Goal: Task Accomplishment & Management: Use online tool/utility

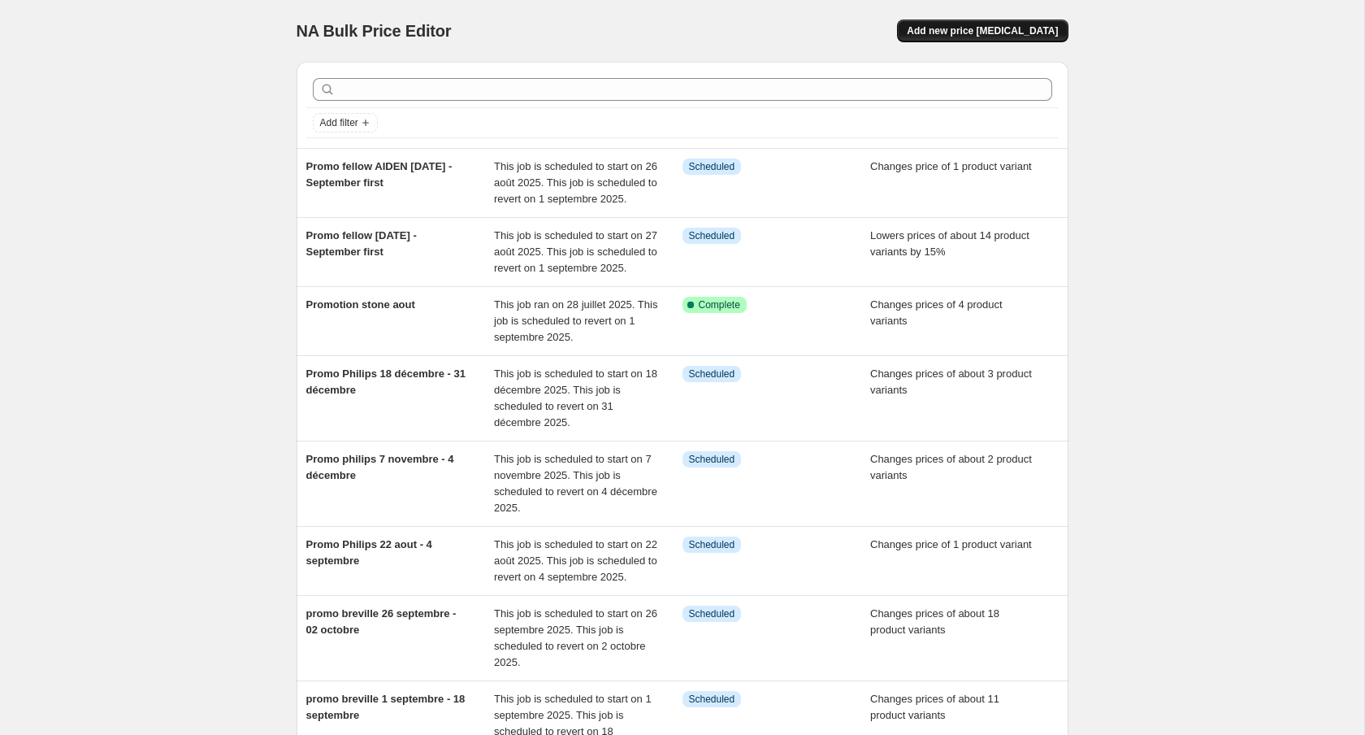
click at [1029, 32] on span "Add new price [MEDICAL_DATA]" at bounding box center [982, 30] width 151 height 13
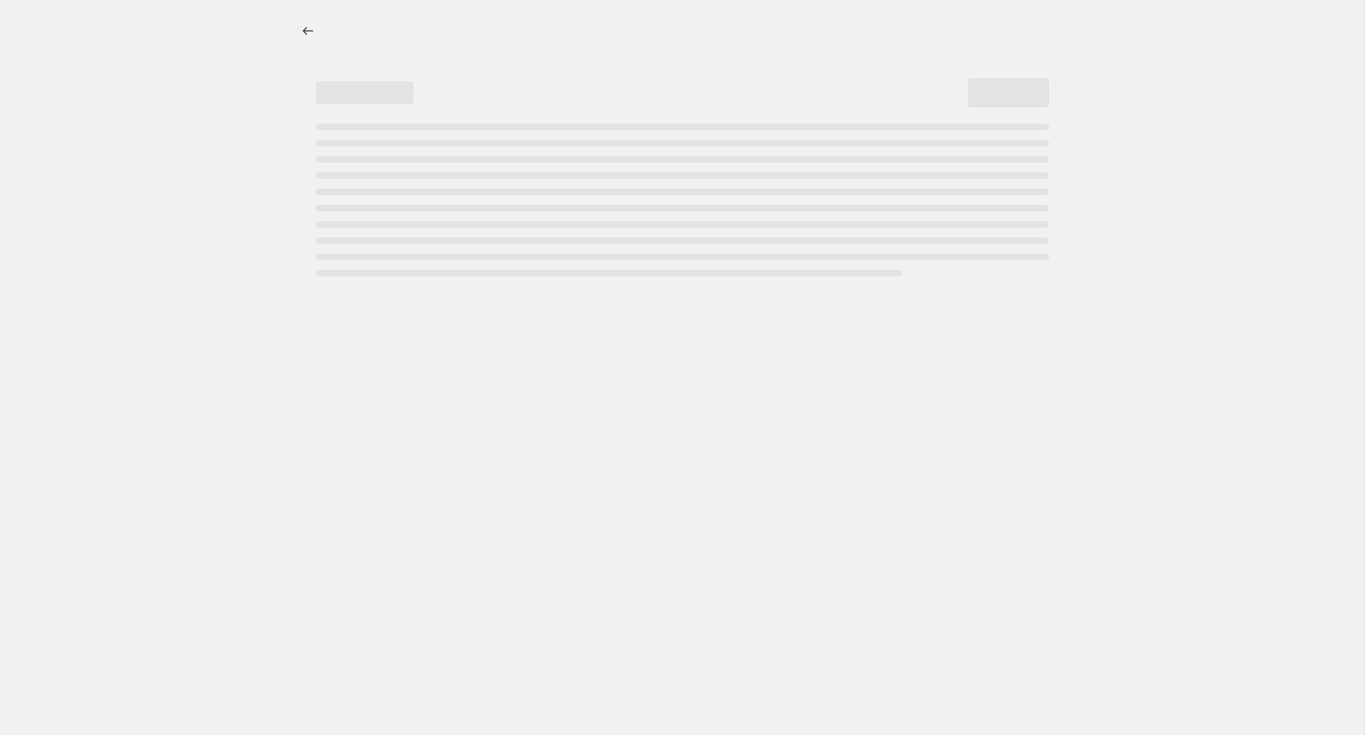
select select "percentage"
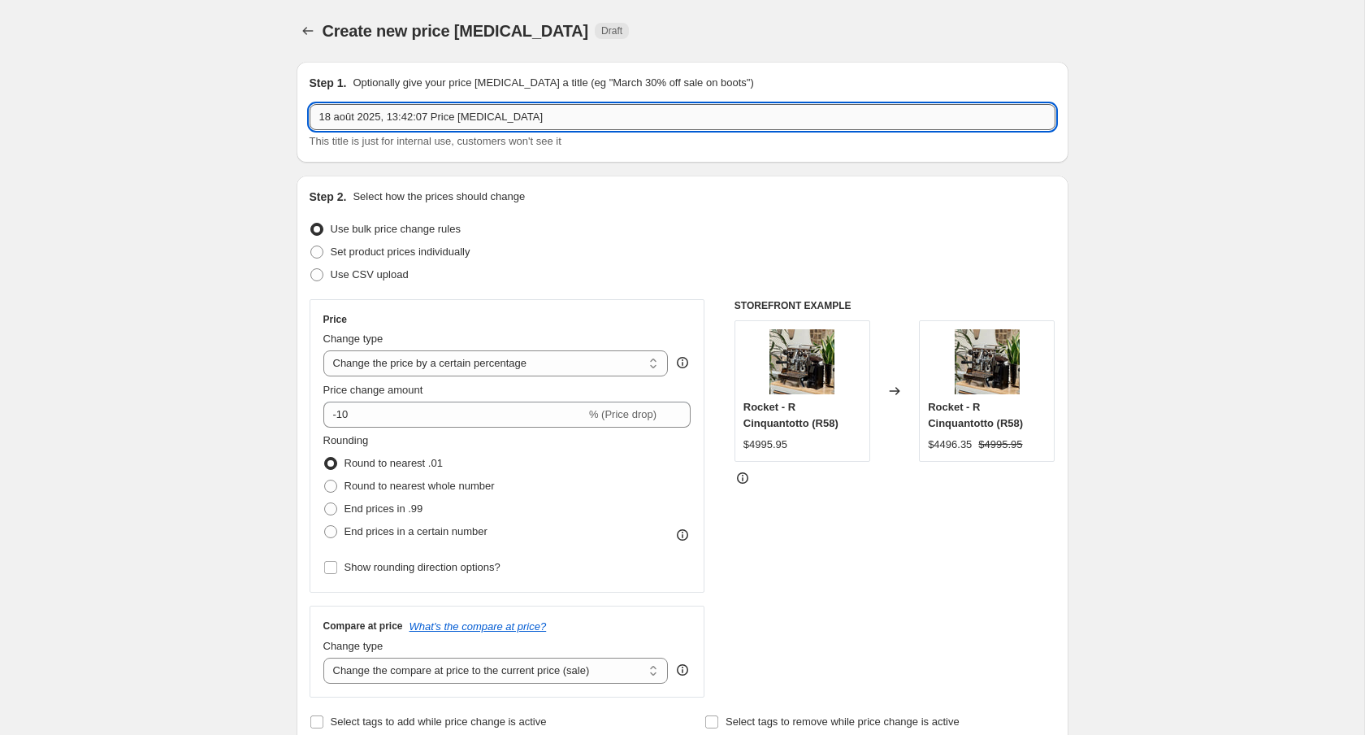
click at [486, 114] on input "18 août 2025, 13:42:07 Price [MEDICAL_DATA]" at bounding box center [683, 117] width 746 height 26
type input "Promo Miele"
click at [531, 115] on input "Promo Miele" at bounding box center [683, 117] width 746 height 26
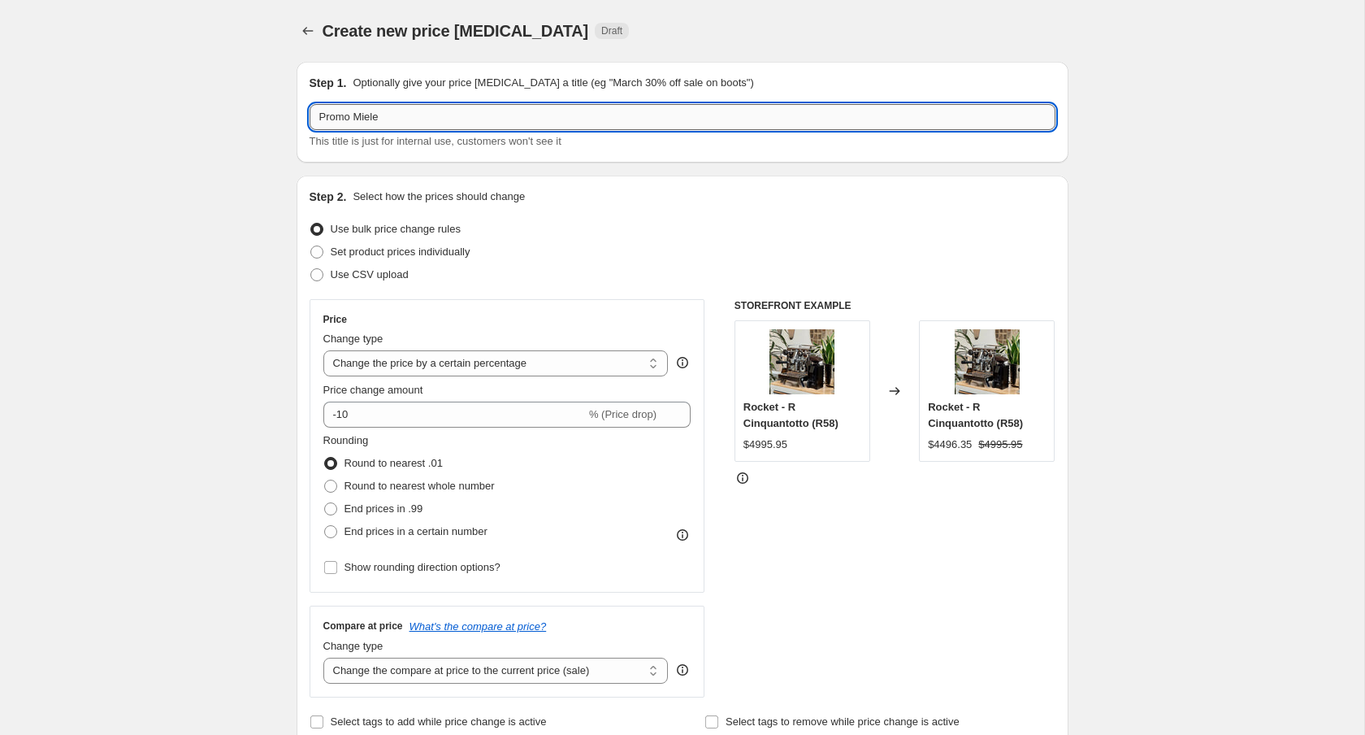
click at [531, 115] on input "Promo Miele" at bounding box center [683, 117] width 746 height 26
click at [913, 188] on div "Step 2. Select how the prices should change Use bulk price change rules Set pro…" at bounding box center [683, 461] width 772 height 570
click at [397, 106] on input "Promo Miele" at bounding box center [683, 117] width 746 height 26
click at [433, 108] on input "Promo Miele" at bounding box center [683, 117] width 746 height 26
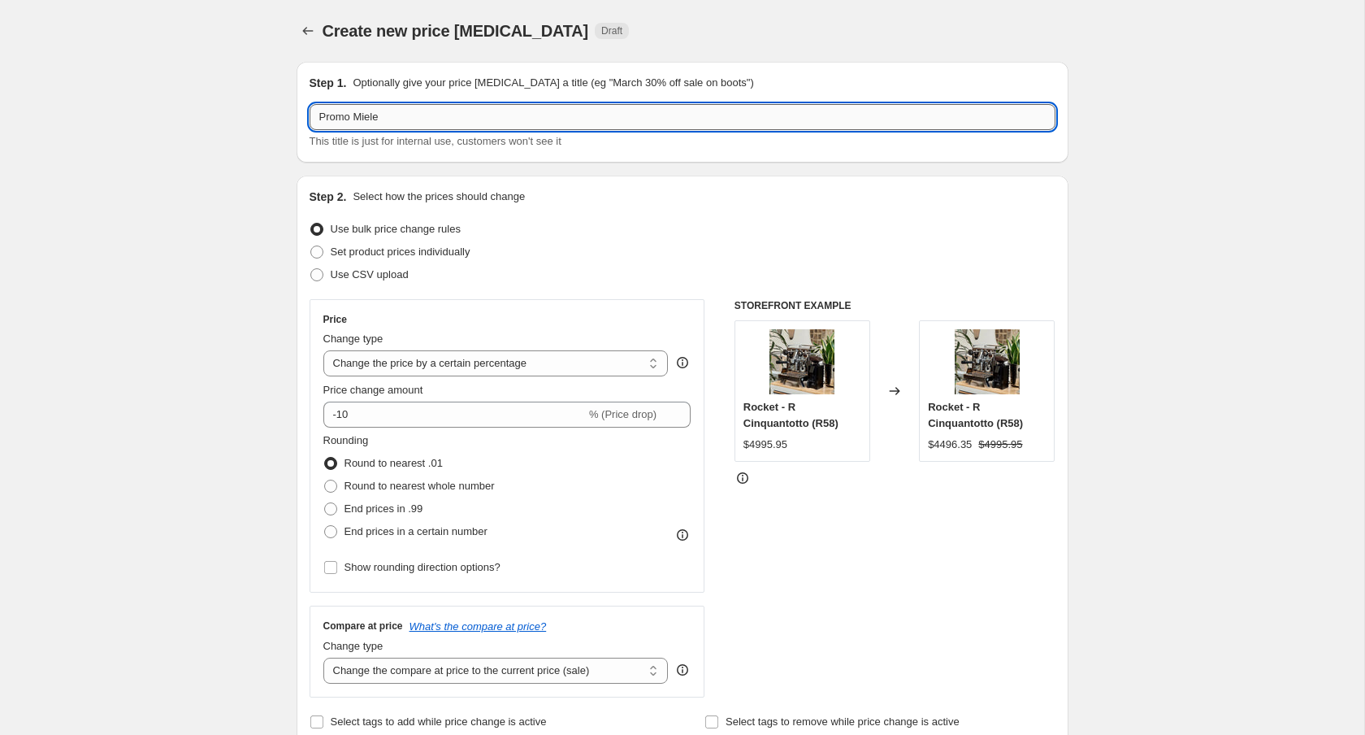
click at [440, 115] on input "Promo Miele" at bounding box center [683, 117] width 746 height 26
click at [365, 242] on label "Set product prices individually" at bounding box center [390, 252] width 161 height 23
click at [311, 245] on input "Set product prices individually" at bounding box center [310, 245] width 1 height 1
radio input "true"
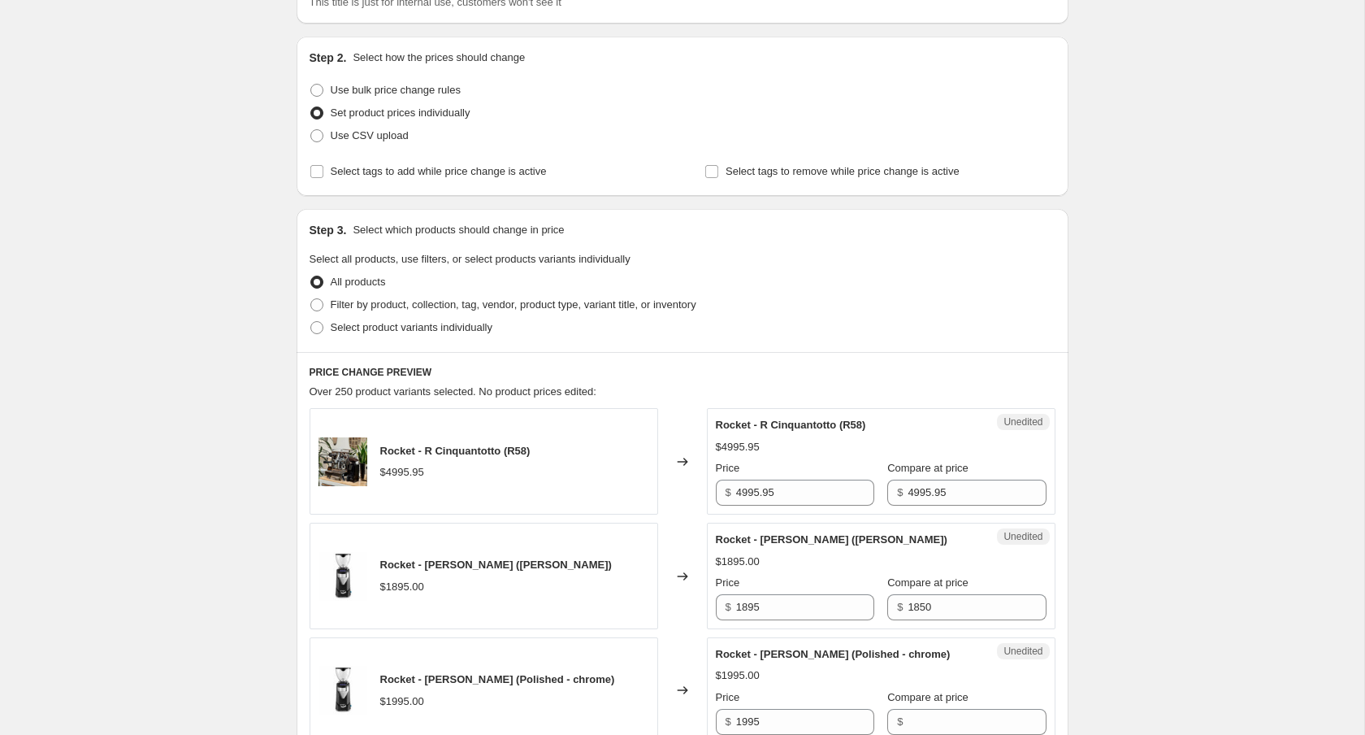
scroll to position [161, 0]
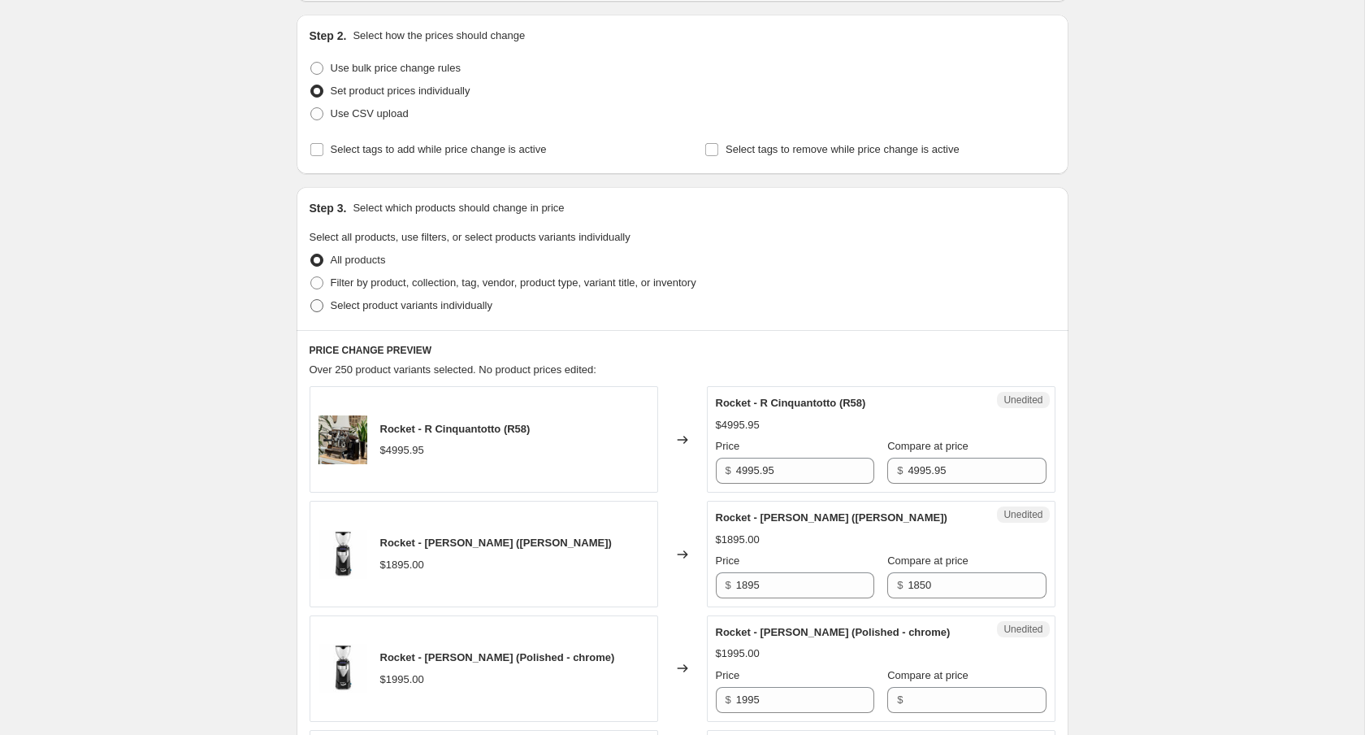
click at [380, 304] on span "Select product variants individually" at bounding box center [412, 305] width 162 height 12
click at [311, 300] on input "Select product variants individually" at bounding box center [310, 299] width 1 height 1
radio input "true"
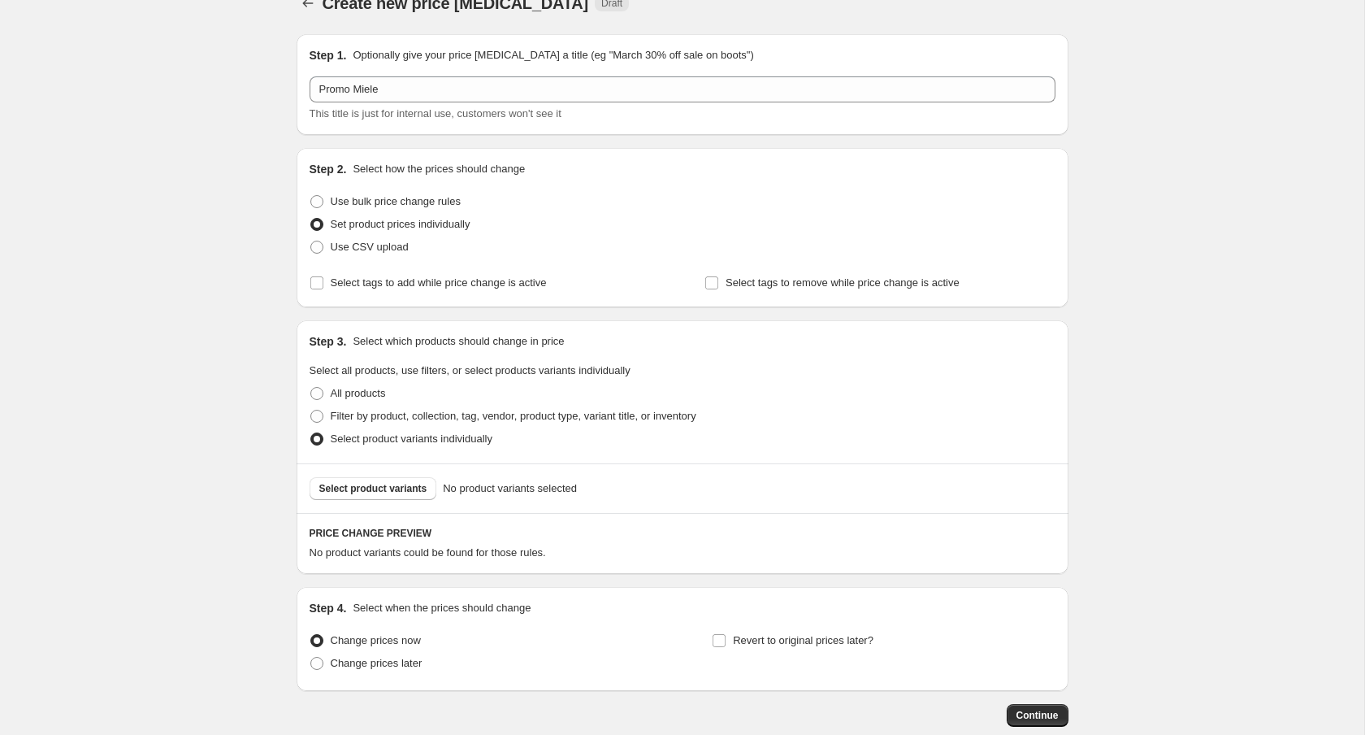
scroll to position [0, 0]
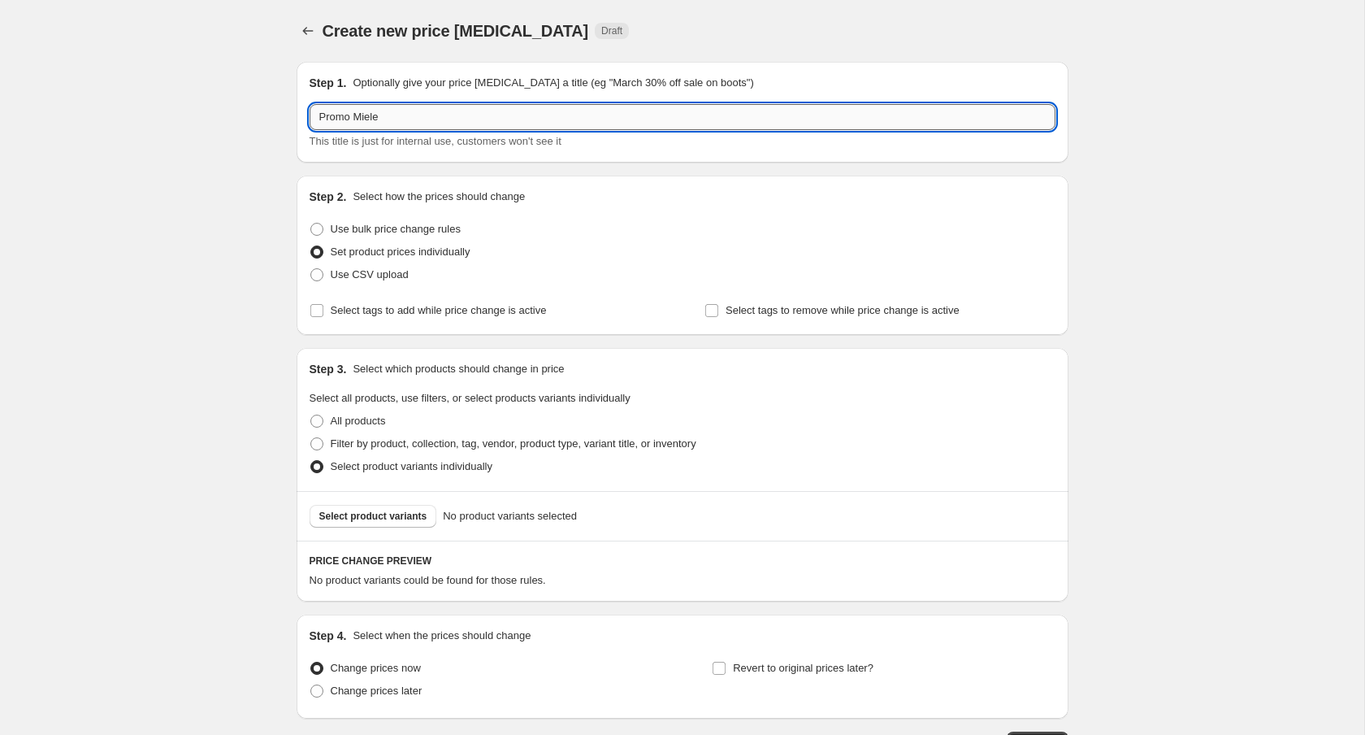
click at [462, 122] on input "Promo Miele" at bounding box center [683, 117] width 746 height 26
type input "Promo Miele 15 aout - 4 septembre"
click at [369, 510] on span "Select product variants" at bounding box center [373, 516] width 108 height 13
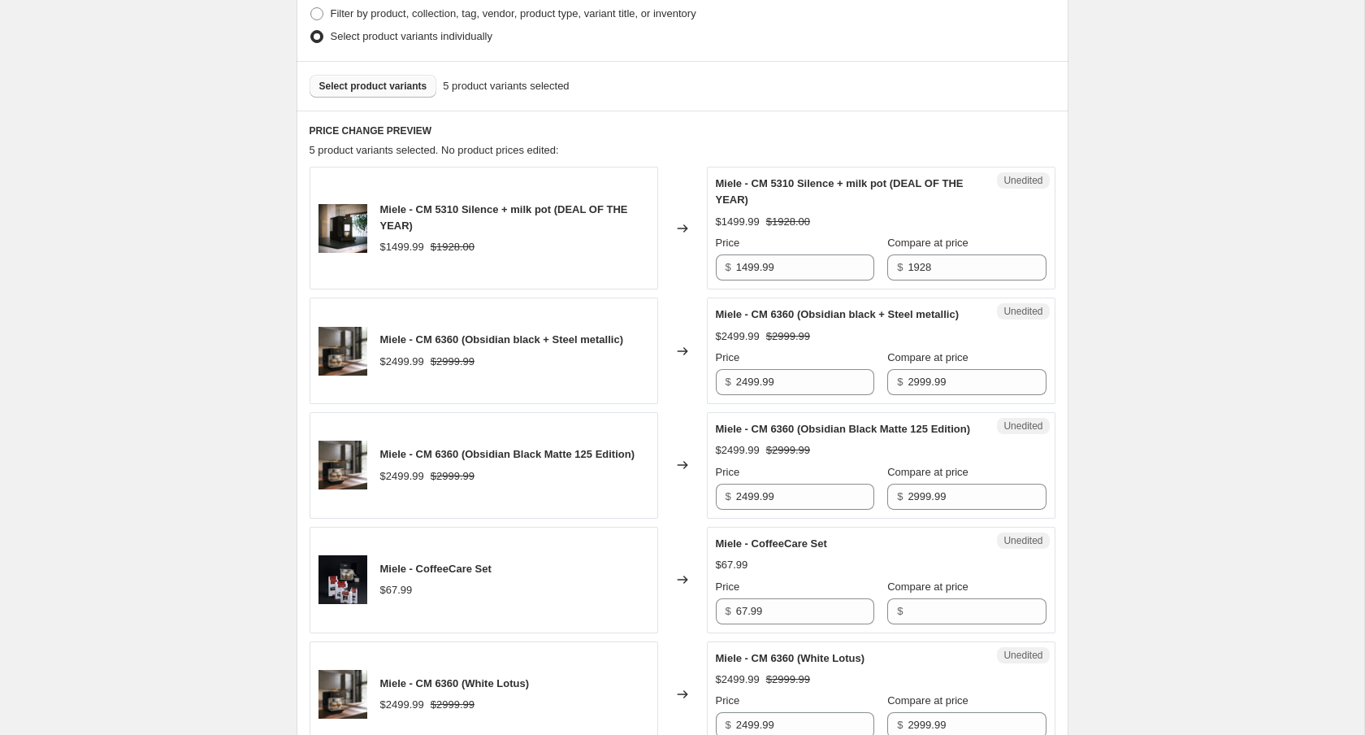
scroll to position [439, 0]
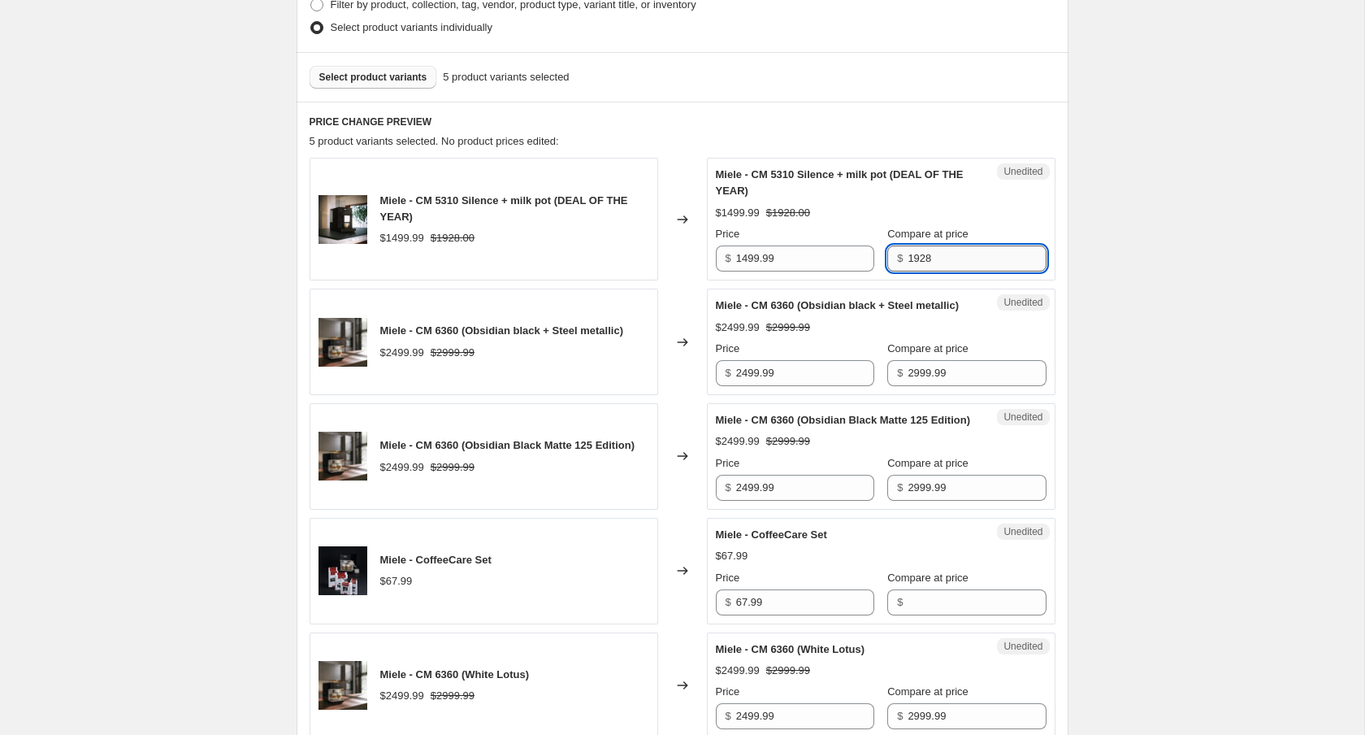
click at [931, 250] on input "1928" at bounding box center [977, 258] width 138 height 26
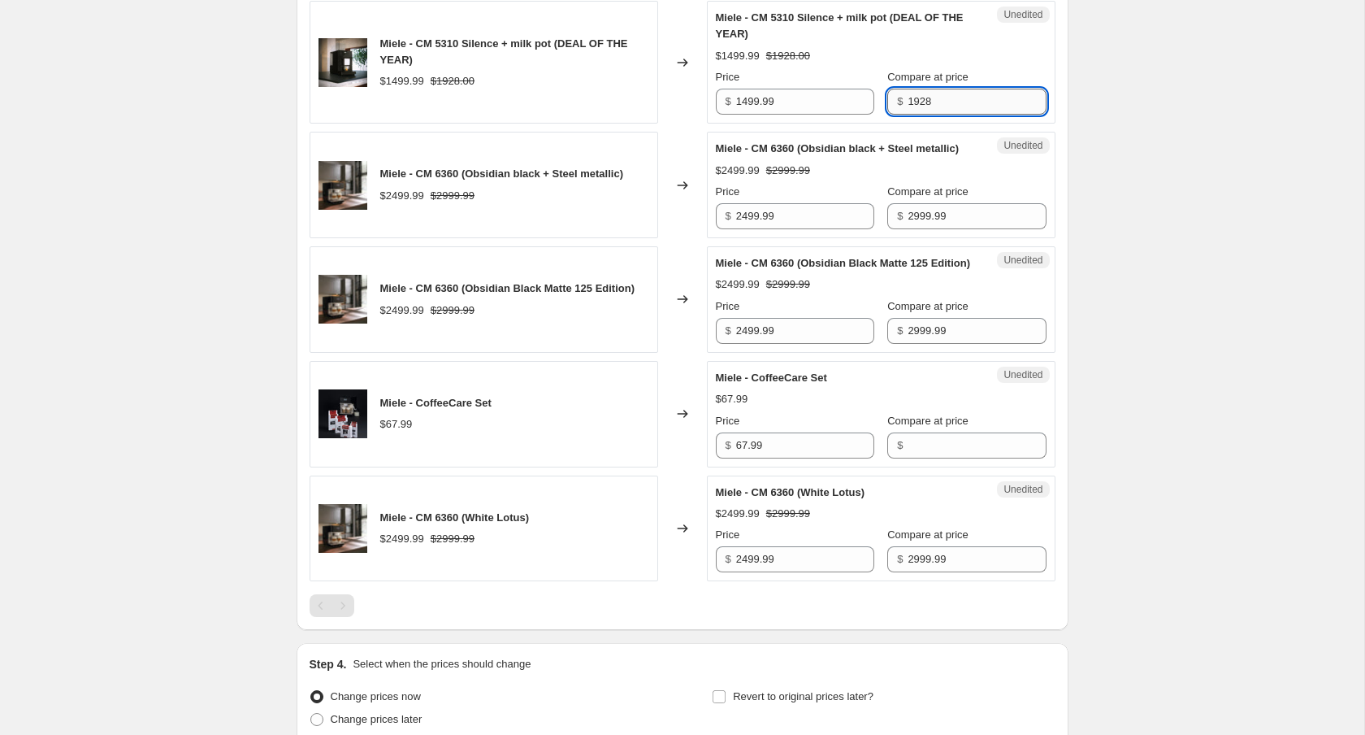
scroll to position [772, 0]
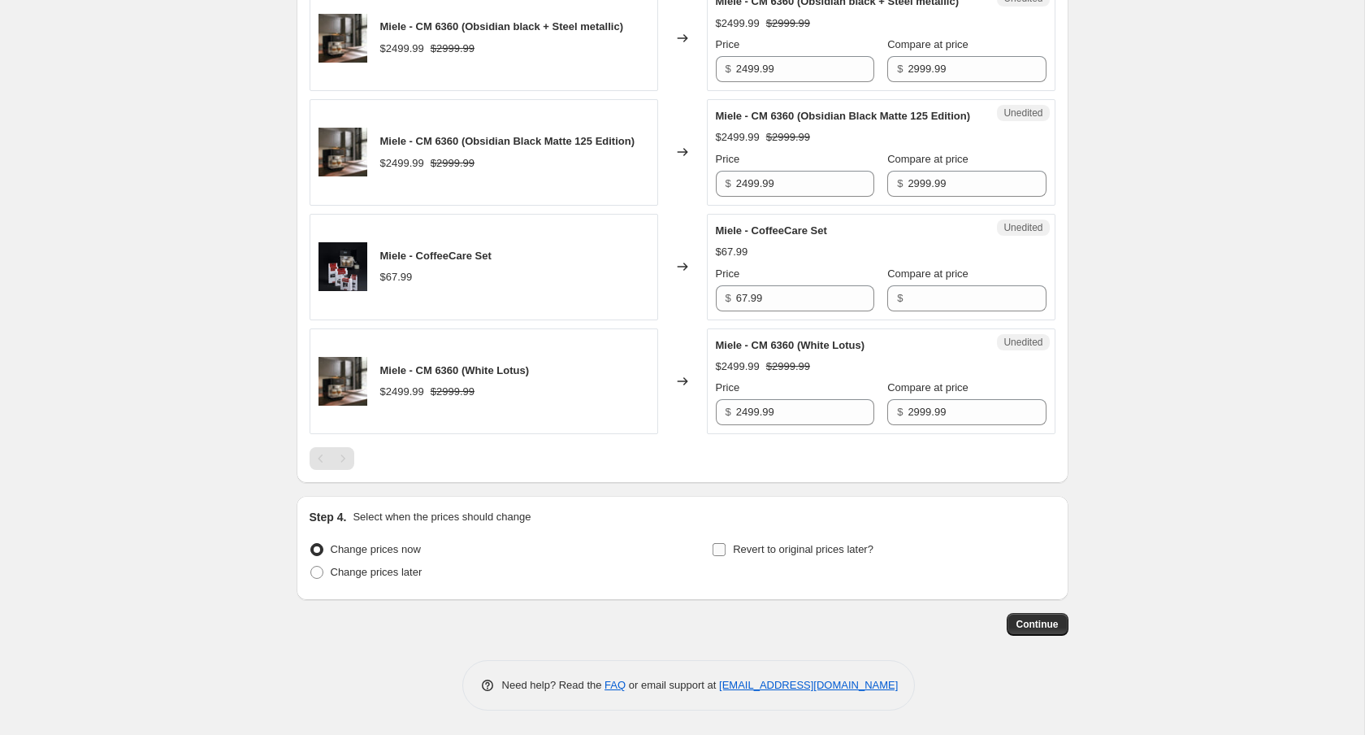
click at [818, 555] on span "Revert to original prices later?" at bounding box center [803, 549] width 141 height 12
click at [726, 556] on input "Revert to original prices later?" at bounding box center [719, 549] width 13 height 13
checkbox input "true"
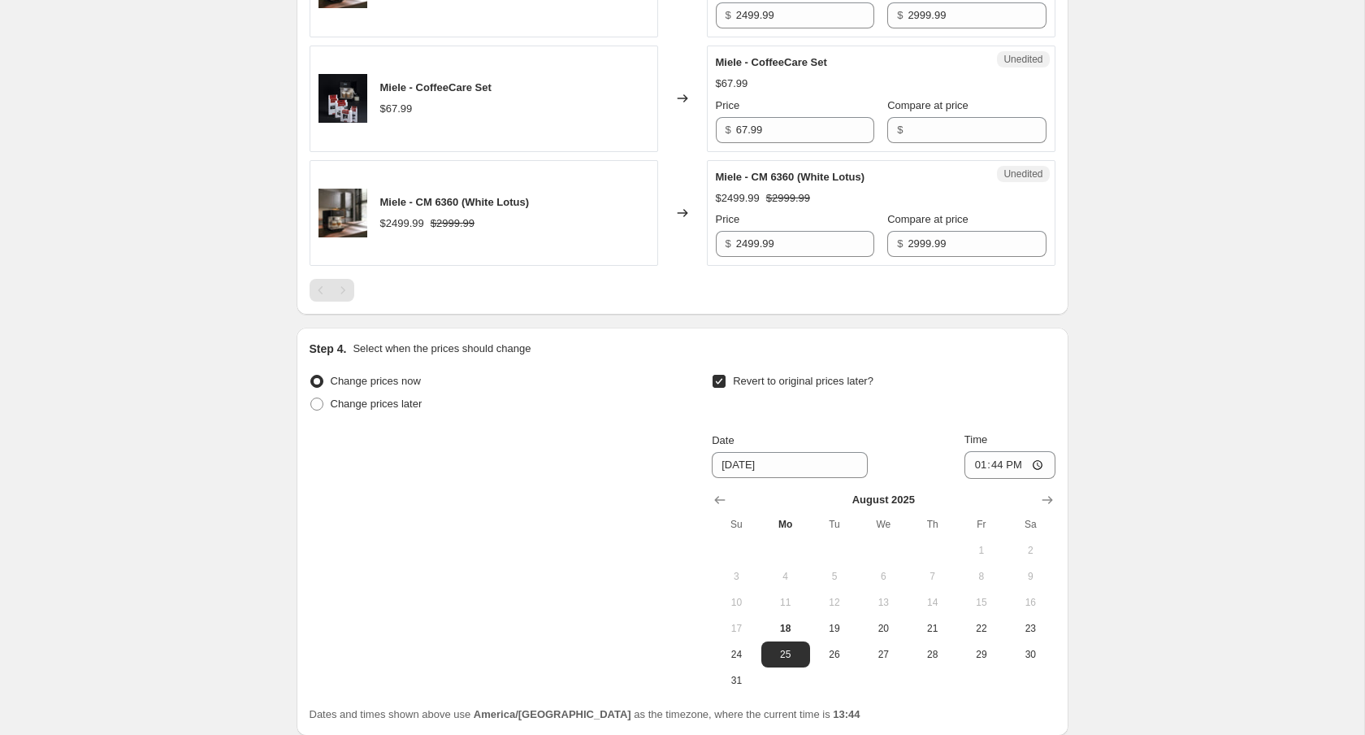
scroll to position [787, 0]
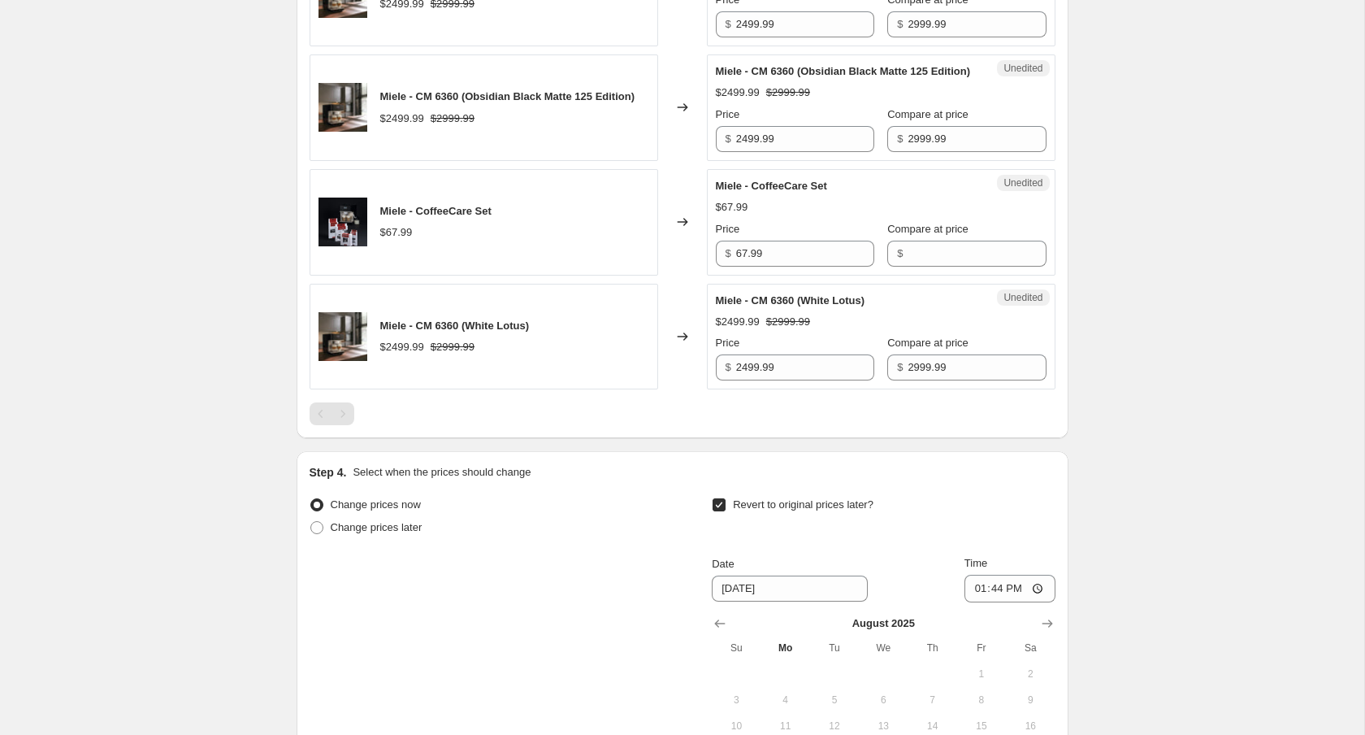
click at [761, 192] on span "Miele - CoffeeCare Set" at bounding box center [771, 186] width 111 height 12
copy span "Miele - CoffeeCare Set"
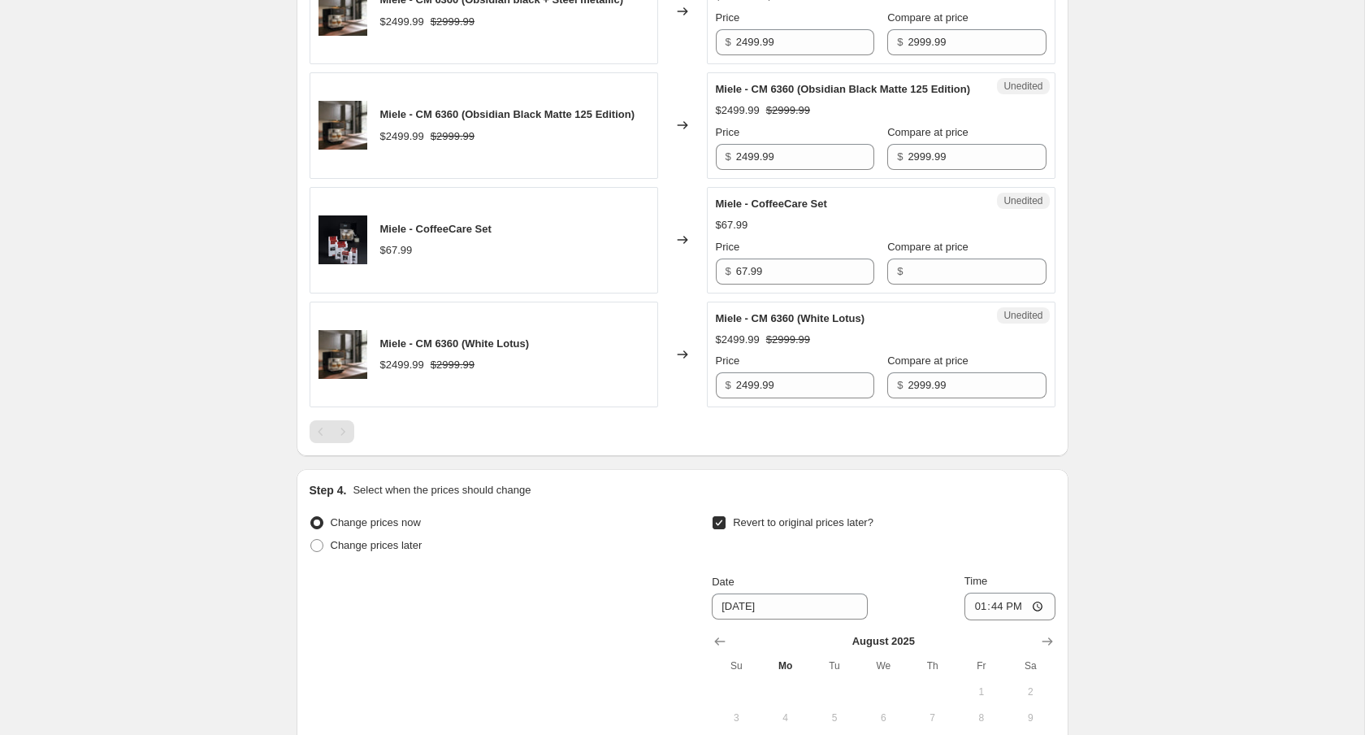
click at [447, 246] on div "Miele - CoffeeCare Set $67.99" at bounding box center [484, 240] width 349 height 106
click at [447, 235] on span "Miele - CoffeeCare Set" at bounding box center [435, 229] width 111 height 12
copy span "Miele - CoffeeCare Set"
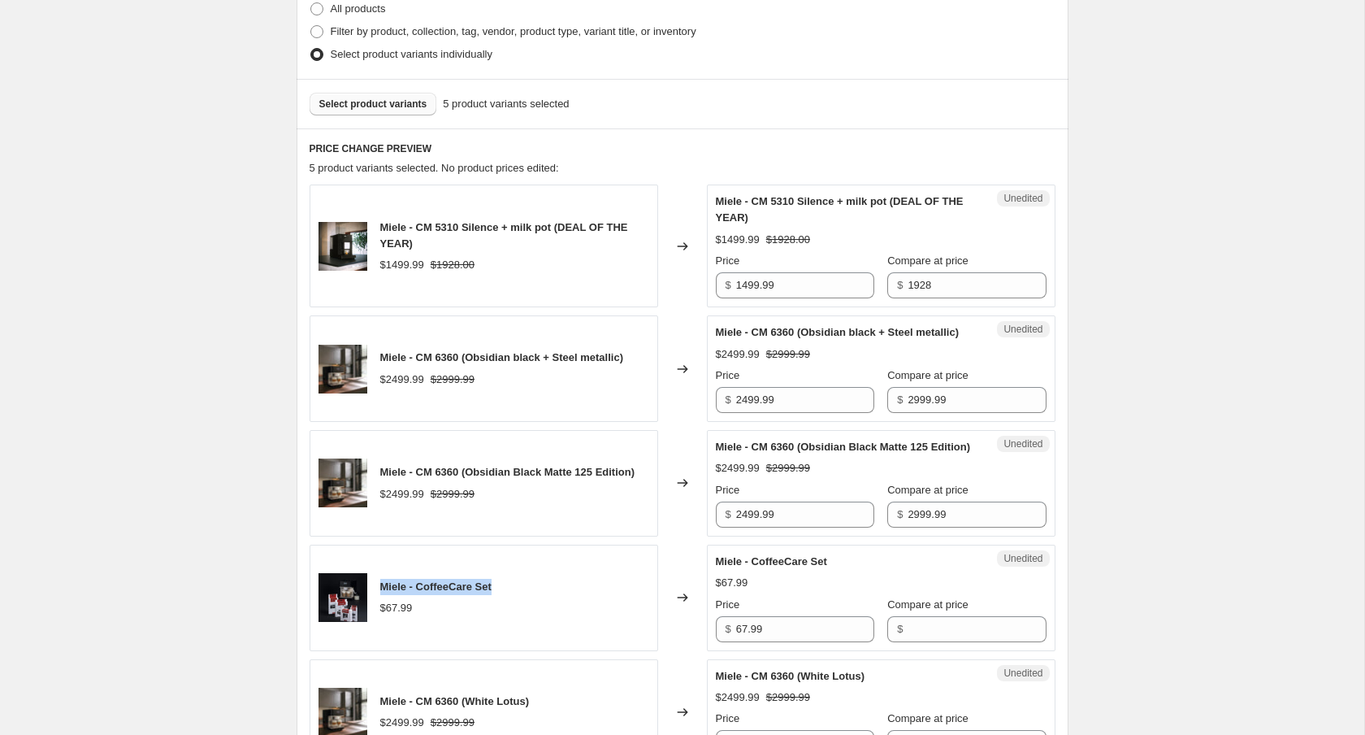
scroll to position [0, 0]
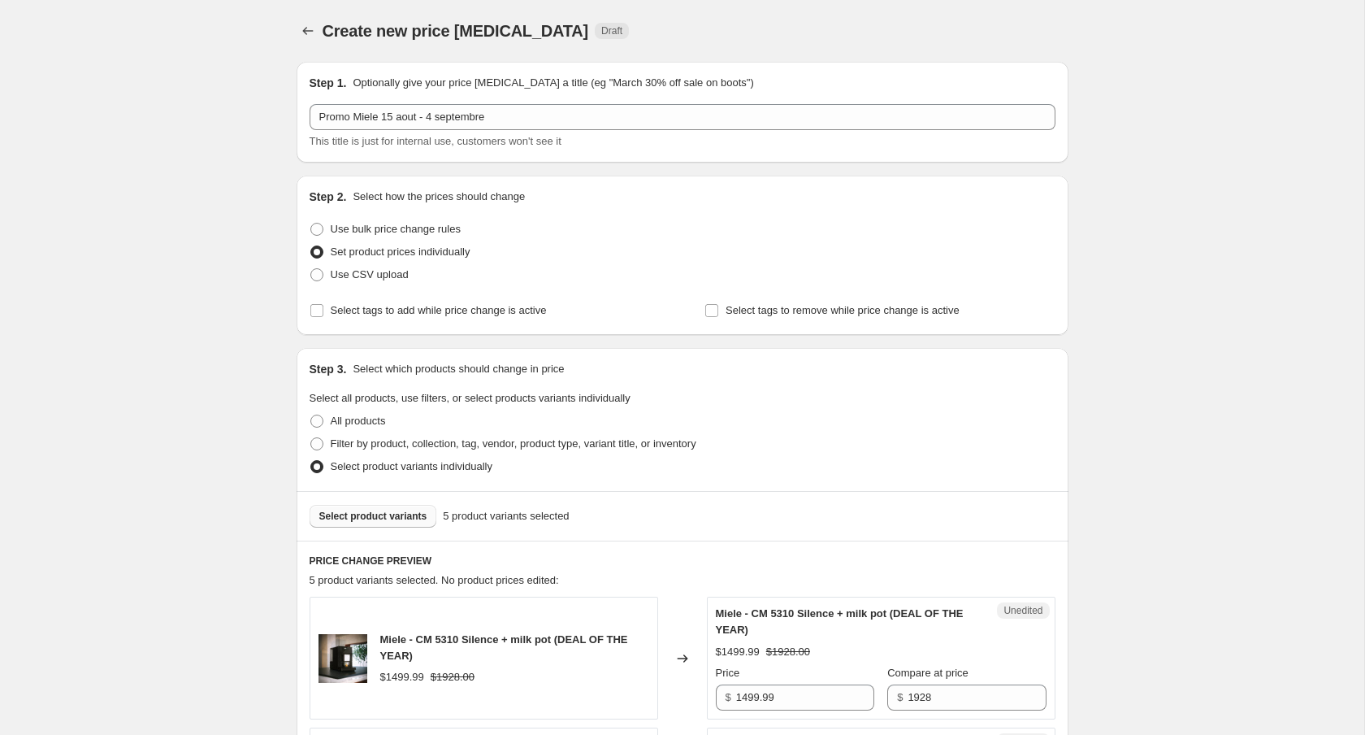
click at [375, 512] on span "Select product variants" at bounding box center [373, 516] width 108 height 13
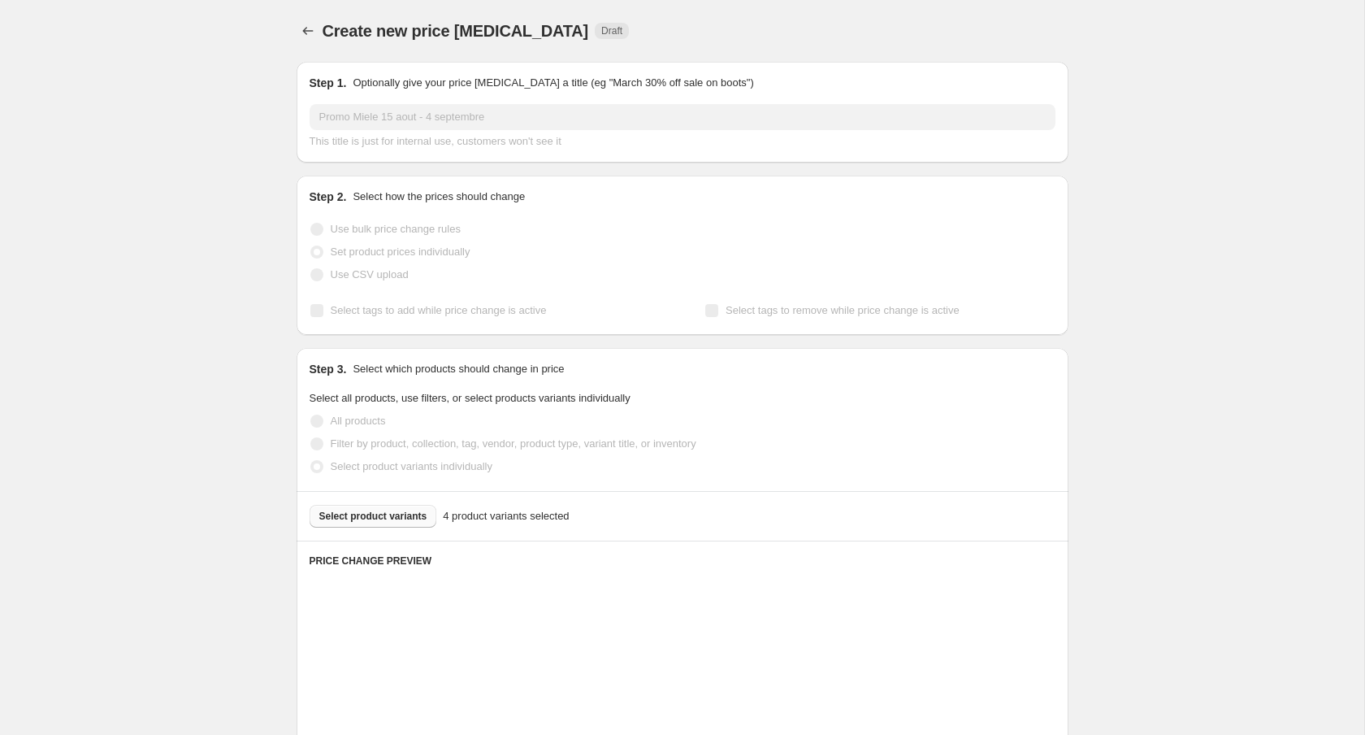
click at [405, 520] on div "Select product variants 4 product variants selected" at bounding box center [683, 516] width 746 height 23
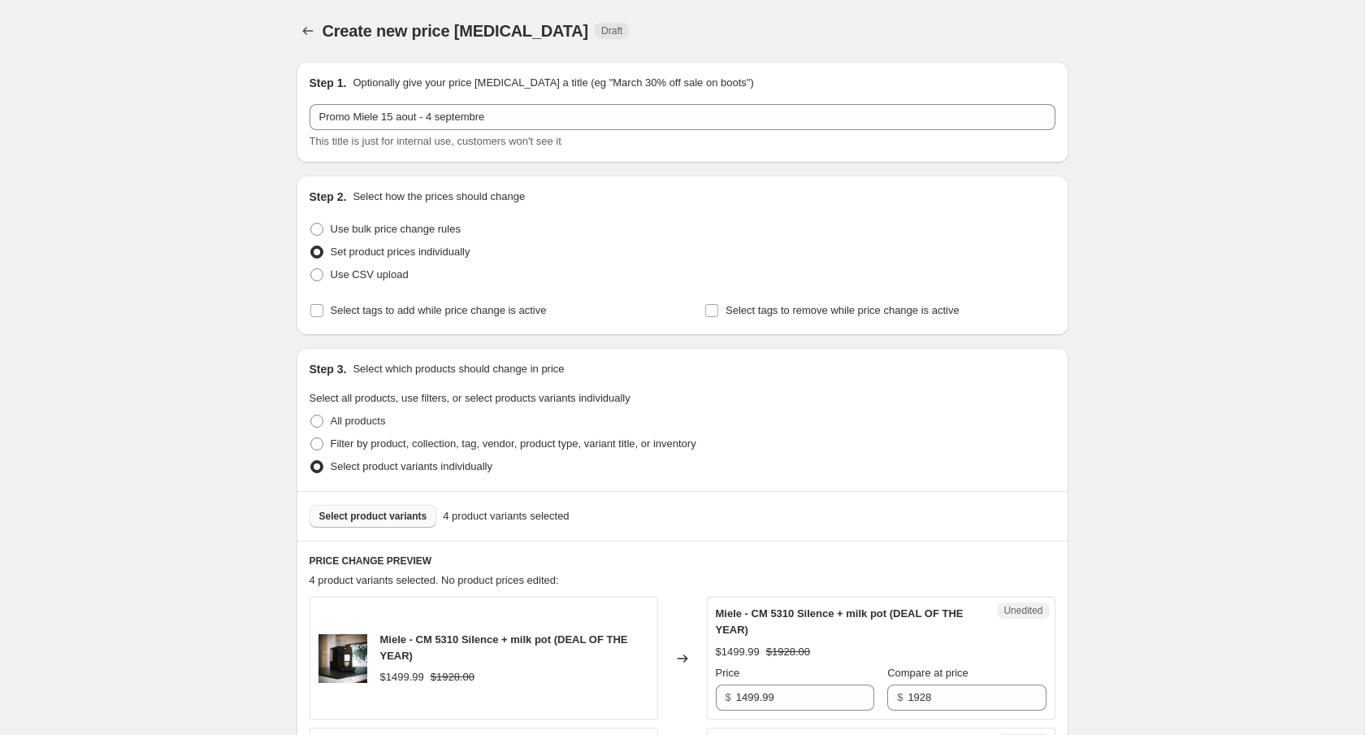
click at [405, 520] on span "Select product variants" at bounding box center [373, 516] width 108 height 13
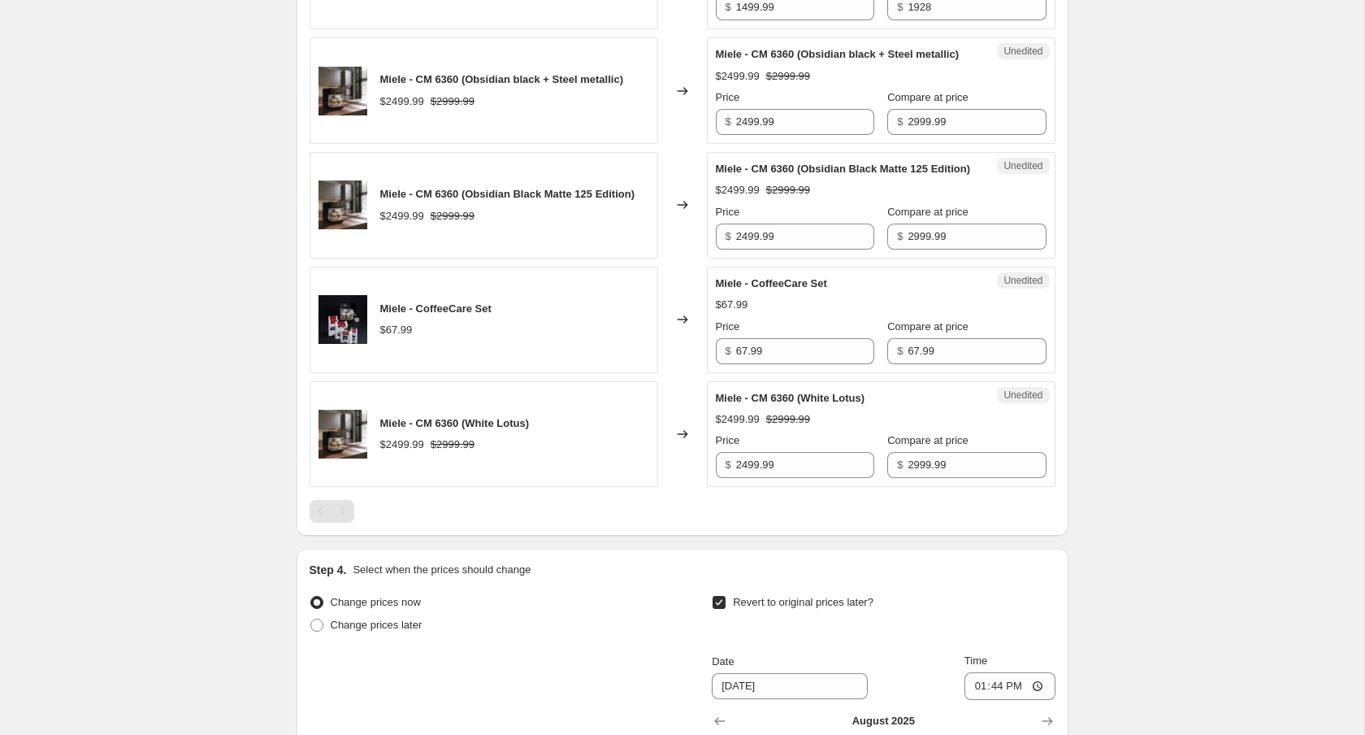
scroll to position [691, 0]
click at [798, 363] on input "67.99" at bounding box center [805, 350] width 138 height 26
type input "47.59"
click at [1073, 479] on div "Create new price [MEDICAL_DATA]. This page is ready Create new price [MEDICAL_D…" at bounding box center [682, 199] width 811 height 1781
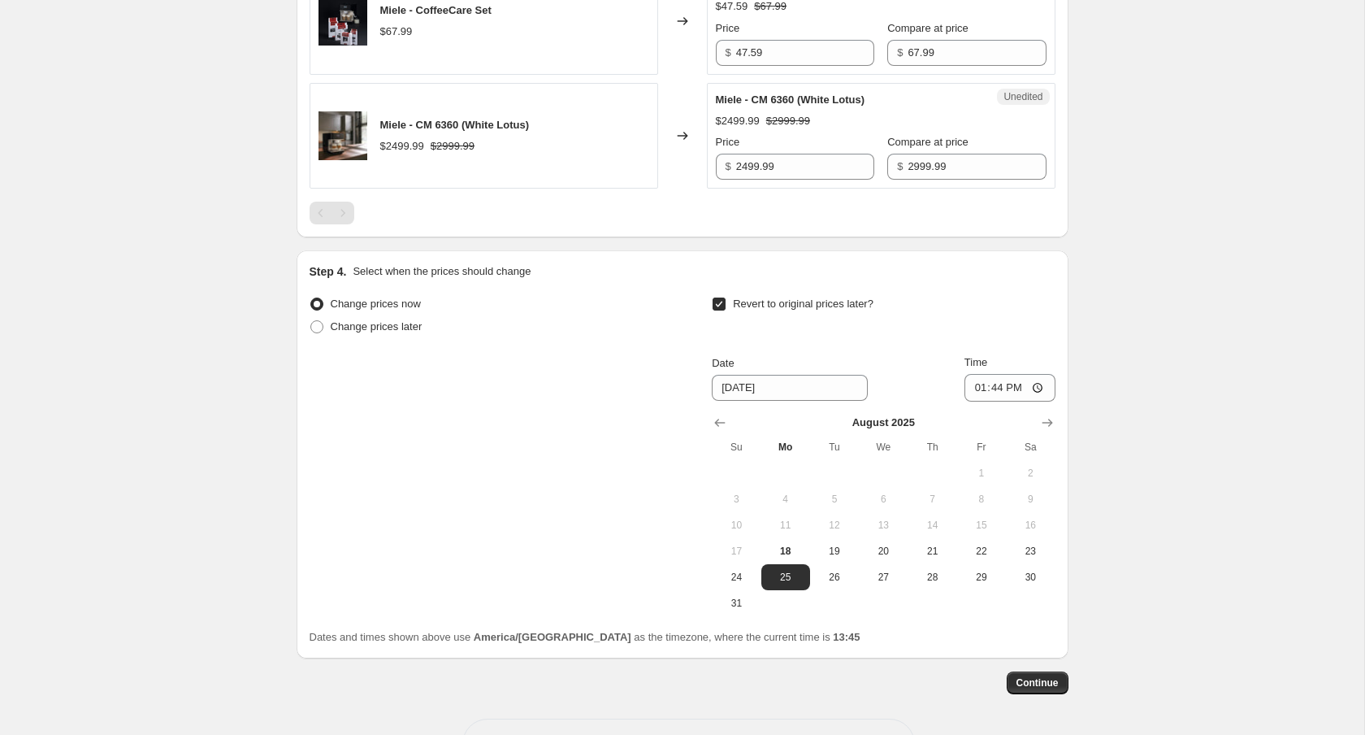
scroll to position [991, 0]
click at [1053, 428] on icon "Show next month, September 2025" at bounding box center [1047, 420] width 16 height 16
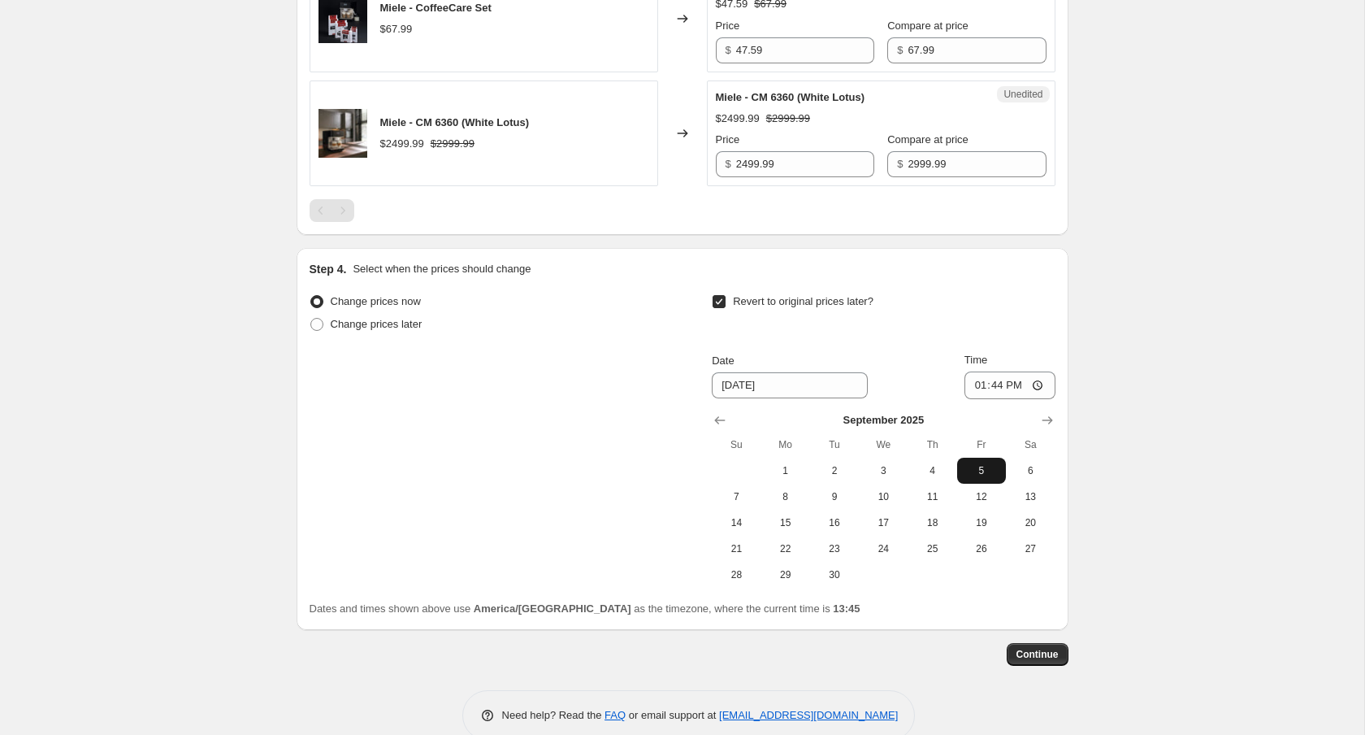
click at [958, 484] on button "5" at bounding box center [981, 471] width 49 height 26
type input "[DATE]"
click at [996, 399] on input "13:44" at bounding box center [1010, 385] width 91 height 28
type input "00:00"
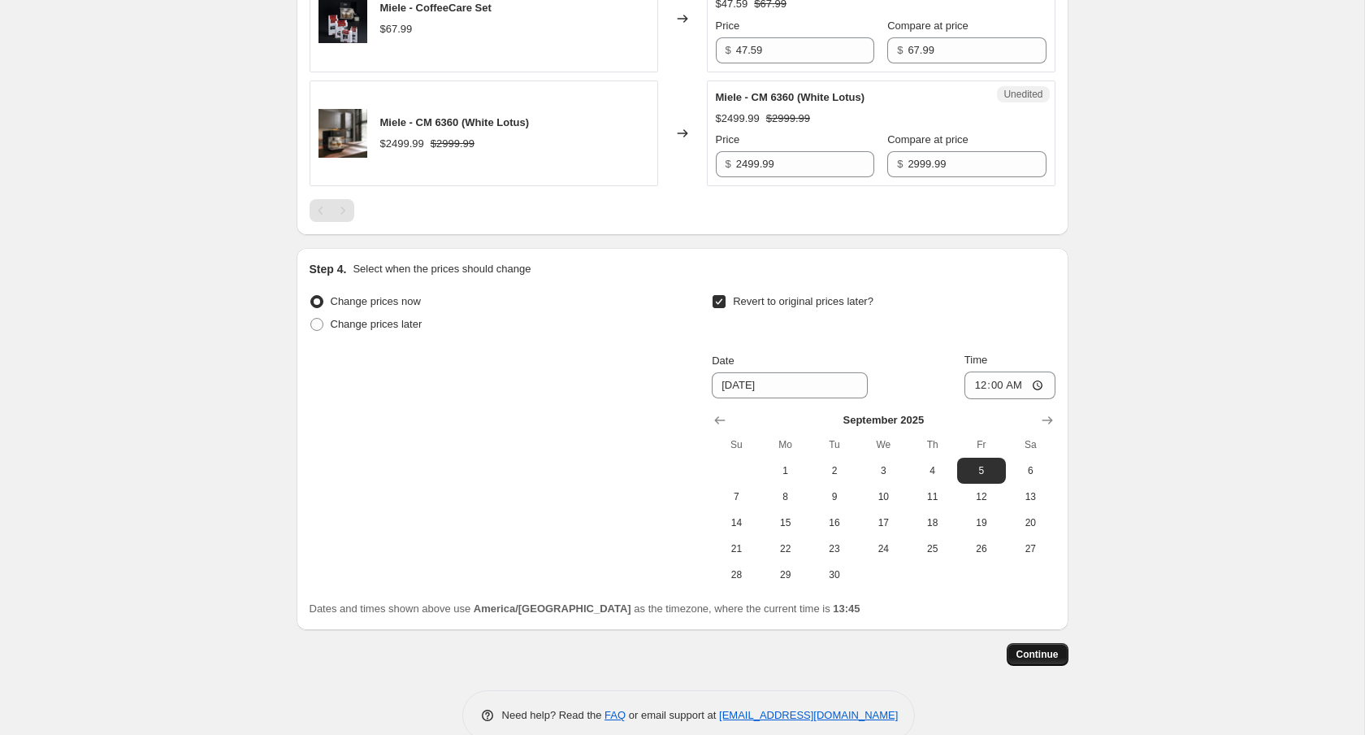
click at [1058, 661] on span "Continue" at bounding box center [1038, 654] width 42 height 13
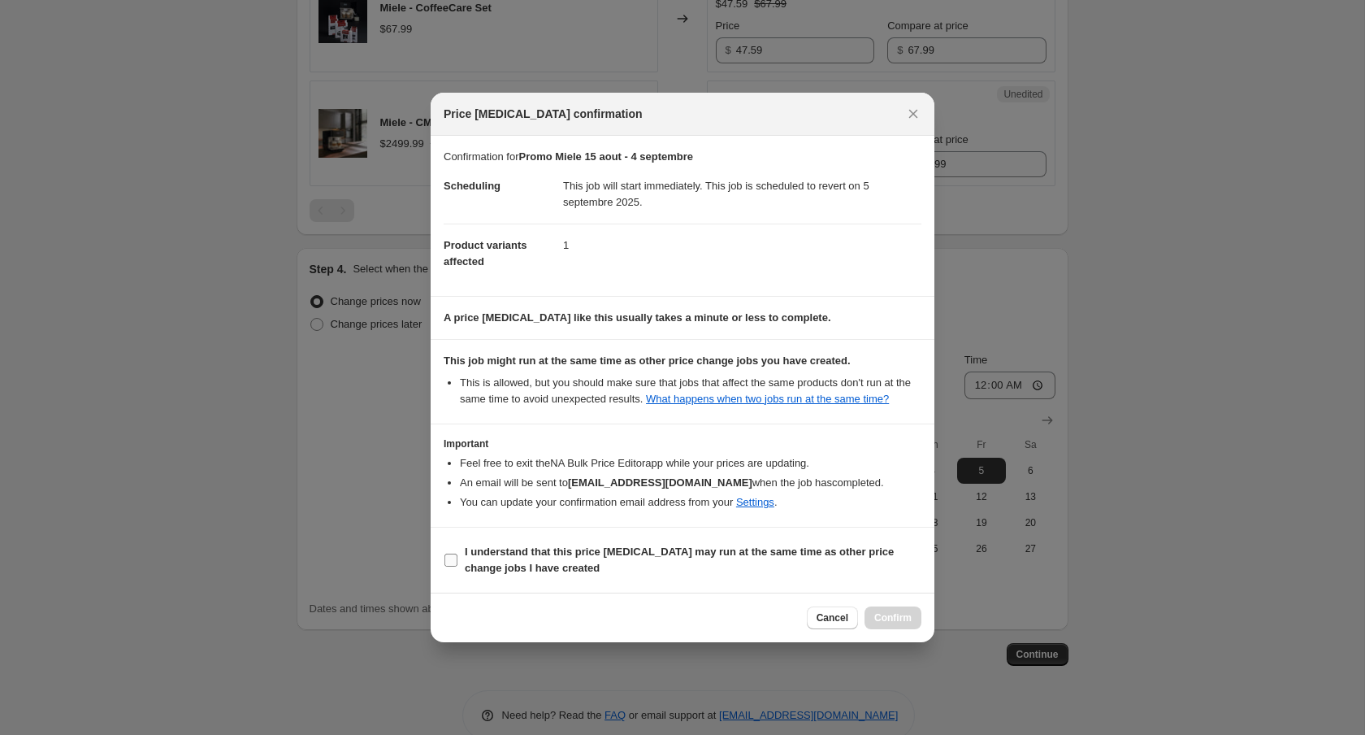
click at [694, 579] on label "I understand that this price [MEDICAL_DATA] may run at the same time as other p…" at bounding box center [683, 559] width 478 height 39
click at [458, 566] on input "I understand that this price [MEDICAL_DATA] may run at the same time as other p…" at bounding box center [451, 559] width 13 height 13
checkbox input "true"
click at [900, 624] on span "Confirm" at bounding box center [892, 617] width 37 height 13
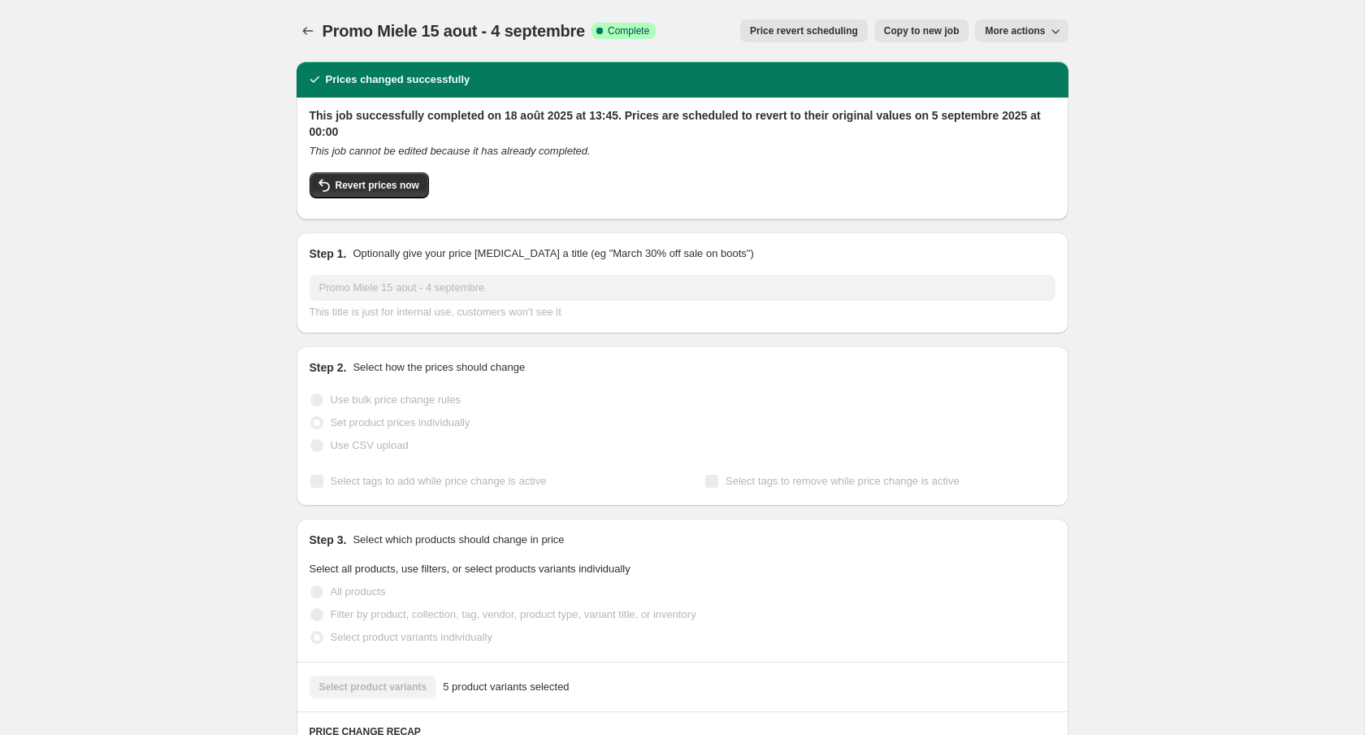
click at [390, 28] on span "Promo Miele 15 aout - 4 septembre" at bounding box center [454, 31] width 263 height 18
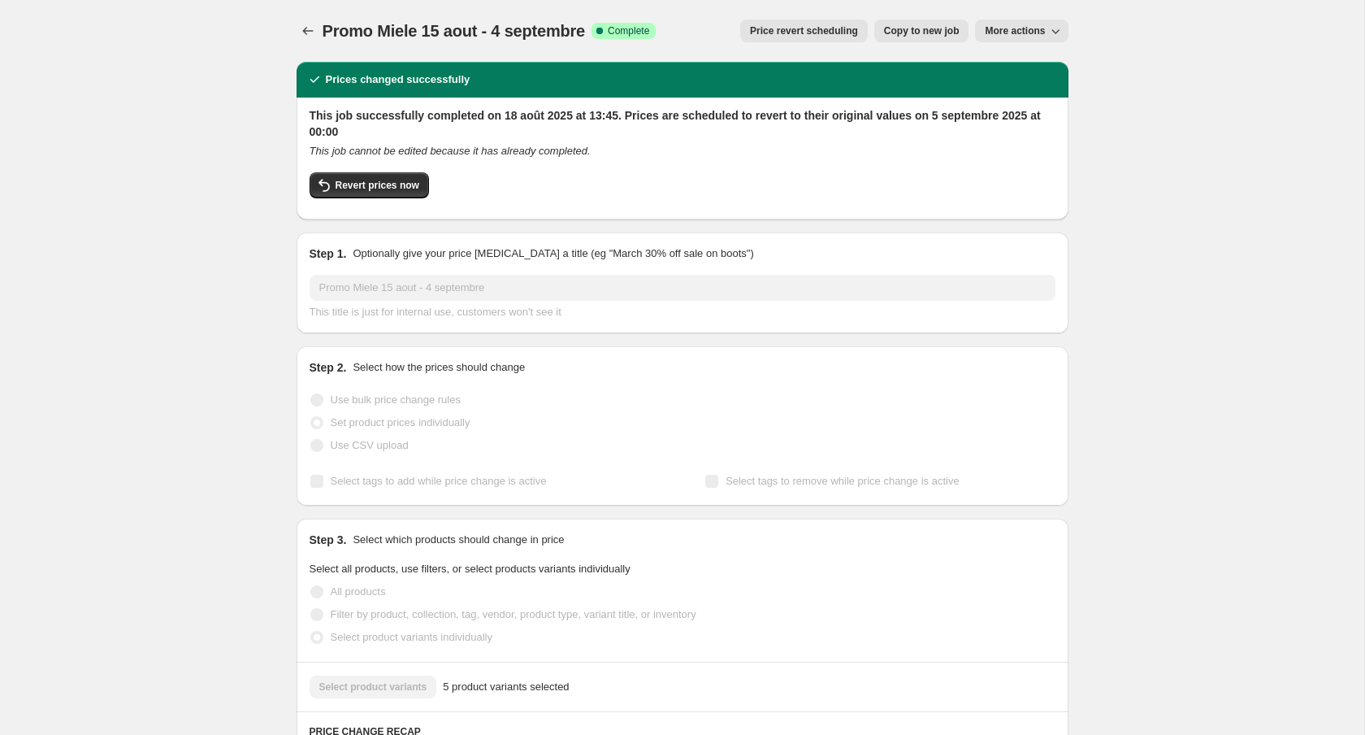
click at [295, 41] on div "Promo Miele 15 aout - 4 septembre. This page is ready Promo Miele 15 aout - 4 s…" at bounding box center [682, 708] width 811 height 1416
click at [310, 37] on icon "Price change jobs" at bounding box center [308, 31] width 16 height 16
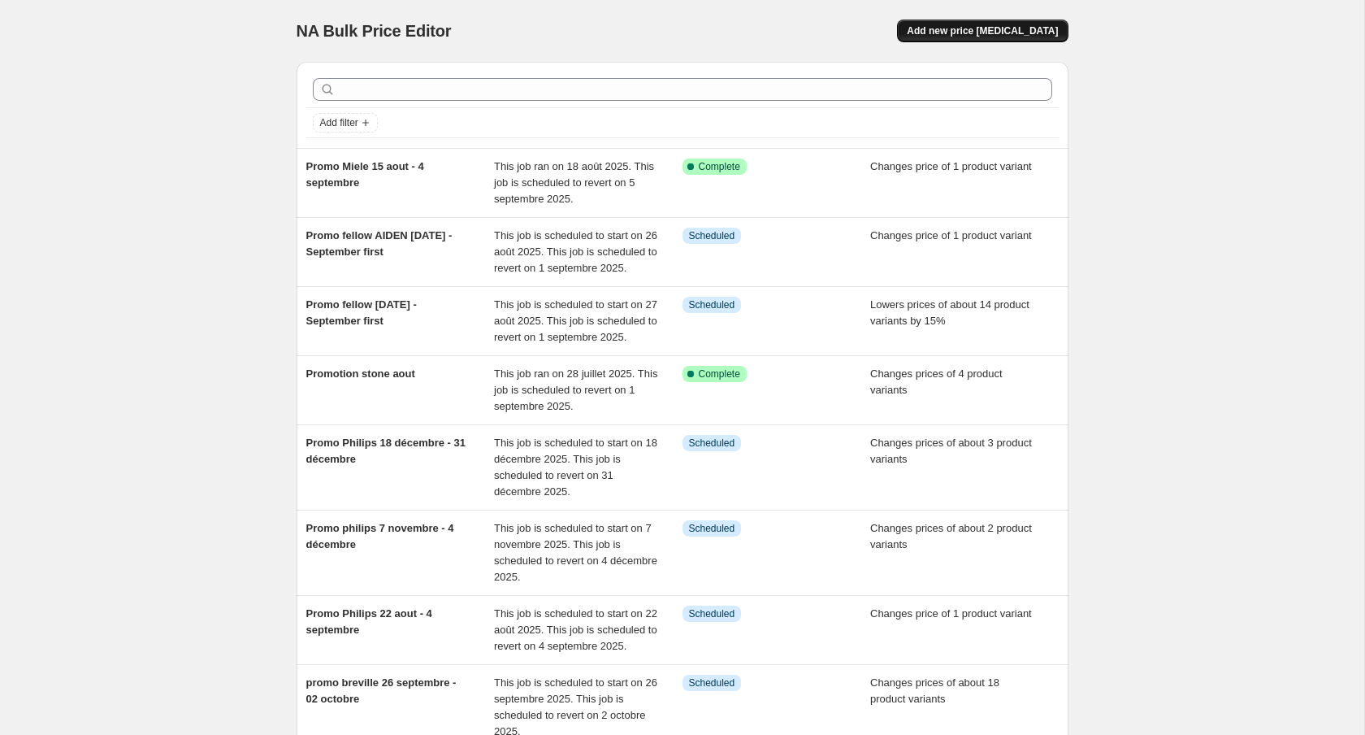
click at [1032, 22] on button "Add new price [MEDICAL_DATA]" at bounding box center [982, 31] width 171 height 23
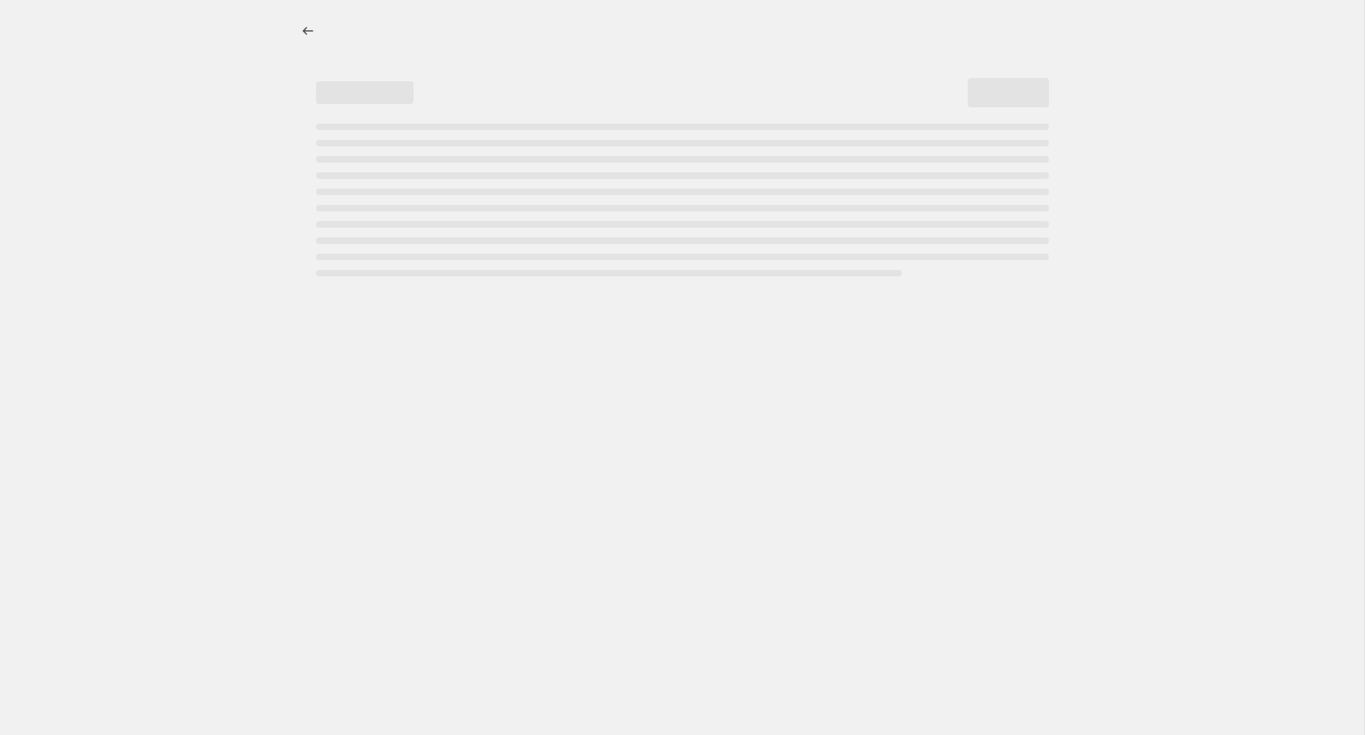
select select "percentage"
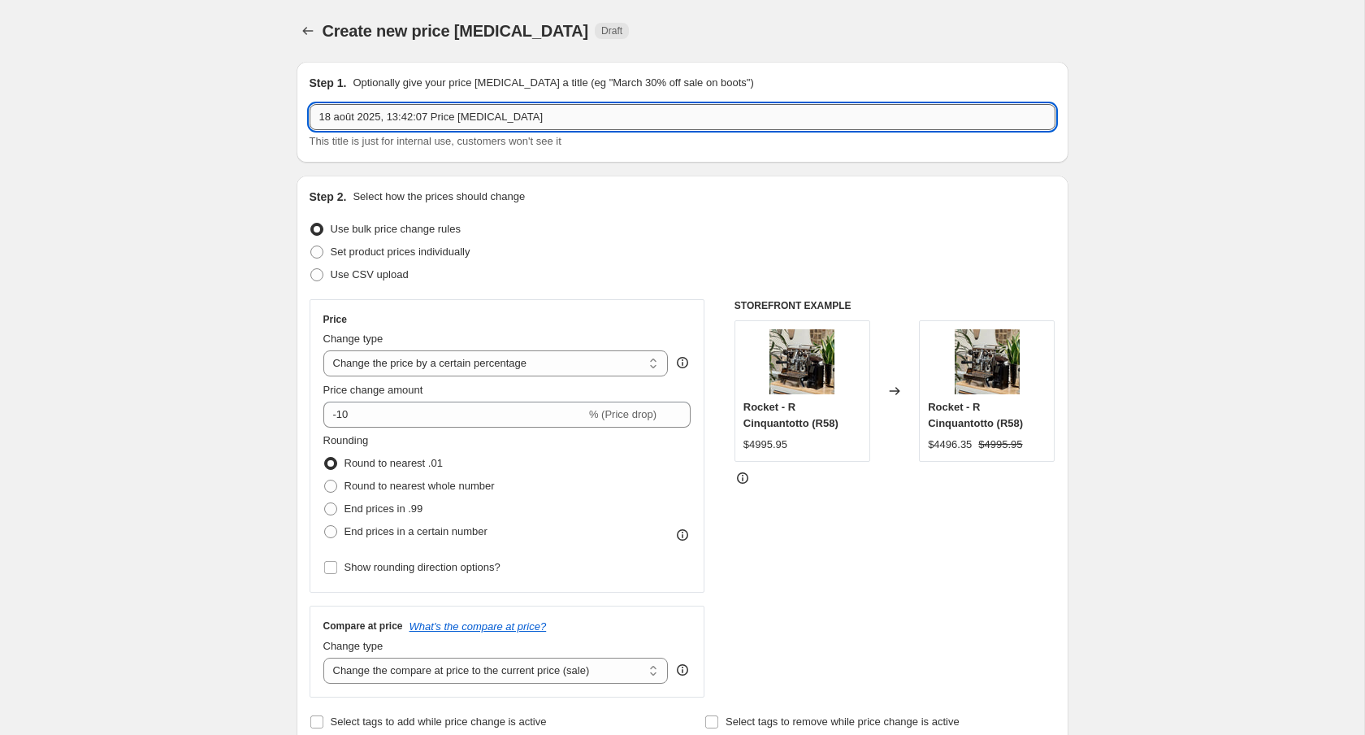
click at [479, 119] on input "18 août 2025, 13:42:07 Price [MEDICAL_DATA]" at bounding box center [683, 117] width 746 height 26
paste input "Promo Miele 15 aout - 4 septembre"
click at [392, 120] on input "Promo Miele 15 aout - 4 septembre" at bounding box center [683, 117] width 746 height 26
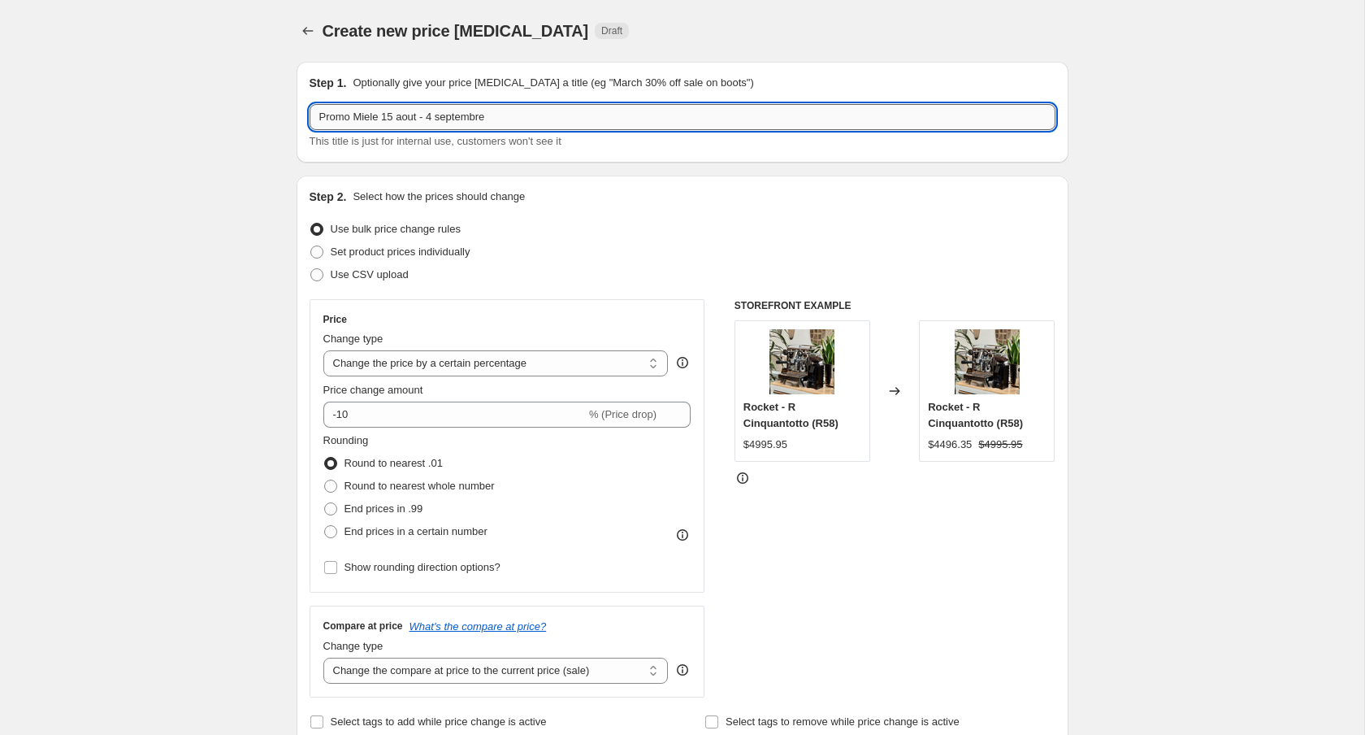
click at [392, 120] on input "Promo Miele 15 aout - 4 septembre" at bounding box center [683, 117] width 746 height 26
click at [386, 122] on input "Promo Miele 15 aout - 4 septembre" at bounding box center [683, 117] width 746 height 26
click at [410, 120] on input "Promo Miele 5 aout - 4 septembre" at bounding box center [683, 117] width 746 height 26
click at [410, 119] on input "Promo Miele 5 aout - 4 septembre" at bounding box center [683, 117] width 746 height 26
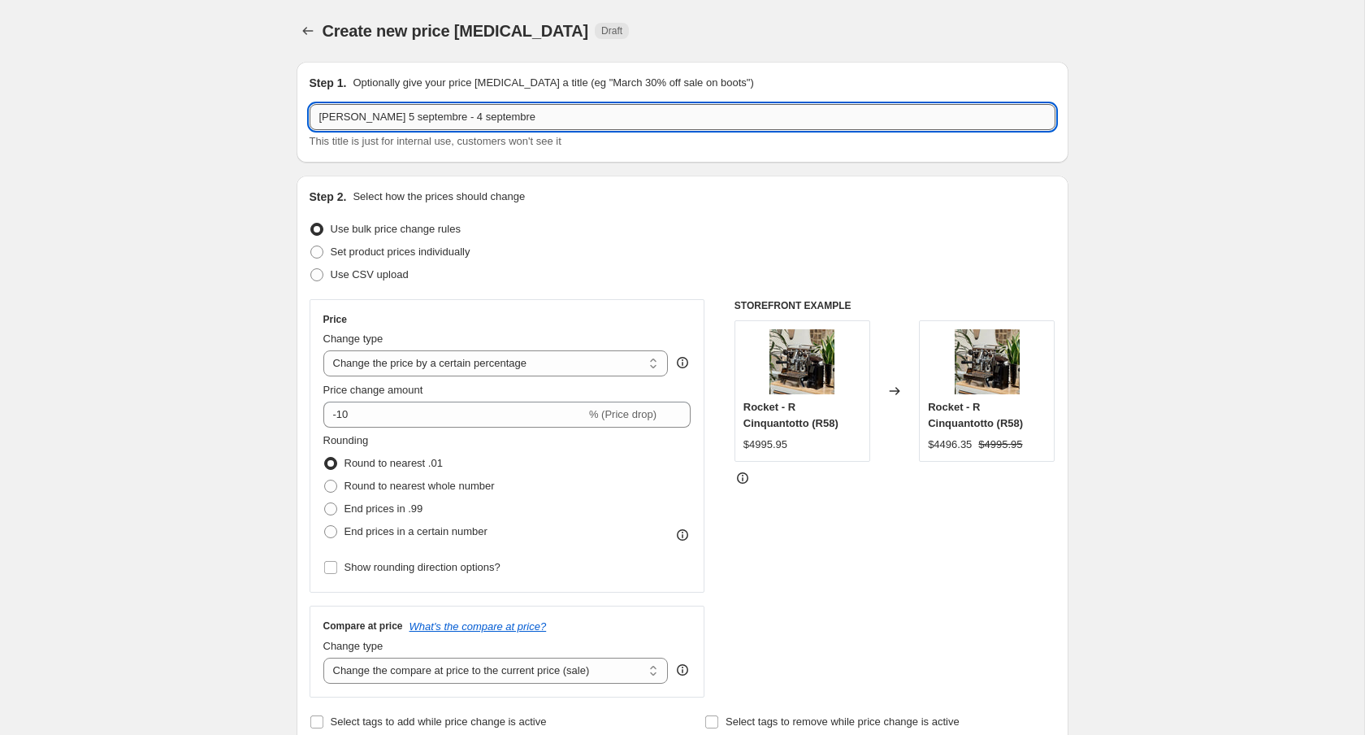
click at [463, 111] on input "[PERSON_NAME] 5 septembre - 4 septembre" at bounding box center [683, 117] width 746 height 26
type input "Promo Miele 5 septembre - 25 septembre"
click at [403, 253] on span "Set product prices individually" at bounding box center [401, 251] width 140 height 12
click at [311, 246] on input "Set product prices individually" at bounding box center [310, 245] width 1 height 1
radio input "true"
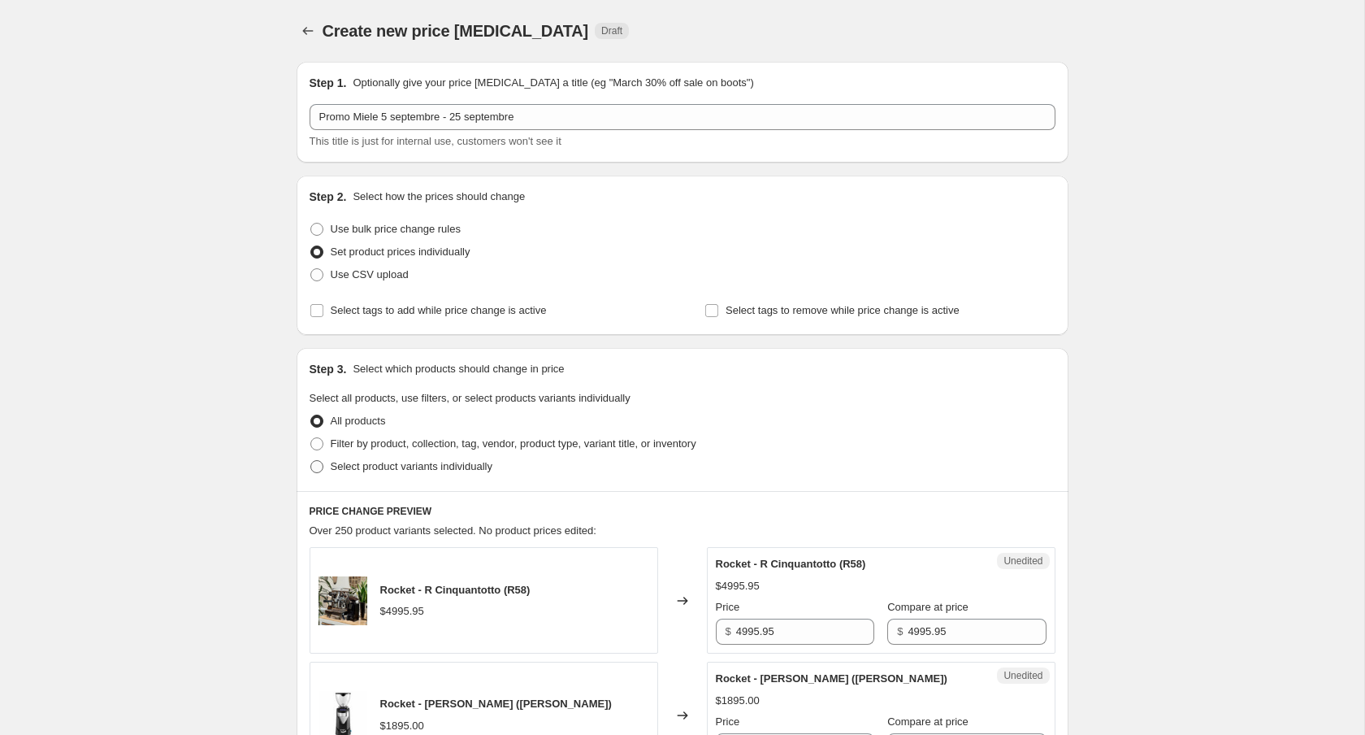
click at [354, 472] on span "Select product variants individually" at bounding box center [412, 466] width 162 height 16
click at [311, 461] on input "Select product variants individually" at bounding box center [310, 460] width 1 height 1
radio input "true"
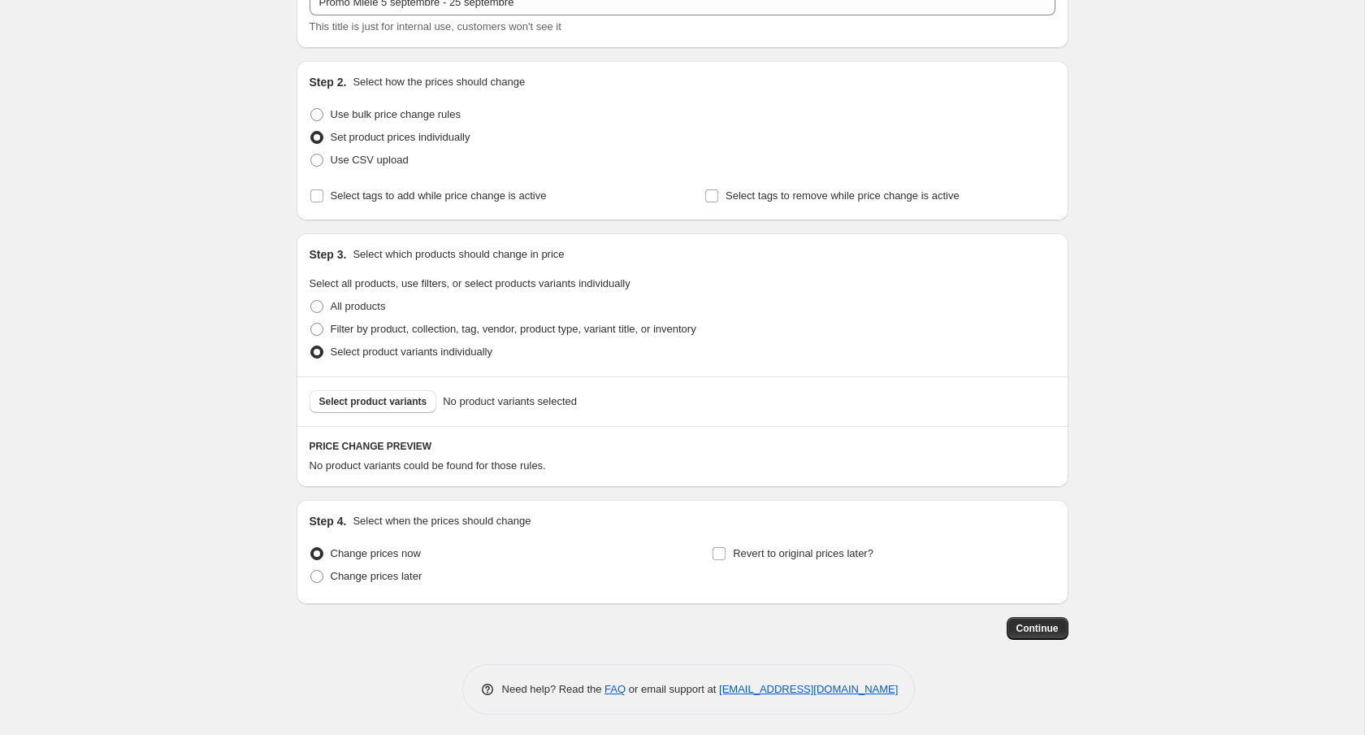
scroll to position [116, 0]
click at [391, 382] on div "Select product variants No product variants selected" at bounding box center [683, 400] width 772 height 50
click at [397, 406] on button "Select product variants" at bounding box center [374, 399] width 128 height 23
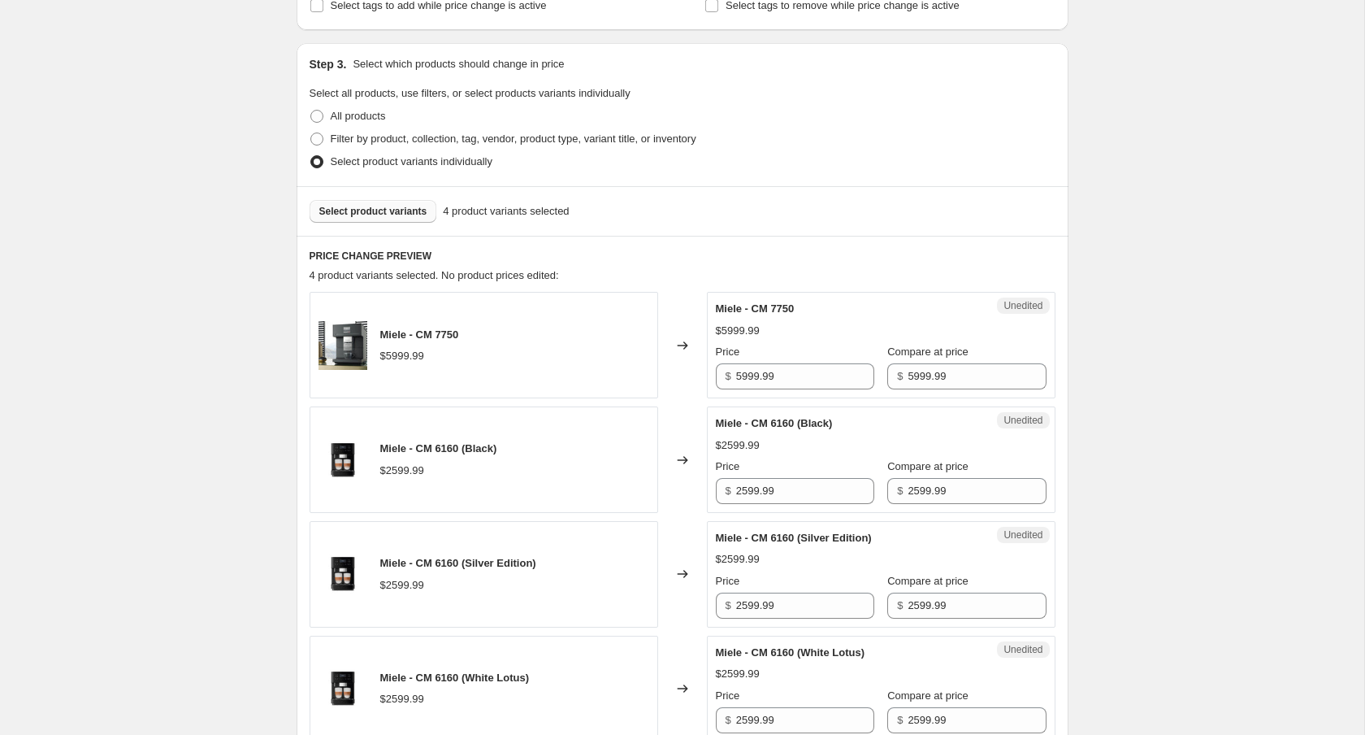
scroll to position [310, 0]
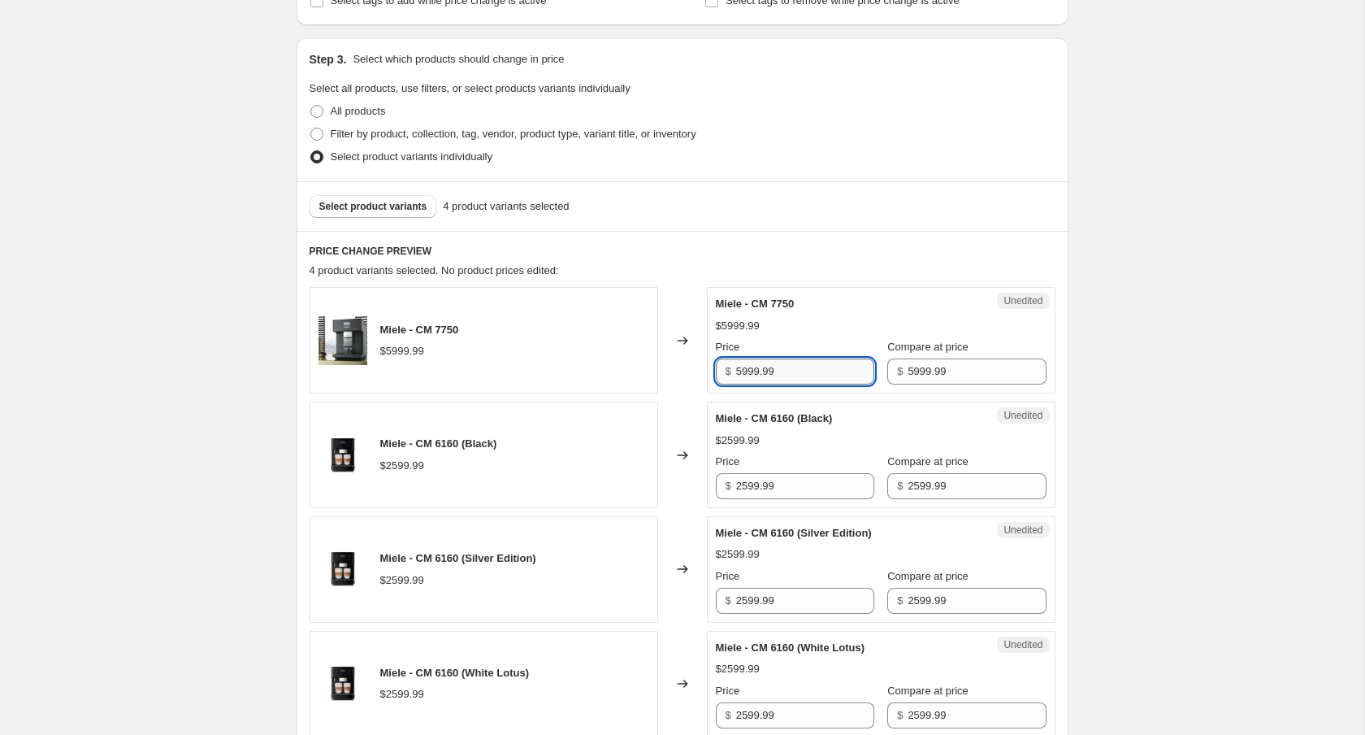
click at [793, 366] on input "5999.99" at bounding box center [805, 371] width 138 height 26
click at [746, 368] on input "5999.99" at bounding box center [805, 371] width 138 height 26
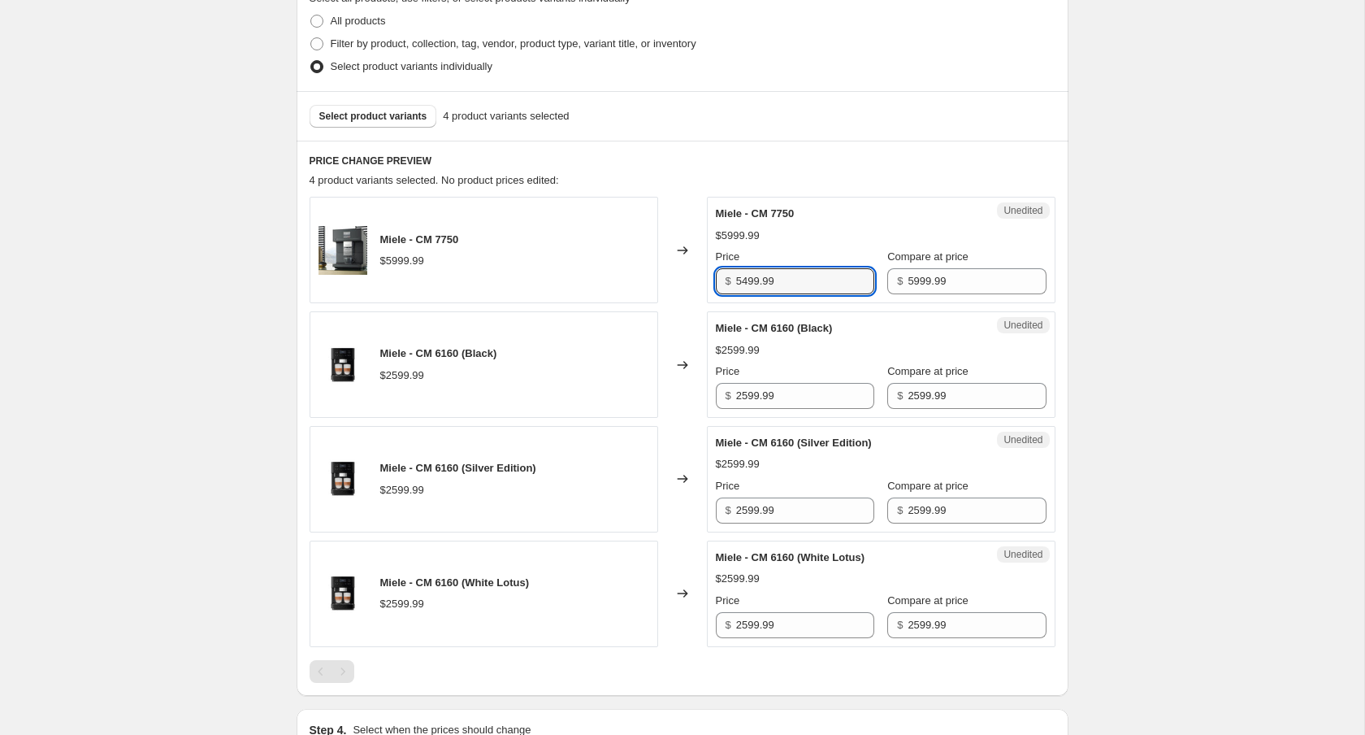
scroll to position [406, 0]
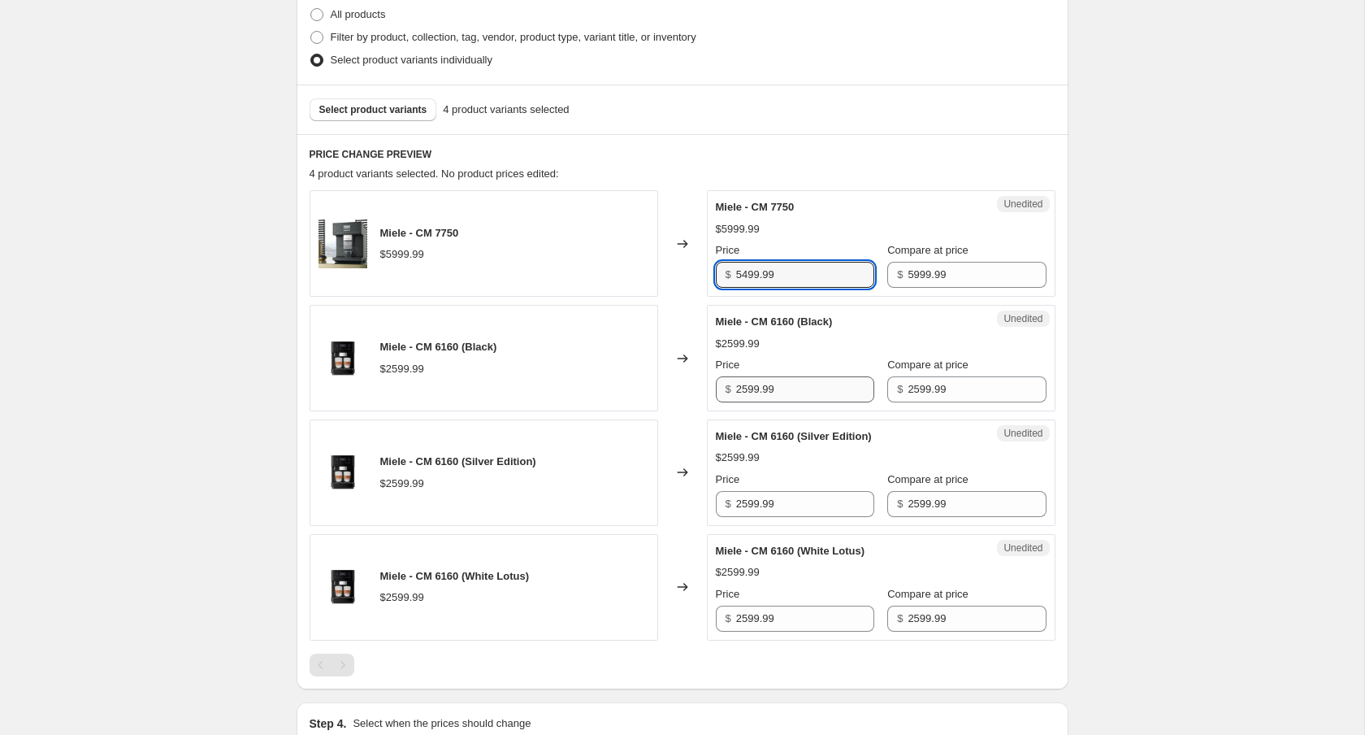
type input "5499.99"
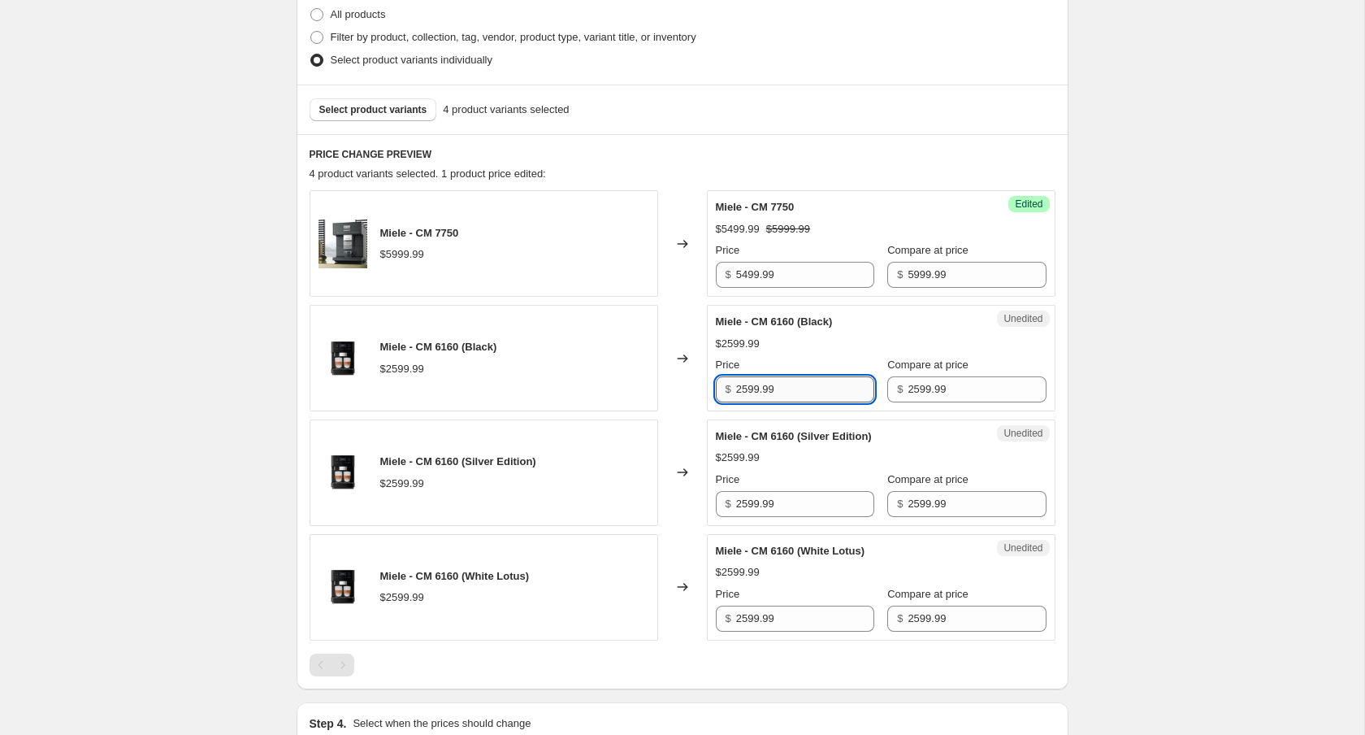
click at [748, 390] on input "2599.99" at bounding box center [805, 389] width 138 height 26
type input "2099.99"
click at [747, 497] on input "2599.99" at bounding box center [805, 504] width 138 height 26
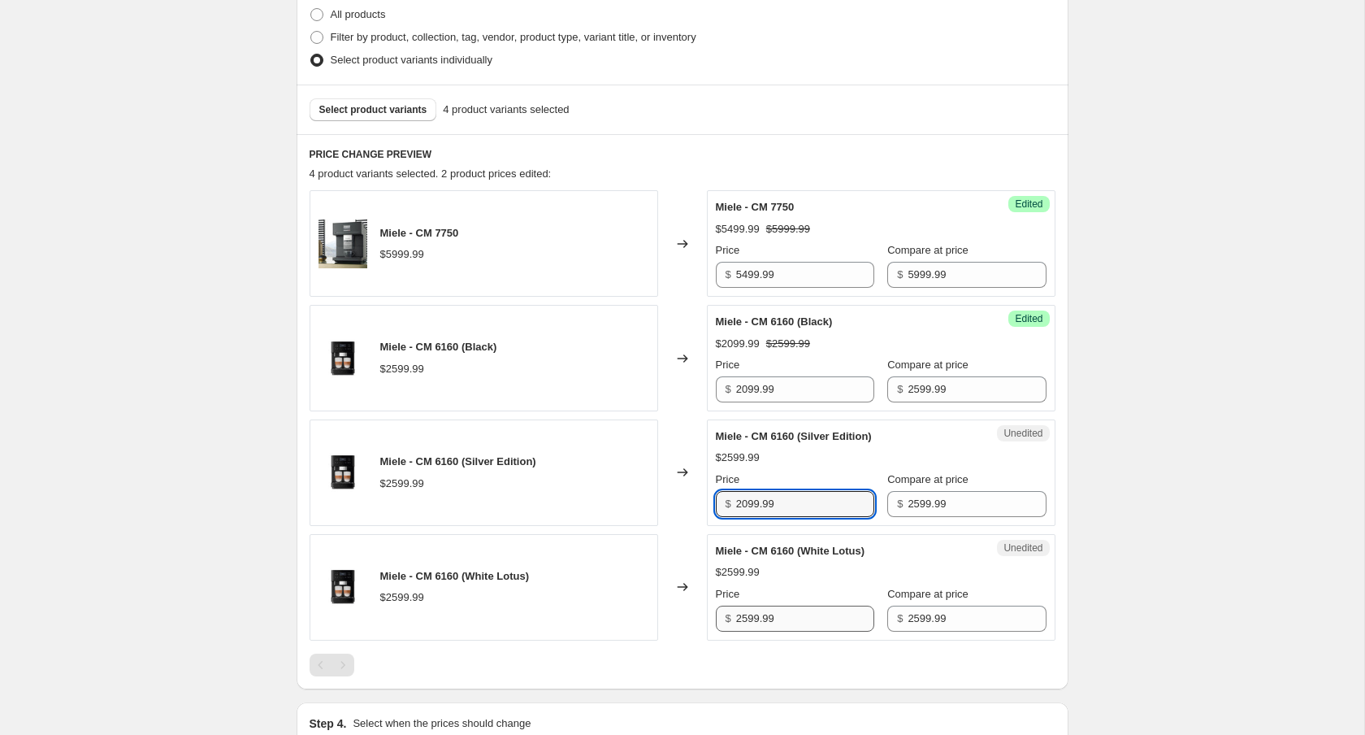
type input "2099.99"
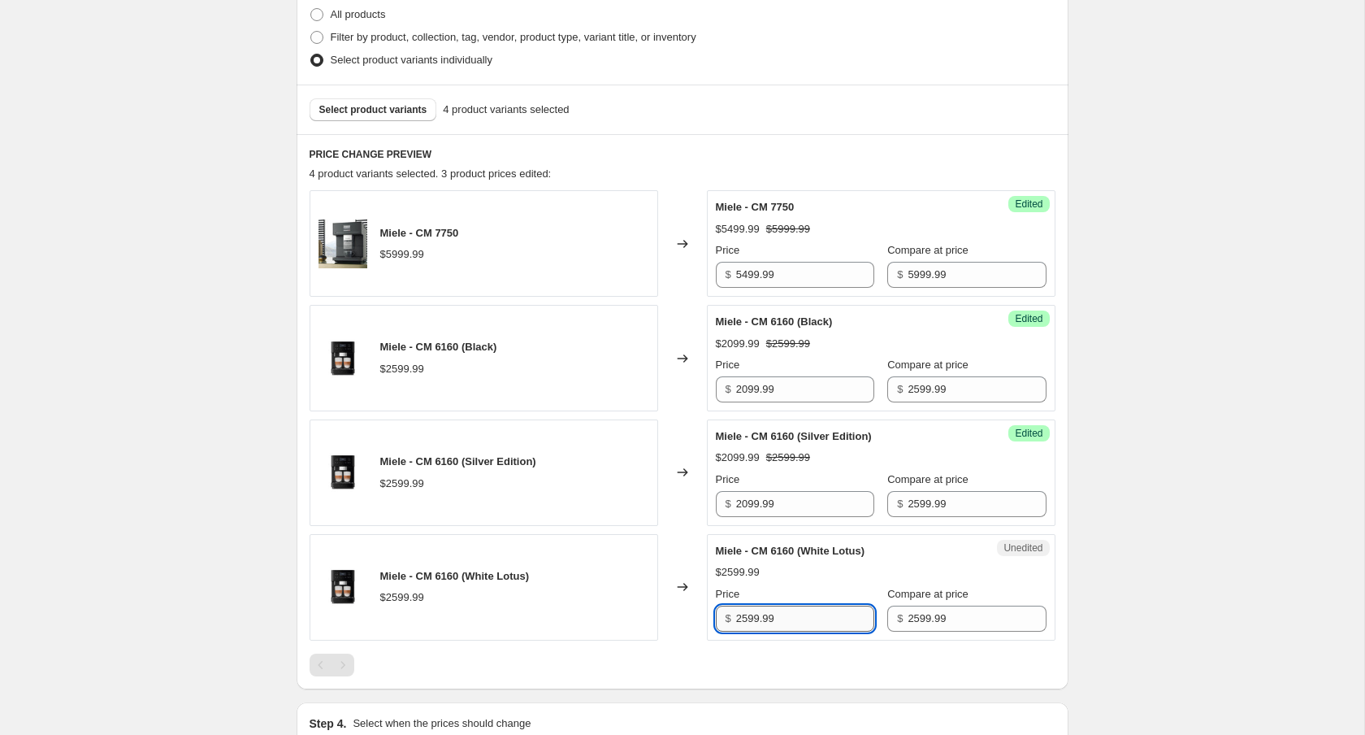
click at [746, 610] on input "2599.99" at bounding box center [805, 618] width 138 height 26
type input "2099.99"
click at [1051, 601] on div "Unedited Miele - CM 6160 (White Lotus) $2599.99 Price $ 2099.99 Compare at pric…" at bounding box center [881, 587] width 349 height 106
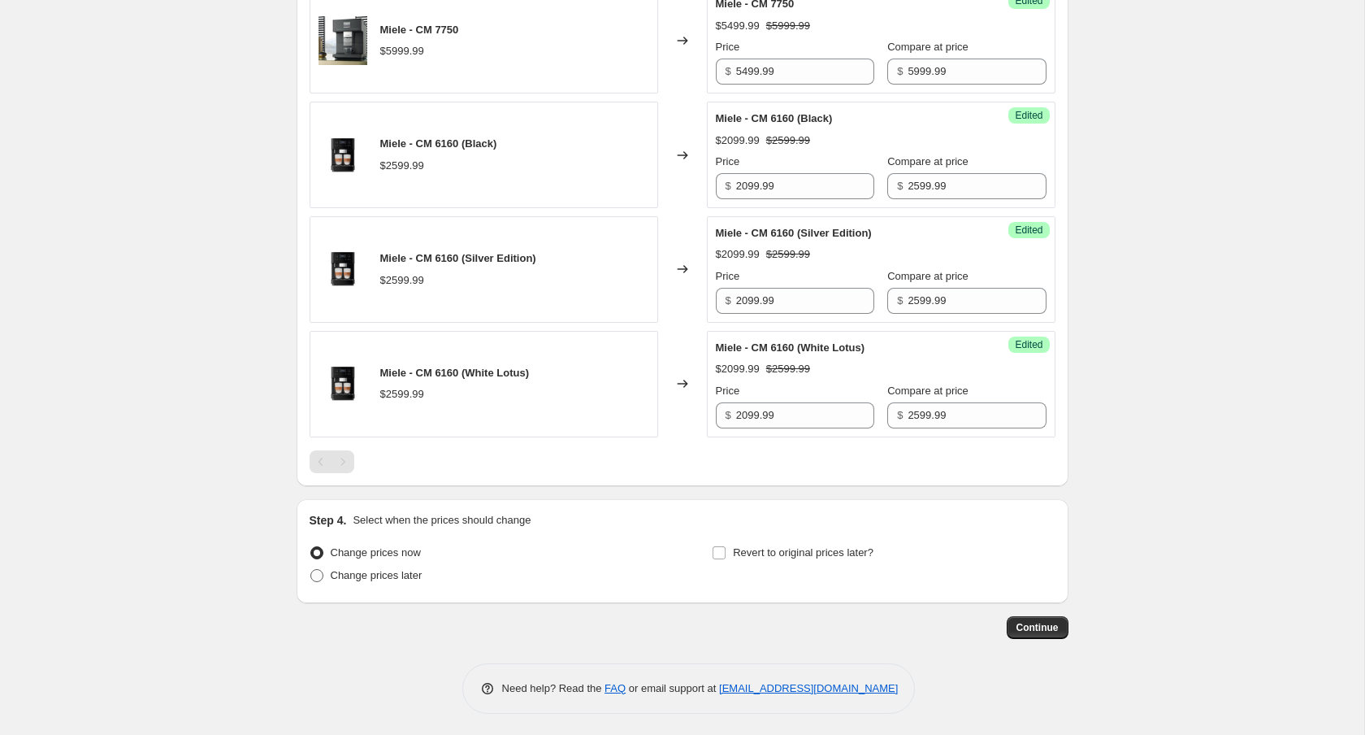
click at [406, 581] on label "Change prices later" at bounding box center [366, 575] width 113 height 23
click at [311, 570] on input "Change prices later" at bounding box center [310, 569] width 1 height 1
radio input "true"
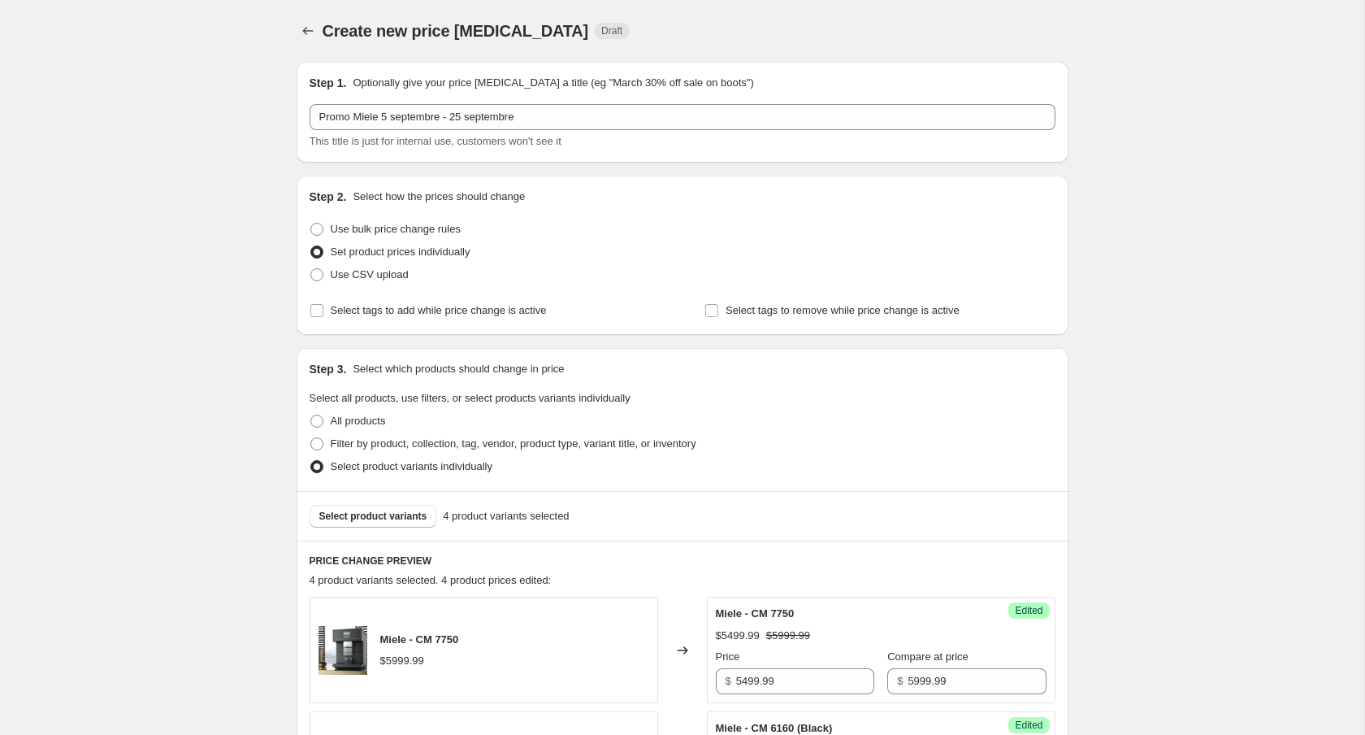
scroll to position [913, 0]
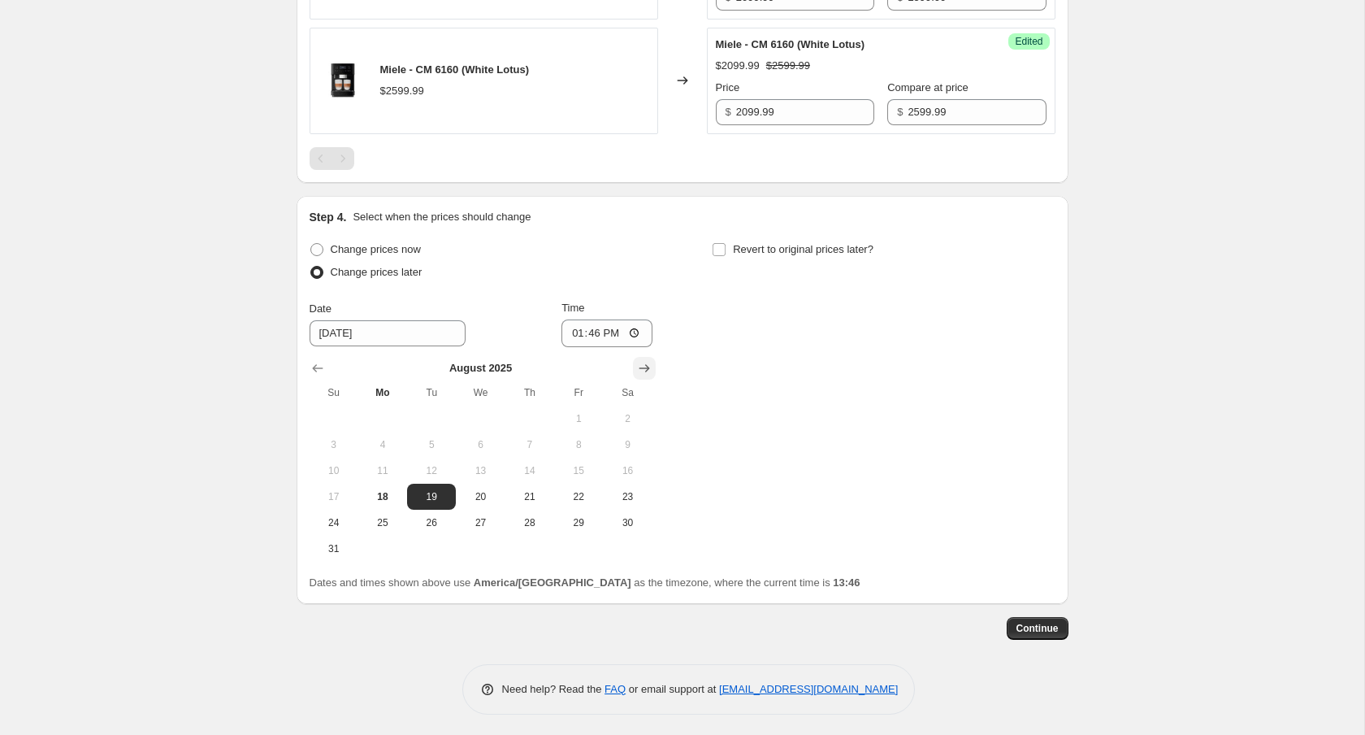
click at [648, 375] on button "Show next month, September 2025" at bounding box center [644, 368] width 23 height 23
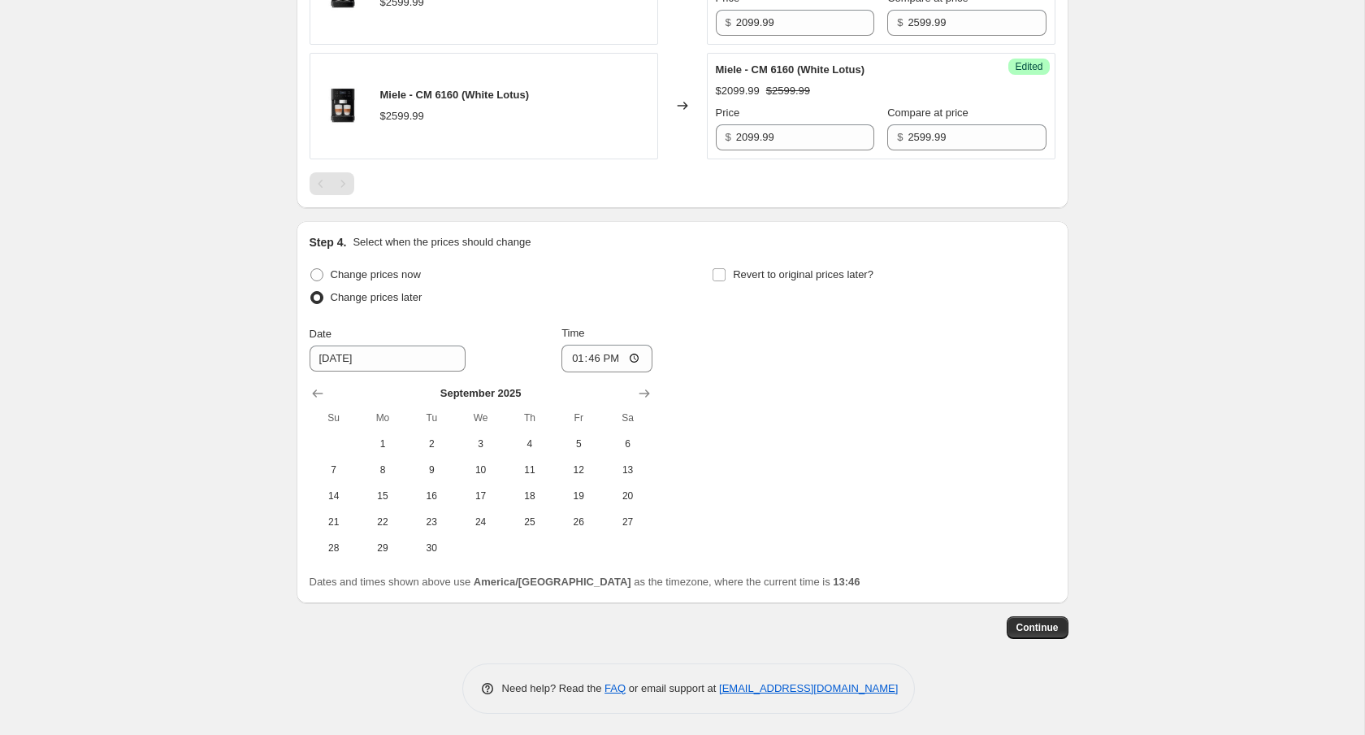
click at [564, 425] on th "Fr" at bounding box center [578, 418] width 49 height 26
click at [575, 425] on th "Fr" at bounding box center [578, 418] width 49 height 26
click at [578, 446] on span "5" at bounding box center [579, 443] width 36 height 13
type input "[DATE]"
click at [583, 362] on input "13:46" at bounding box center [607, 359] width 91 height 28
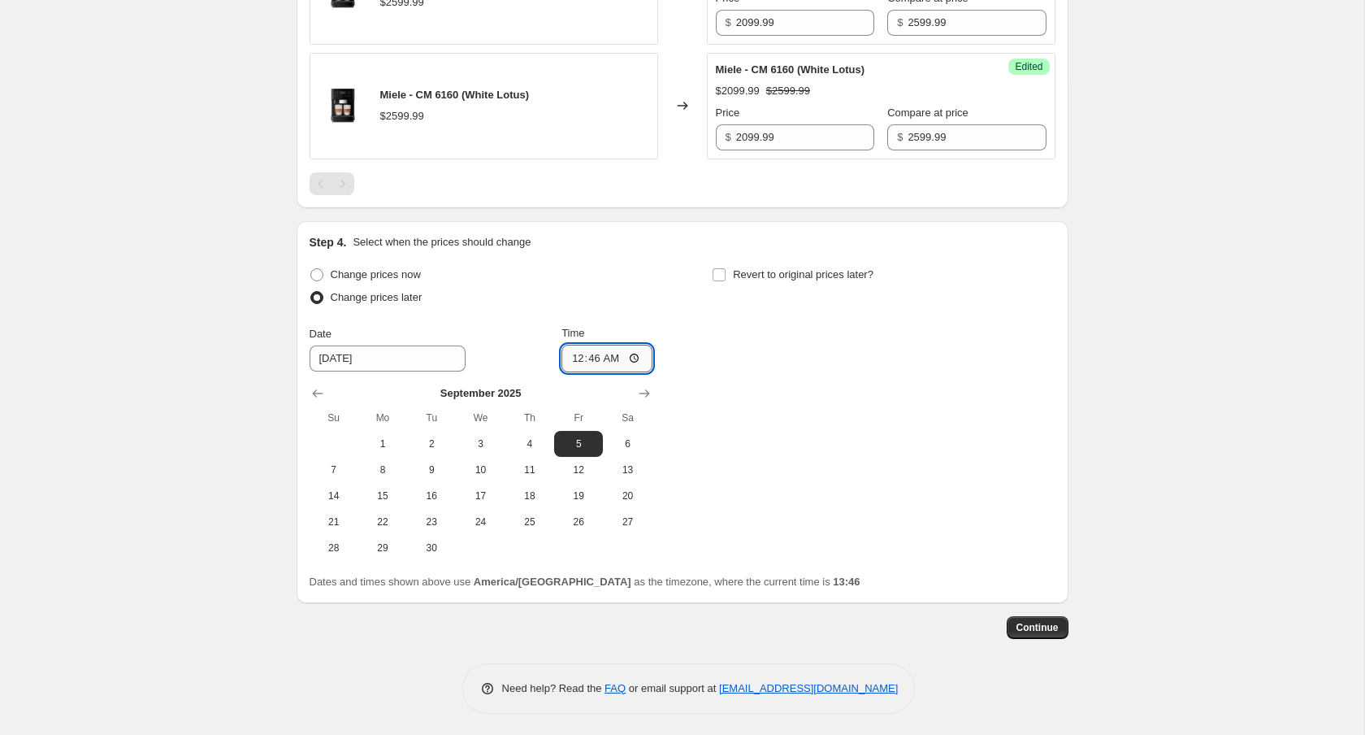
type input "00:00"
click at [788, 283] on label "Revert to original prices later?" at bounding box center [793, 274] width 162 height 23
click at [726, 281] on input "Revert to original prices later?" at bounding box center [719, 274] width 13 height 13
checkbox input "true"
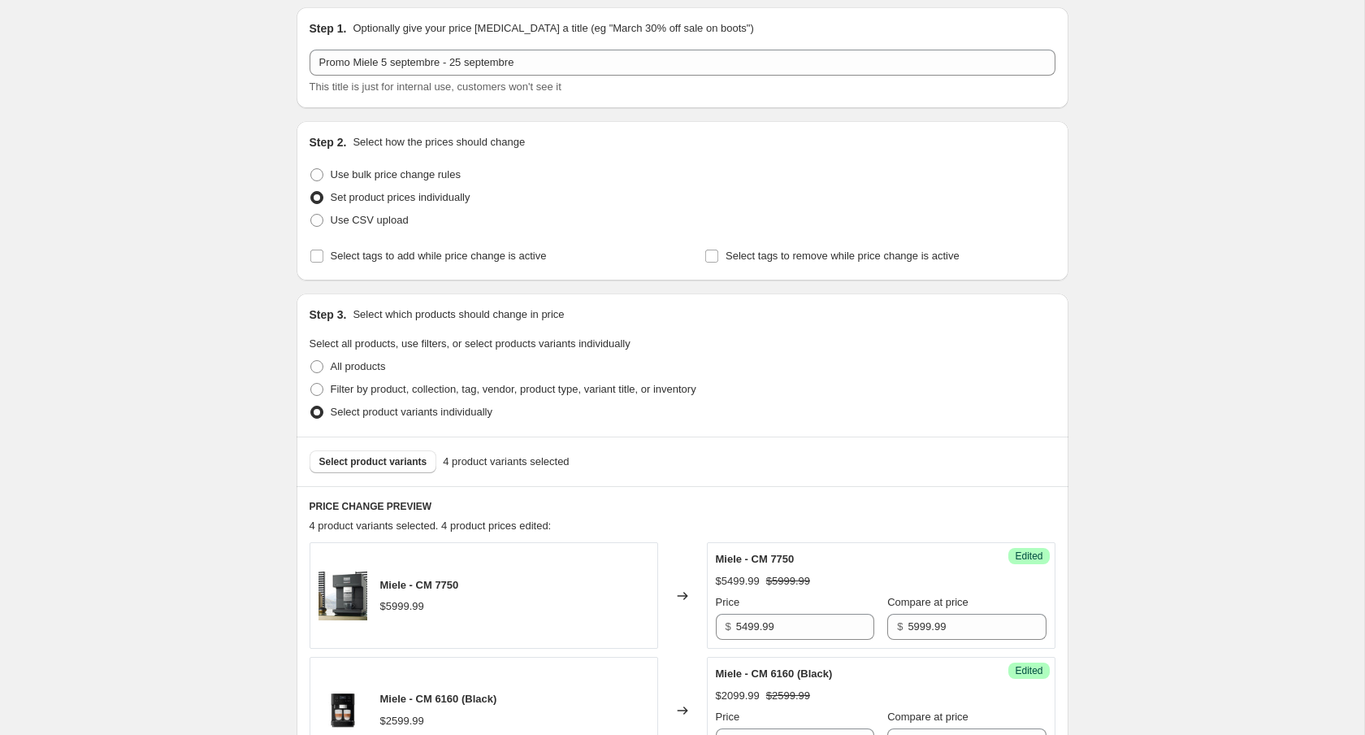
scroll to position [913, 0]
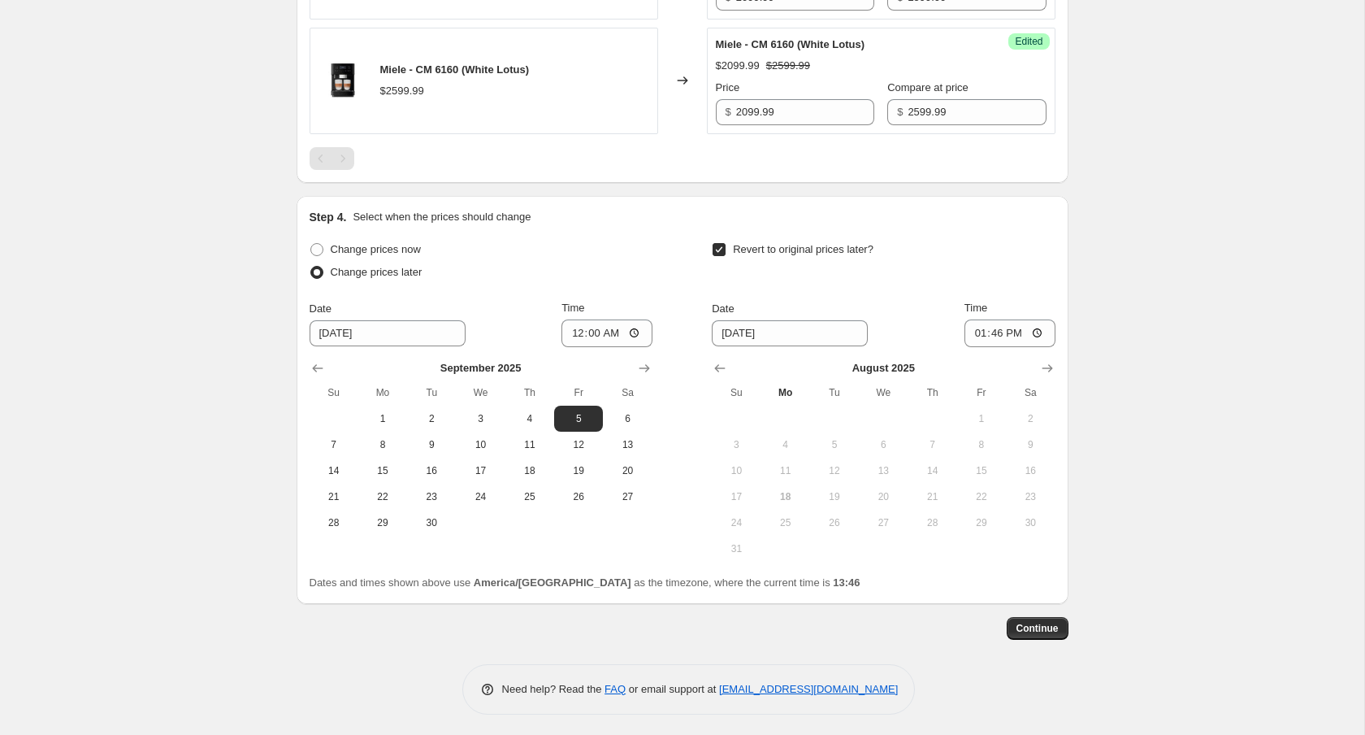
click at [1034, 386] on span "Sa" at bounding box center [1031, 392] width 36 height 13
click at [1043, 379] on th "Sa" at bounding box center [1030, 392] width 49 height 26
click at [1043, 366] on icon "Show next month, September 2025" at bounding box center [1047, 368] width 16 height 16
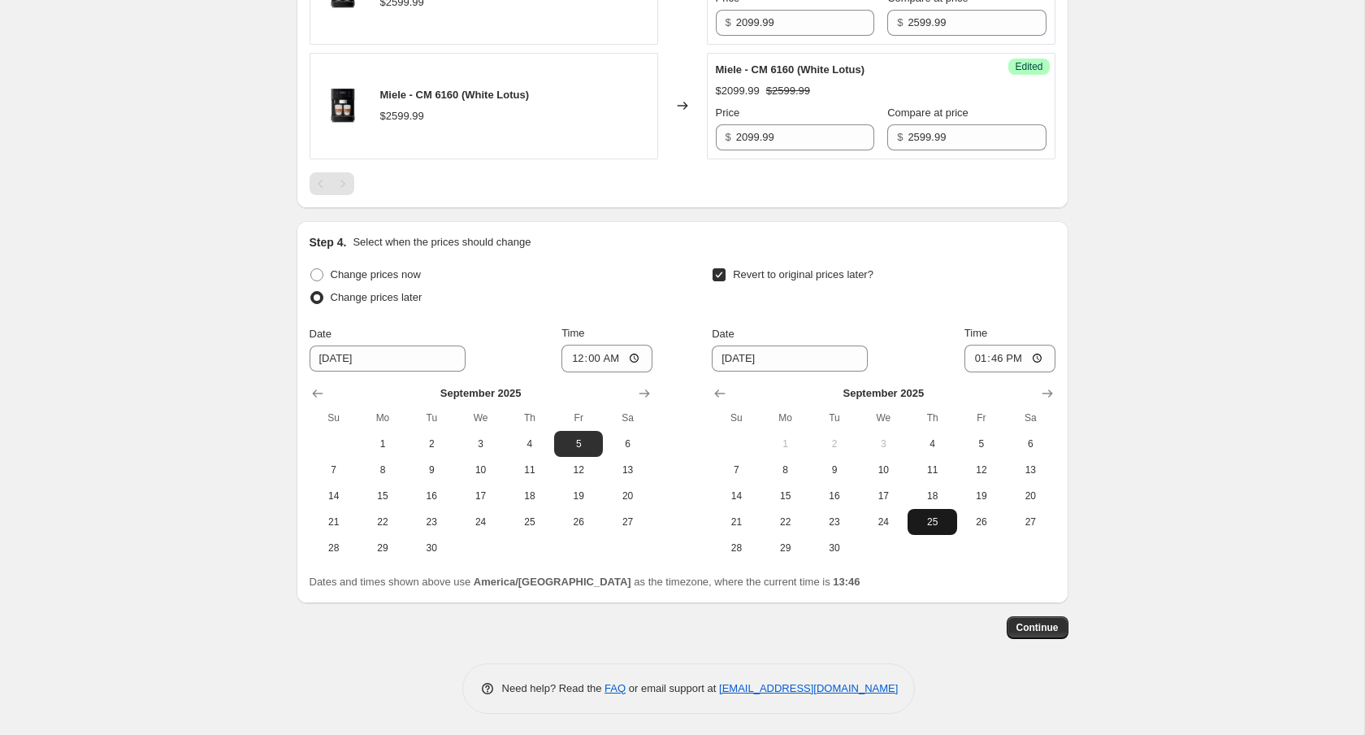
click at [934, 511] on button "25" at bounding box center [932, 522] width 49 height 26
click at [1000, 351] on input "13:46" at bounding box center [1010, 359] width 91 height 28
click at [972, 542] on td at bounding box center [981, 548] width 49 height 26
click at [975, 522] on span "26" at bounding box center [982, 521] width 36 height 13
type input "[DATE]"
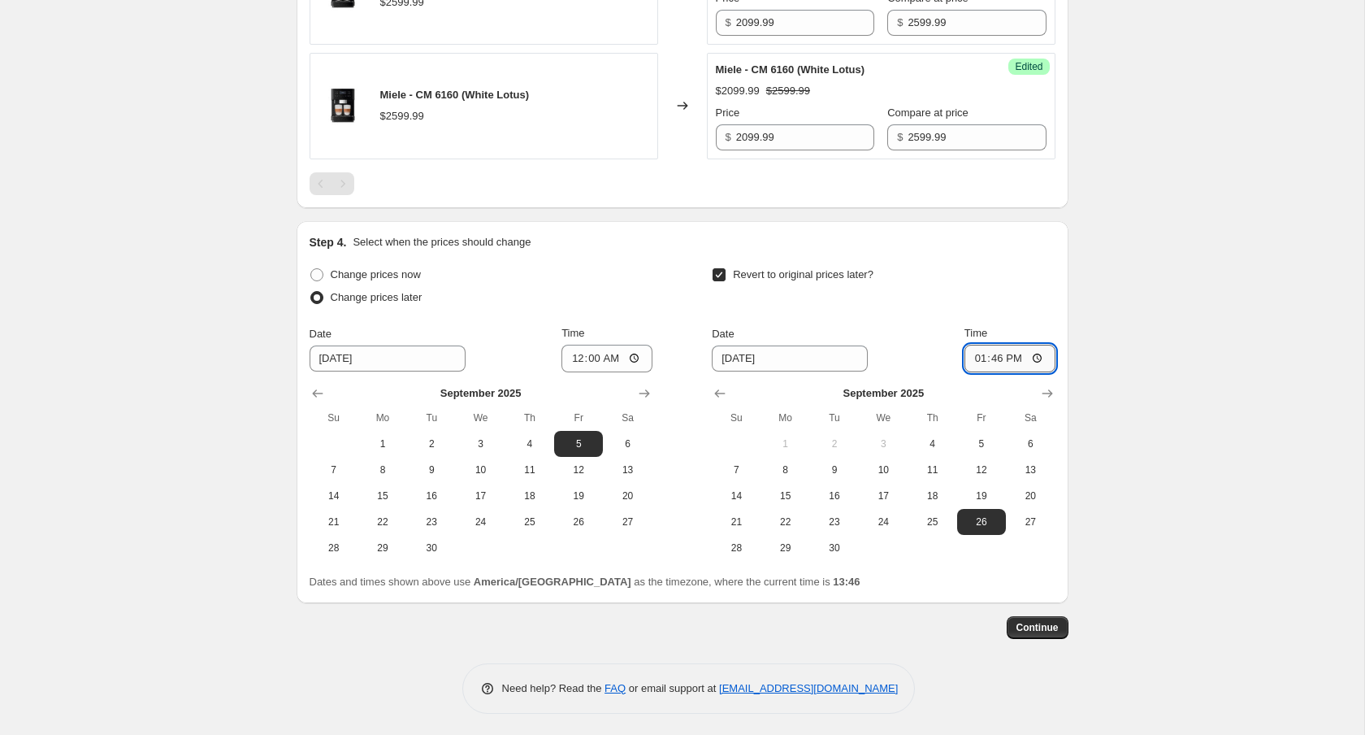
click at [1003, 345] on input "13:46" at bounding box center [1010, 359] width 91 height 28
type input "00:00"
click at [1043, 629] on span "Continue" at bounding box center [1038, 627] width 42 height 13
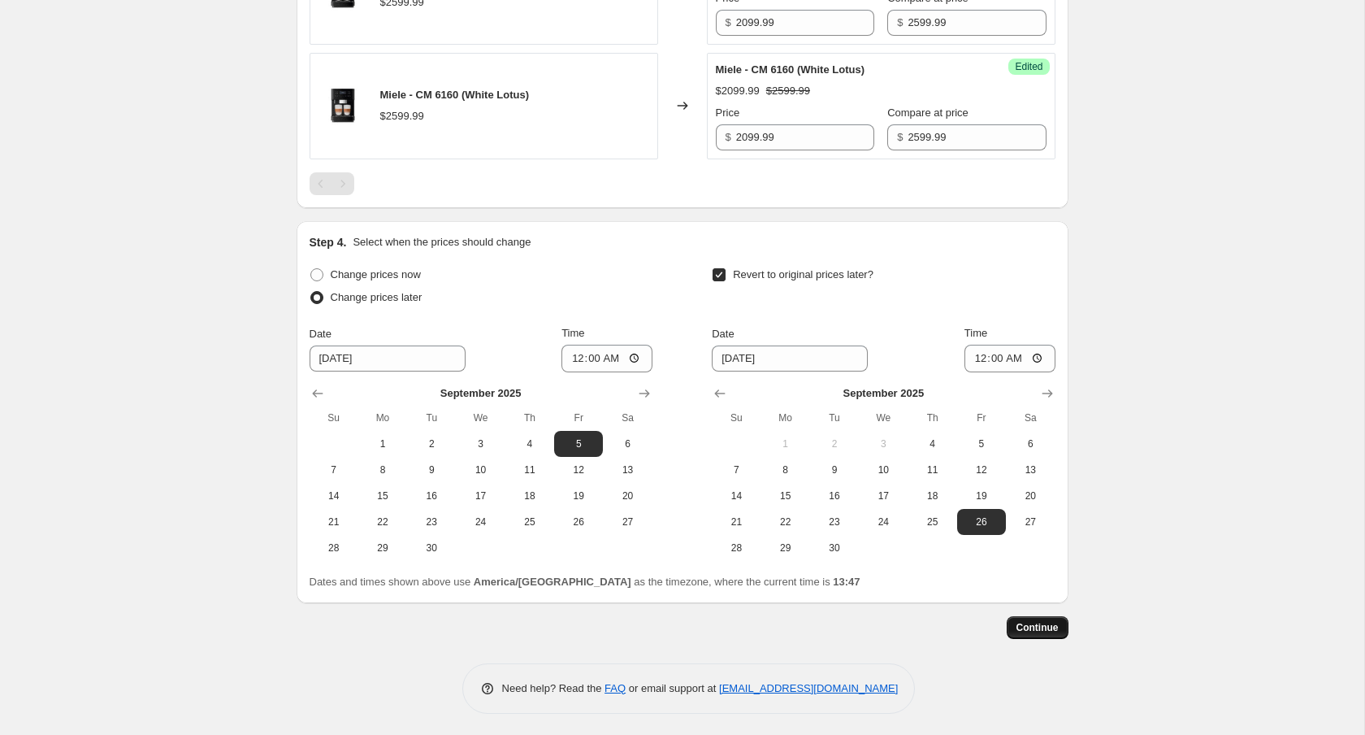
scroll to position [0, 0]
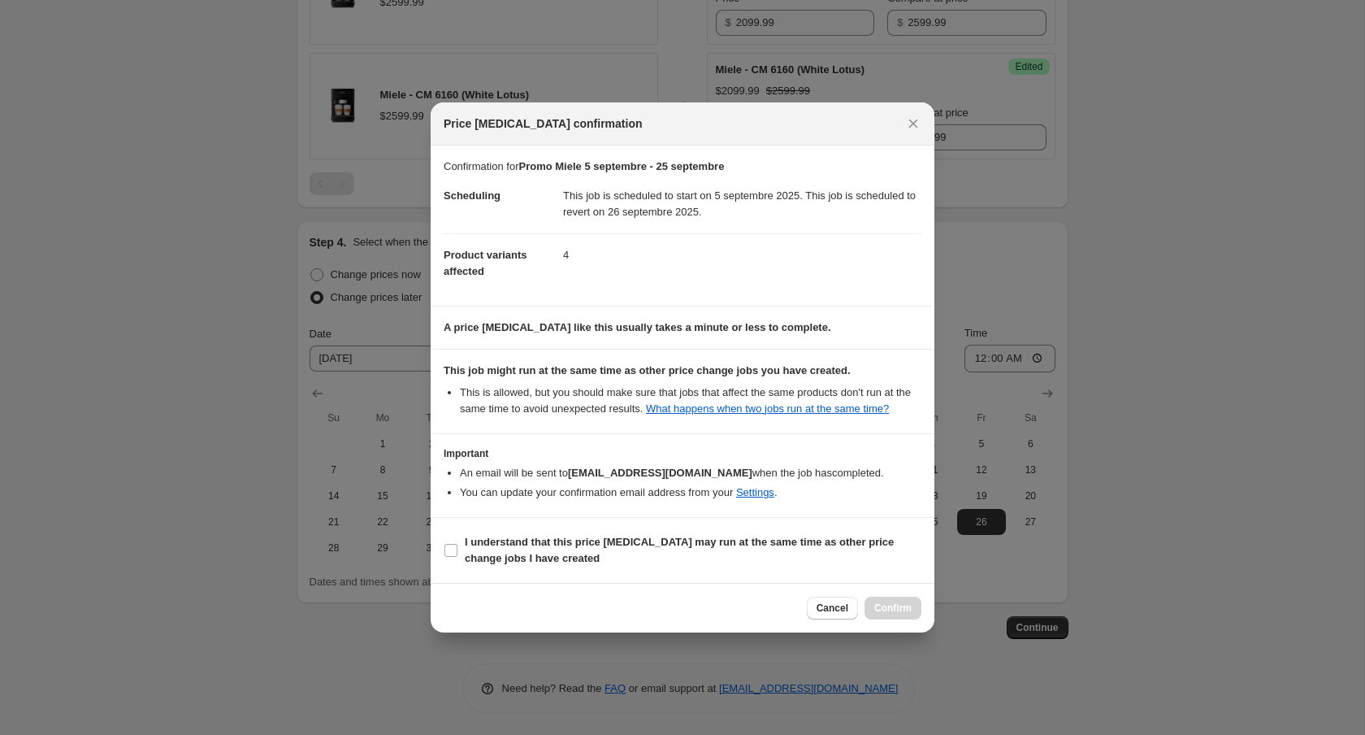
click at [821, 531] on section "I understand that this price [MEDICAL_DATA] may run at the same time as other p…" at bounding box center [683, 550] width 504 height 65
click at [850, 547] on b "I understand that this price [MEDICAL_DATA] may run at the same time as other p…" at bounding box center [679, 550] width 429 height 28
click at [458, 547] on input "I understand that this price [MEDICAL_DATA] may run at the same time as other p…" at bounding box center [451, 550] width 13 height 13
checkbox input "true"
click at [882, 611] on span "Confirm" at bounding box center [892, 607] width 37 height 13
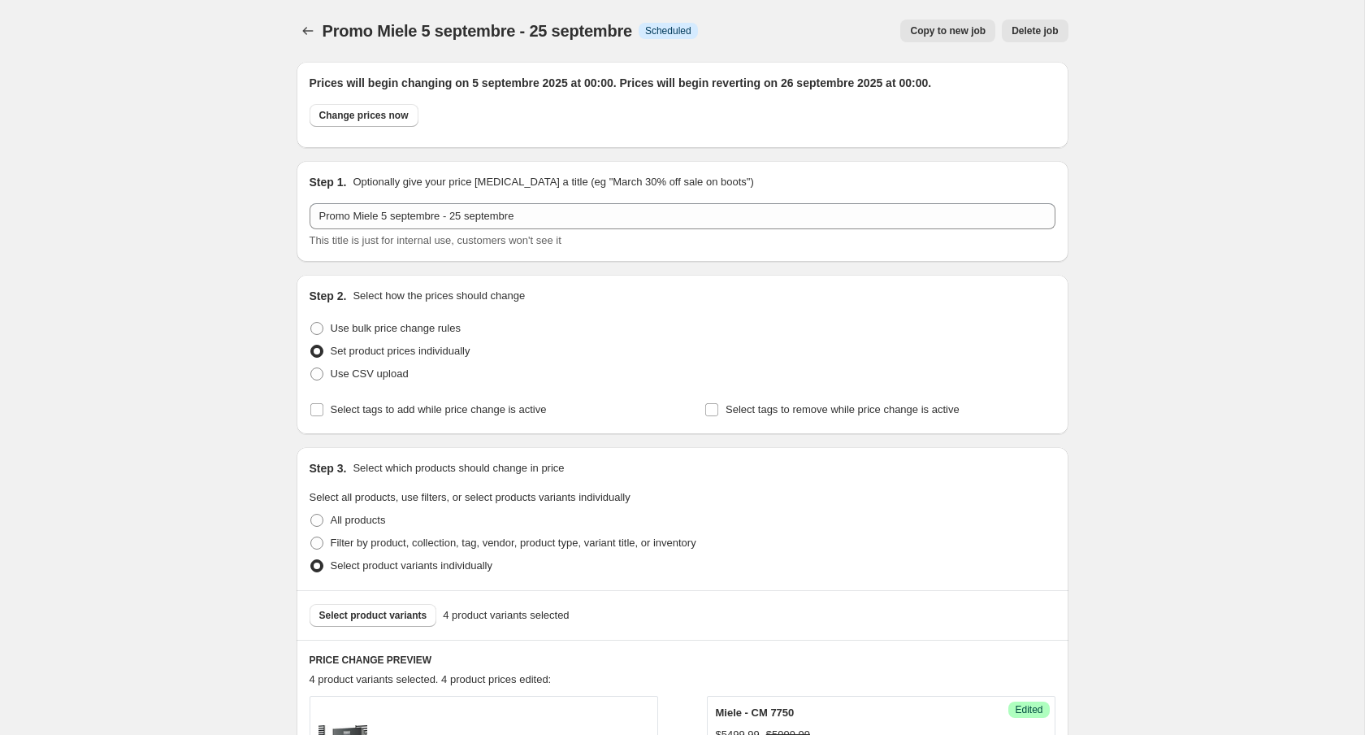
click at [439, 29] on span "Promo Miele 5 septembre - 25 septembre" at bounding box center [478, 31] width 310 height 18
click at [313, 28] on icon "Price change jobs" at bounding box center [308, 31] width 16 height 16
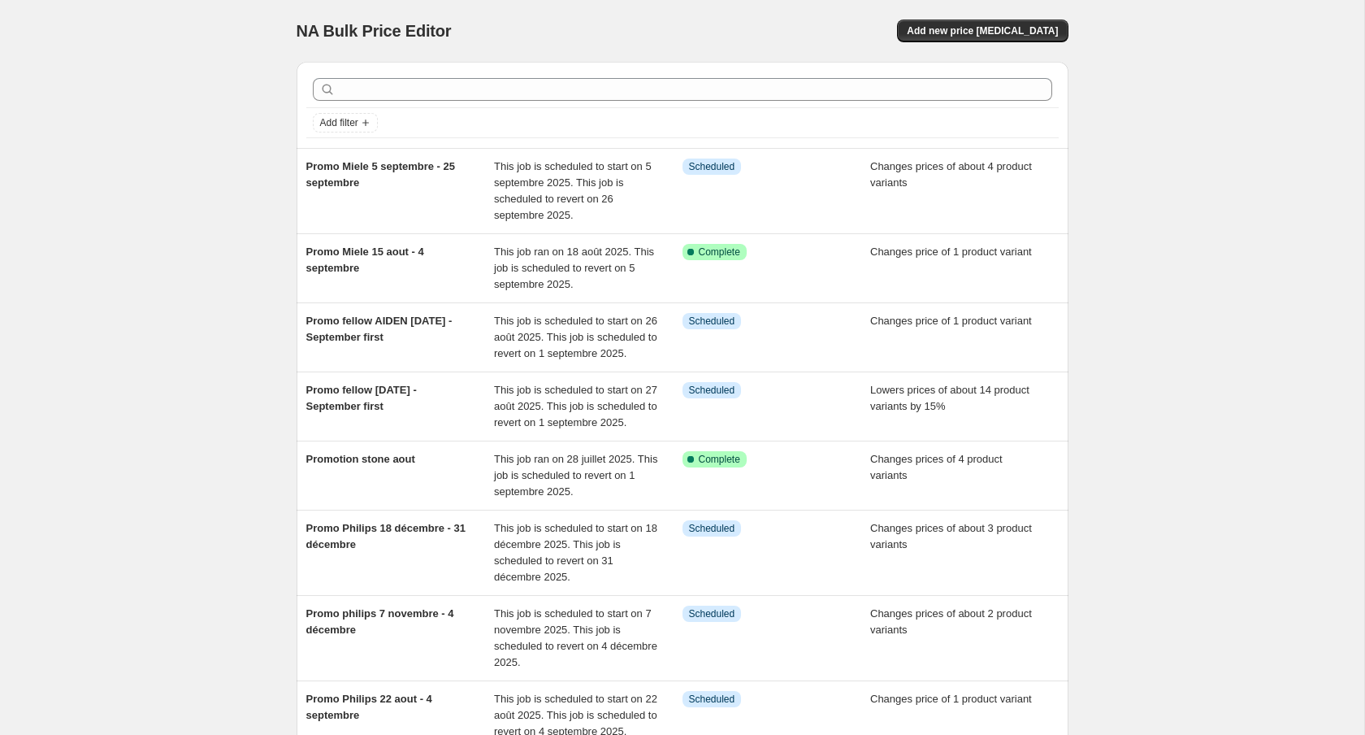
click at [986, 13] on div "NA Bulk Price Editor. This page is ready NA Bulk Price Editor Add new price [ME…" at bounding box center [683, 31] width 772 height 62
click at [987, 20] on button "Add new price [MEDICAL_DATA]" at bounding box center [982, 31] width 171 height 23
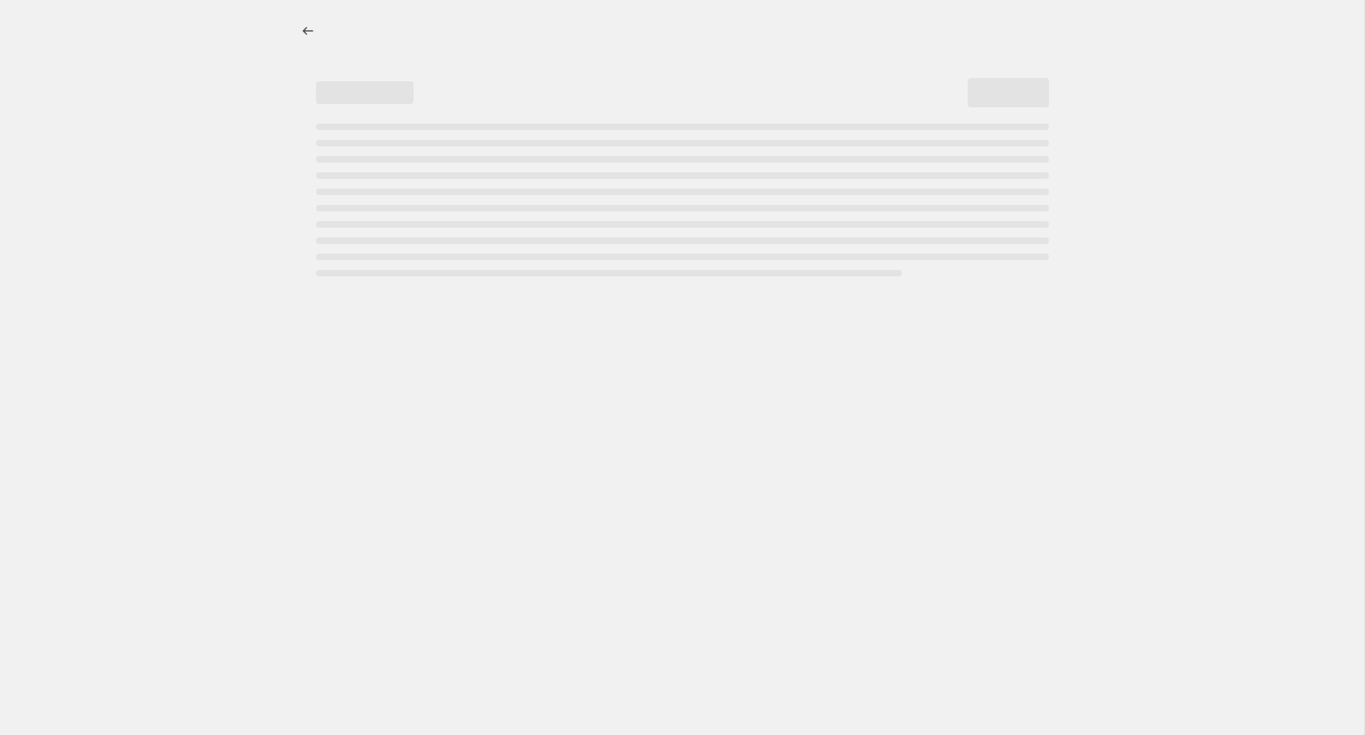
select select "percentage"
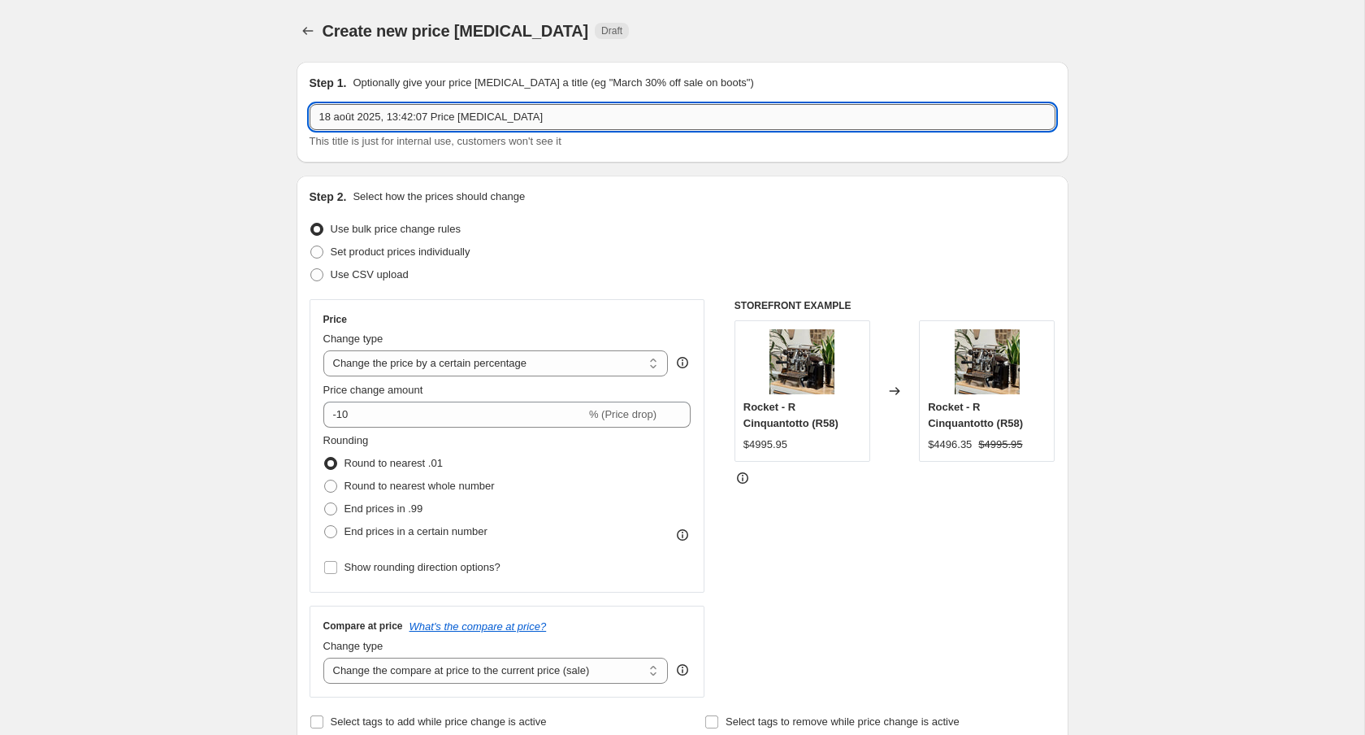
click at [435, 115] on input "18 août 2025, 13:42:07 Price [MEDICAL_DATA]" at bounding box center [683, 117] width 746 height 26
paste input "Promo Miele 15 aout - 4 septembre"
drag, startPoint x: 384, startPoint y: 114, endPoint x: 584, endPoint y: 119, distance: 200.0
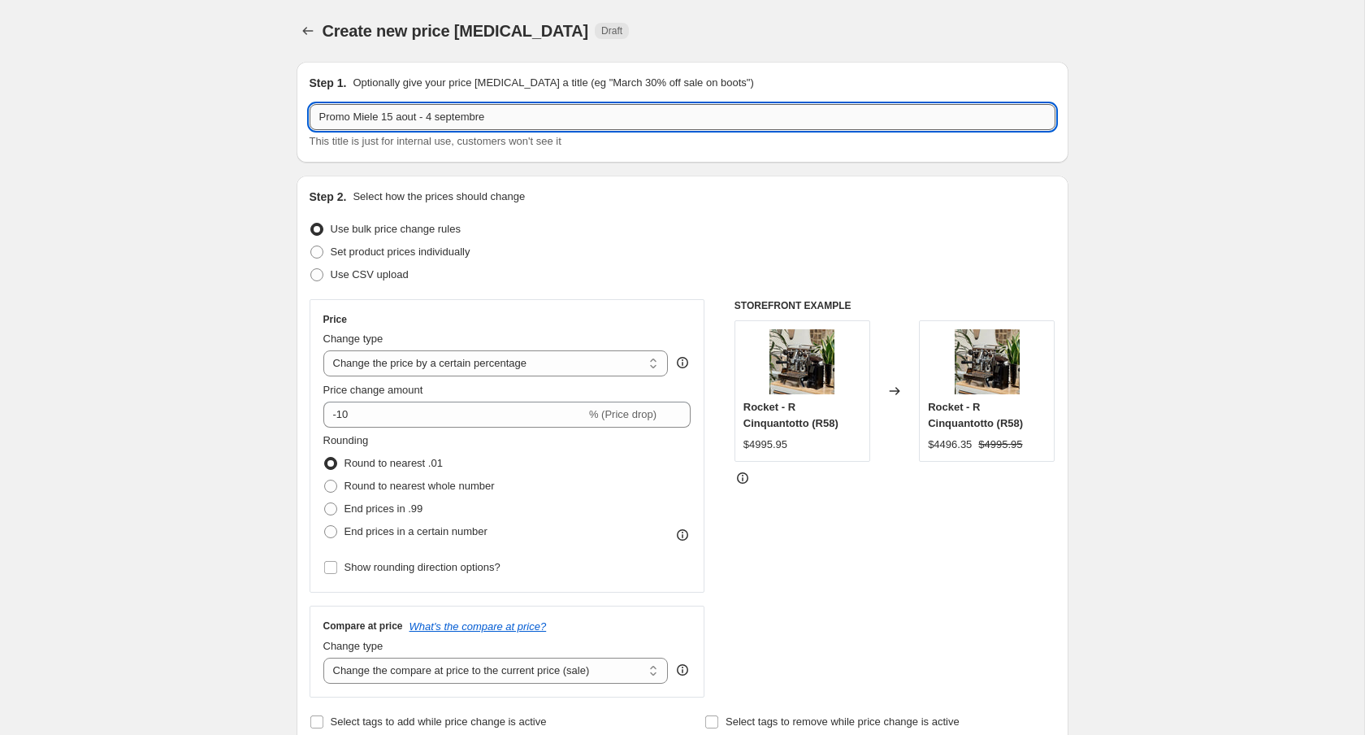
click at [584, 119] on input "Promo Miele 15 aout - 4 septembre" at bounding box center [683, 117] width 746 height 26
type input "[PERSON_NAME] 26 septembre - 2 octobre"
click at [424, 258] on span "Set product prices individually" at bounding box center [401, 252] width 140 height 16
click at [311, 246] on input "Set product prices individually" at bounding box center [310, 245] width 1 height 1
radio input "true"
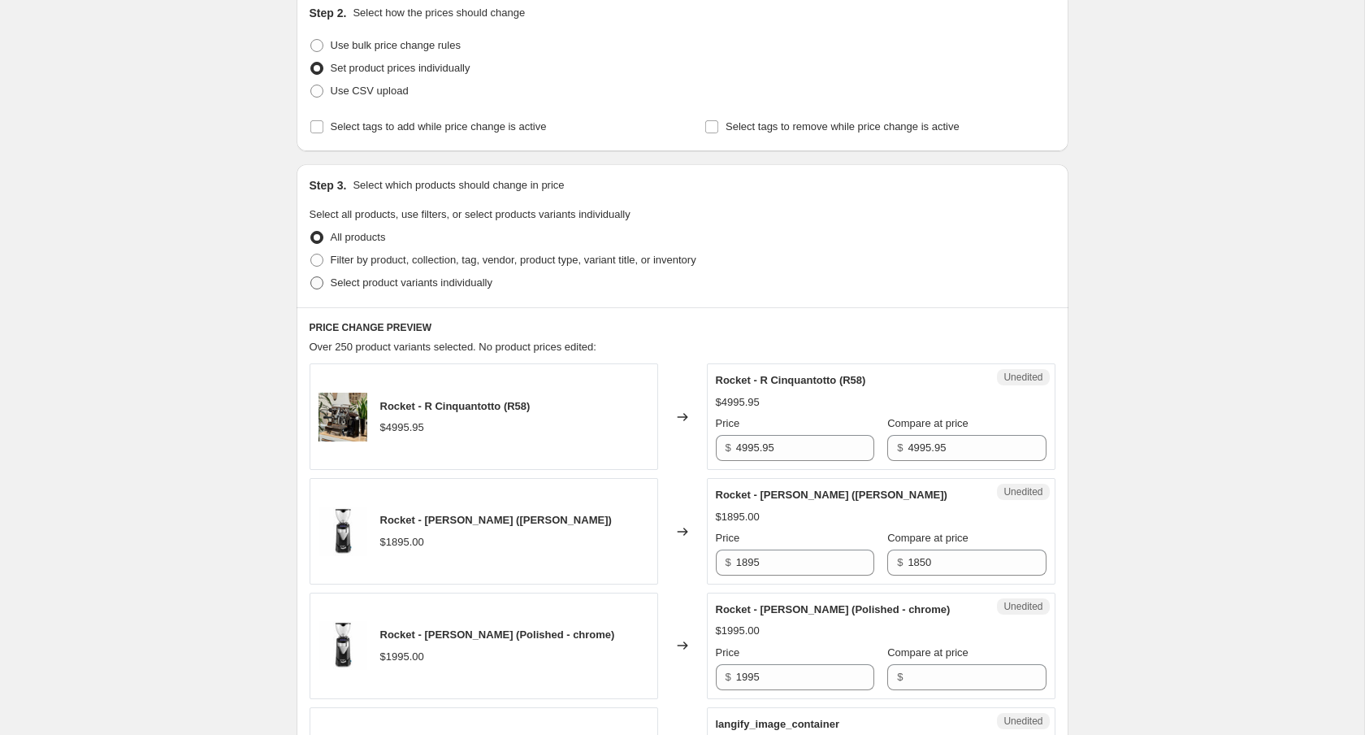
click at [418, 285] on span "Select product variants individually" at bounding box center [412, 282] width 162 height 12
click at [311, 277] on input "Select product variants individually" at bounding box center [310, 276] width 1 height 1
radio input "true"
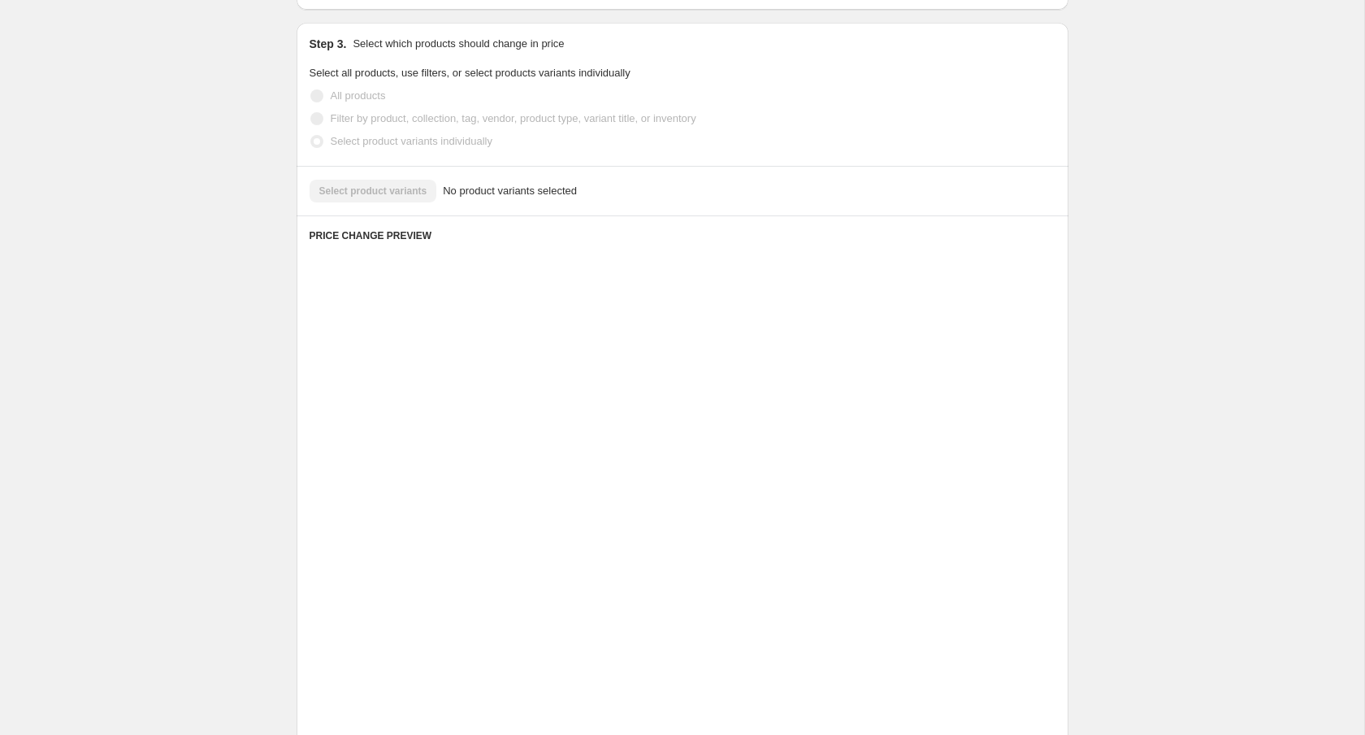
scroll to position [117, 0]
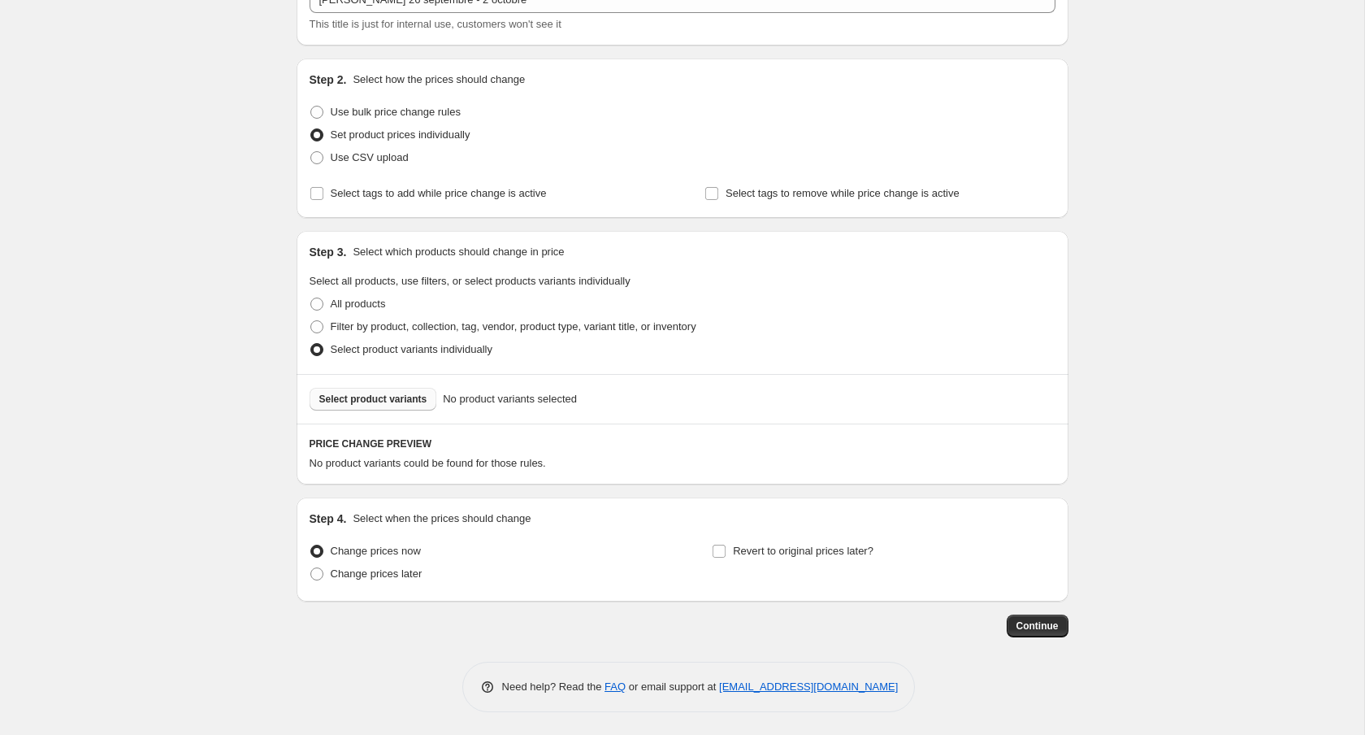
click at [365, 395] on span "Select product variants" at bounding box center [373, 398] width 108 height 13
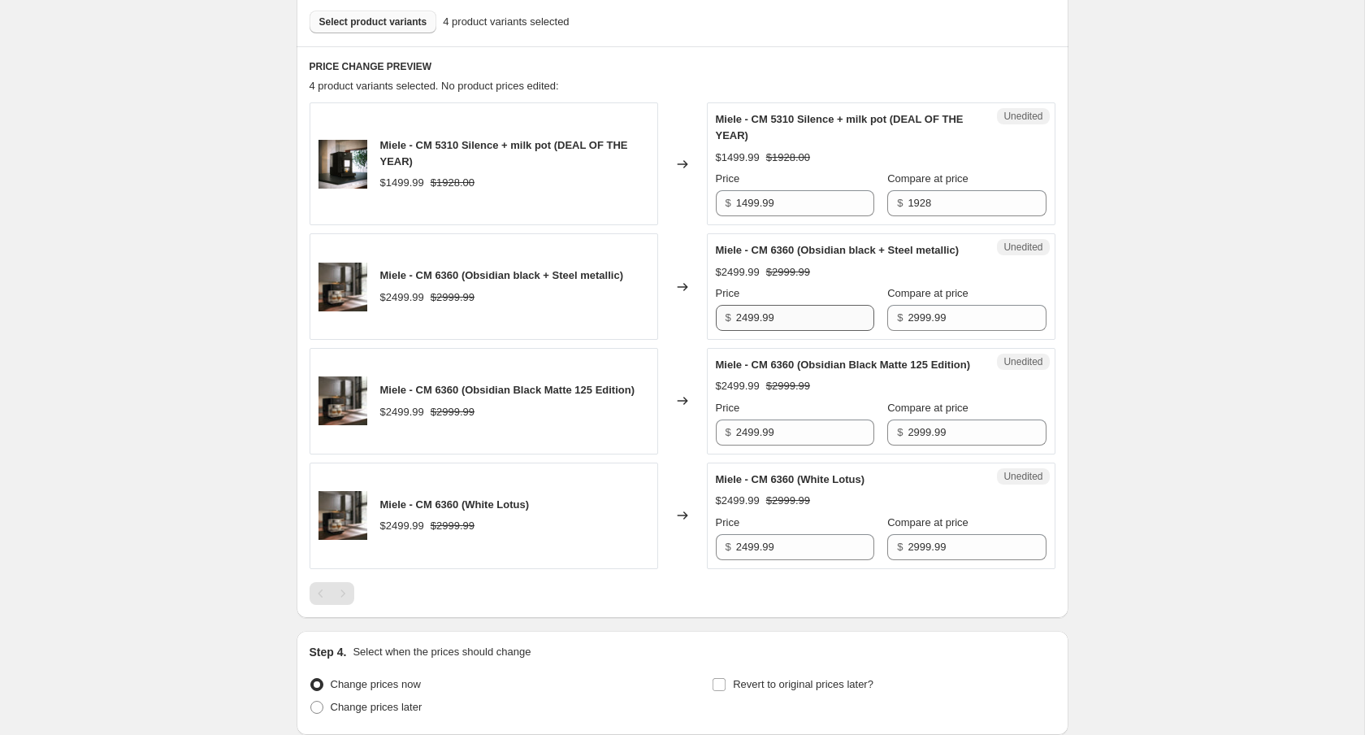
scroll to position [658, 0]
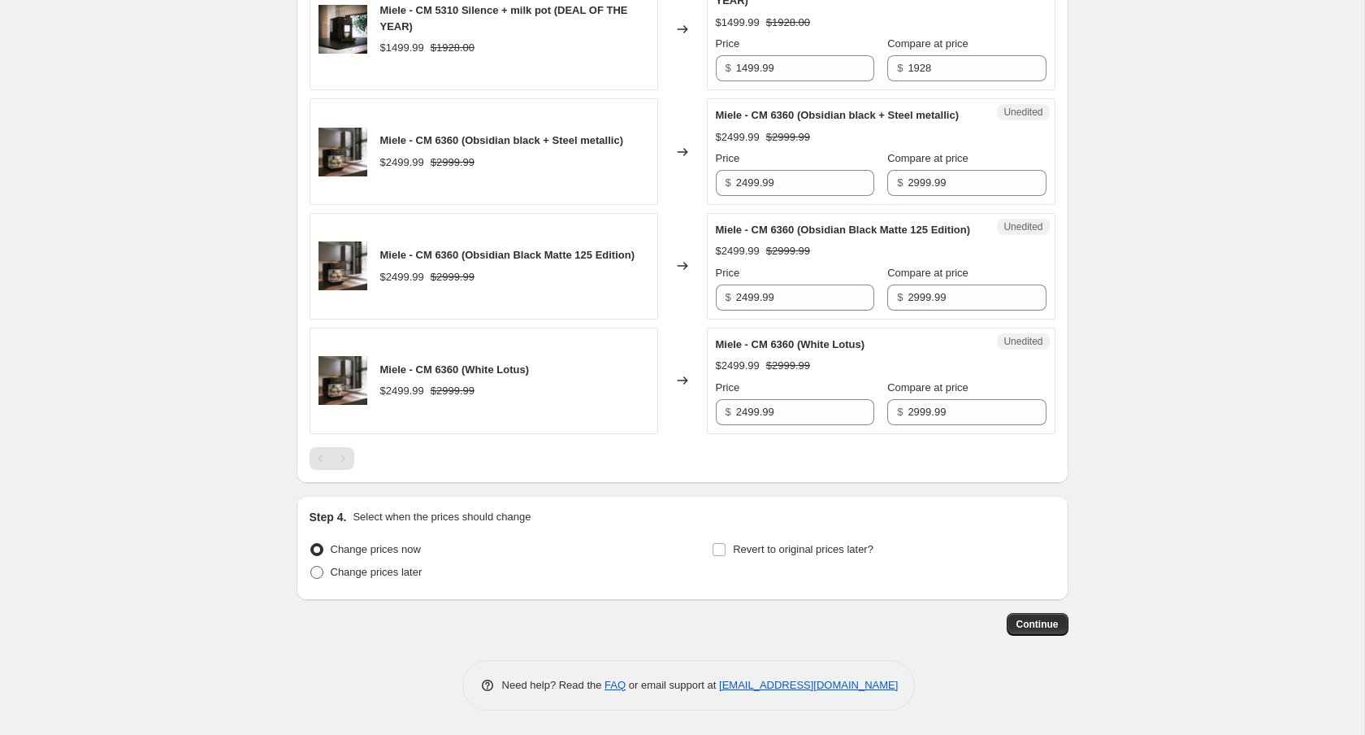
click at [365, 575] on span "Change prices later" at bounding box center [377, 572] width 92 height 12
click at [311, 566] on input "Change prices later" at bounding box center [310, 566] width 1 height 1
radio input "true"
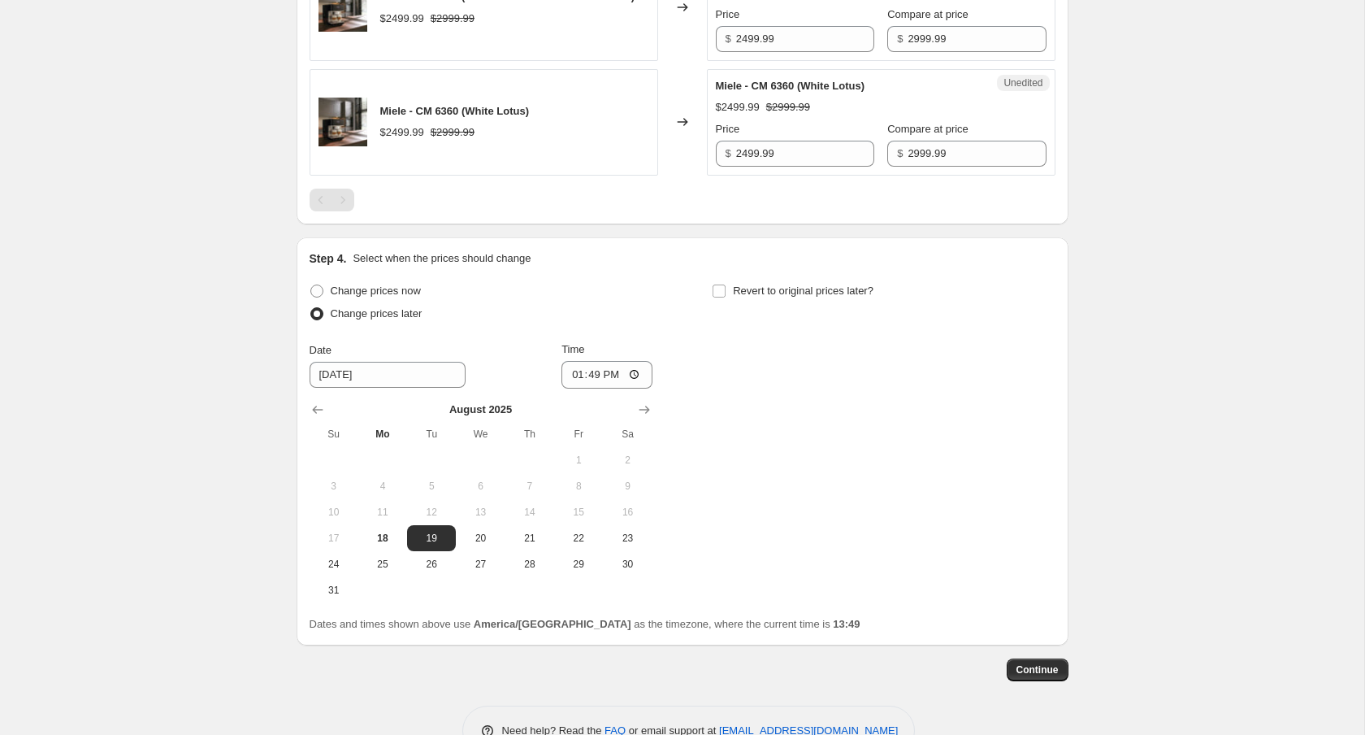
scroll to position [888, 0]
click at [787, 166] on input "2499.99" at bounding box center [805, 153] width 138 height 26
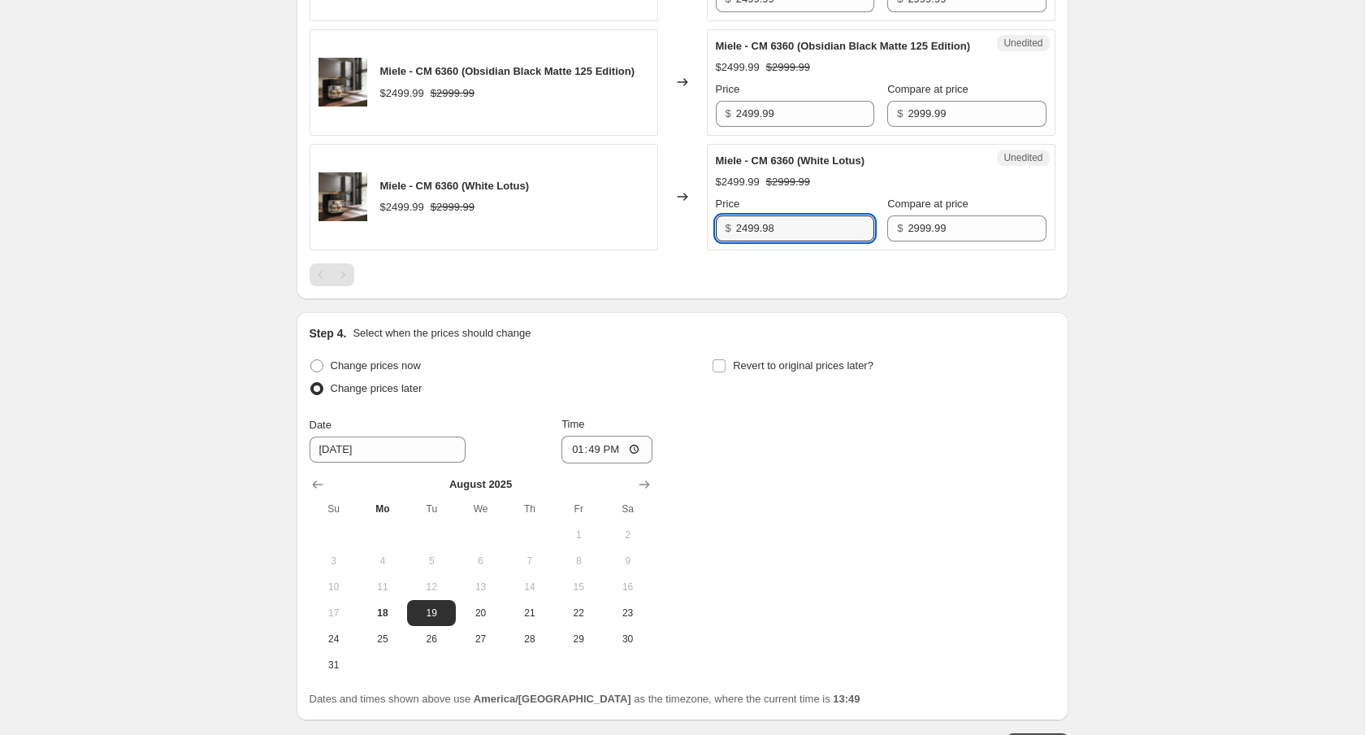
scroll to position [809, 0]
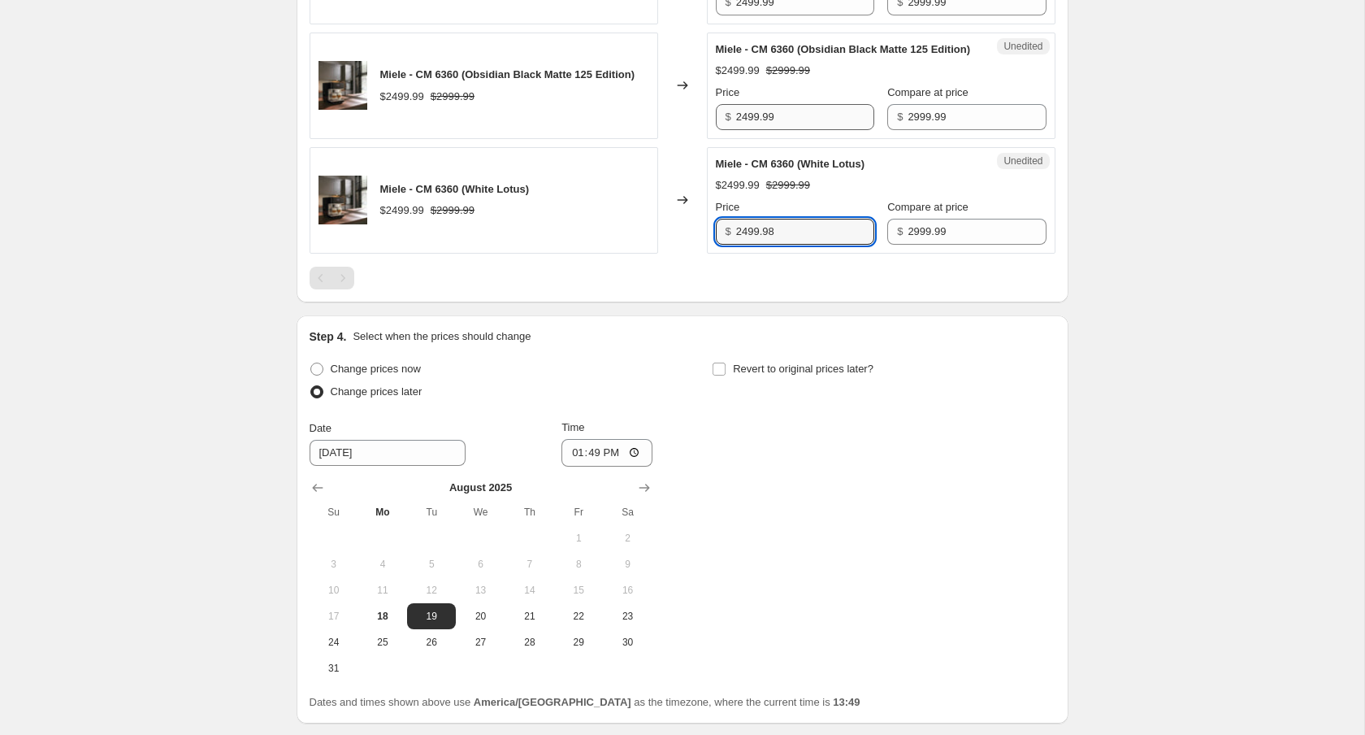
type input "2499.98"
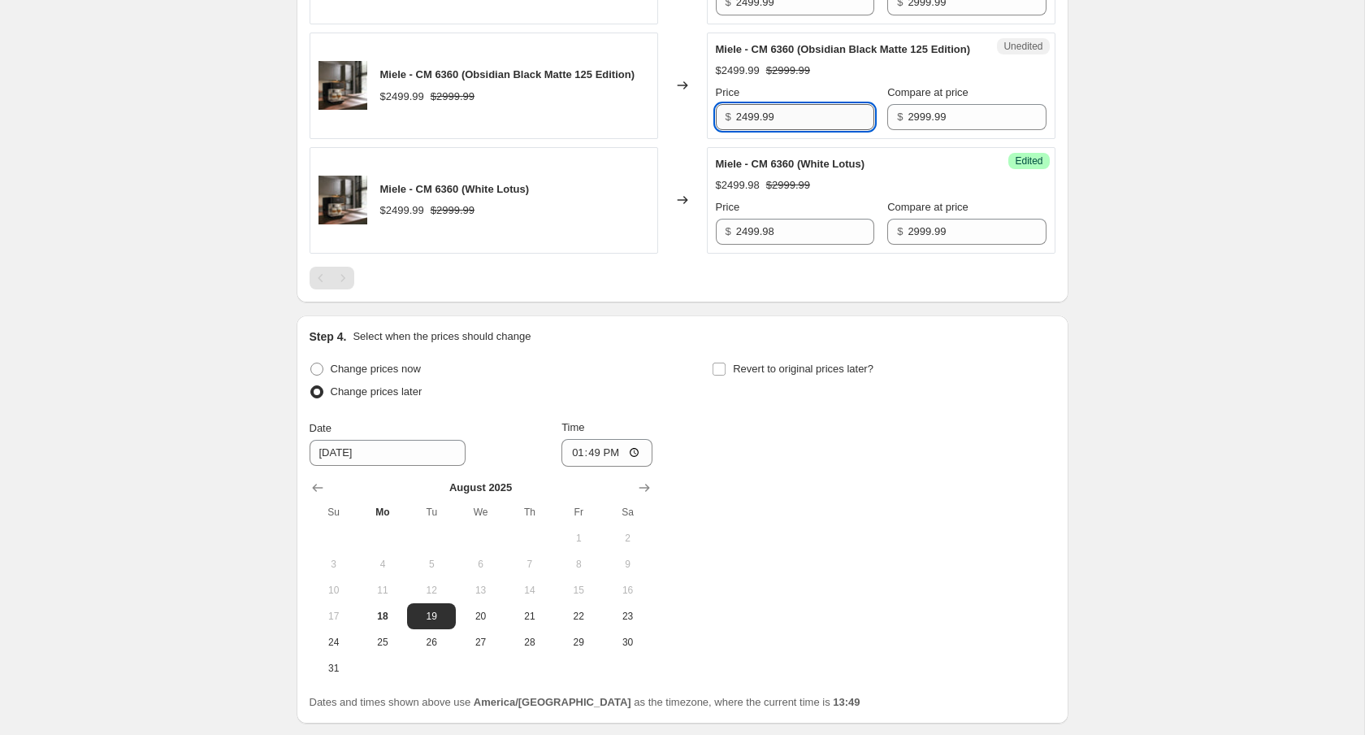
click at [822, 130] on input "2499.99" at bounding box center [805, 117] width 138 height 26
click at [809, 139] on div "Unedited Miele - CM 6360 (Obsidian Black Matte 125 Edition) $2499.99 $2999.99 P…" at bounding box center [881, 86] width 349 height 106
click at [809, 130] on input "2499.99" at bounding box center [805, 117] width 138 height 26
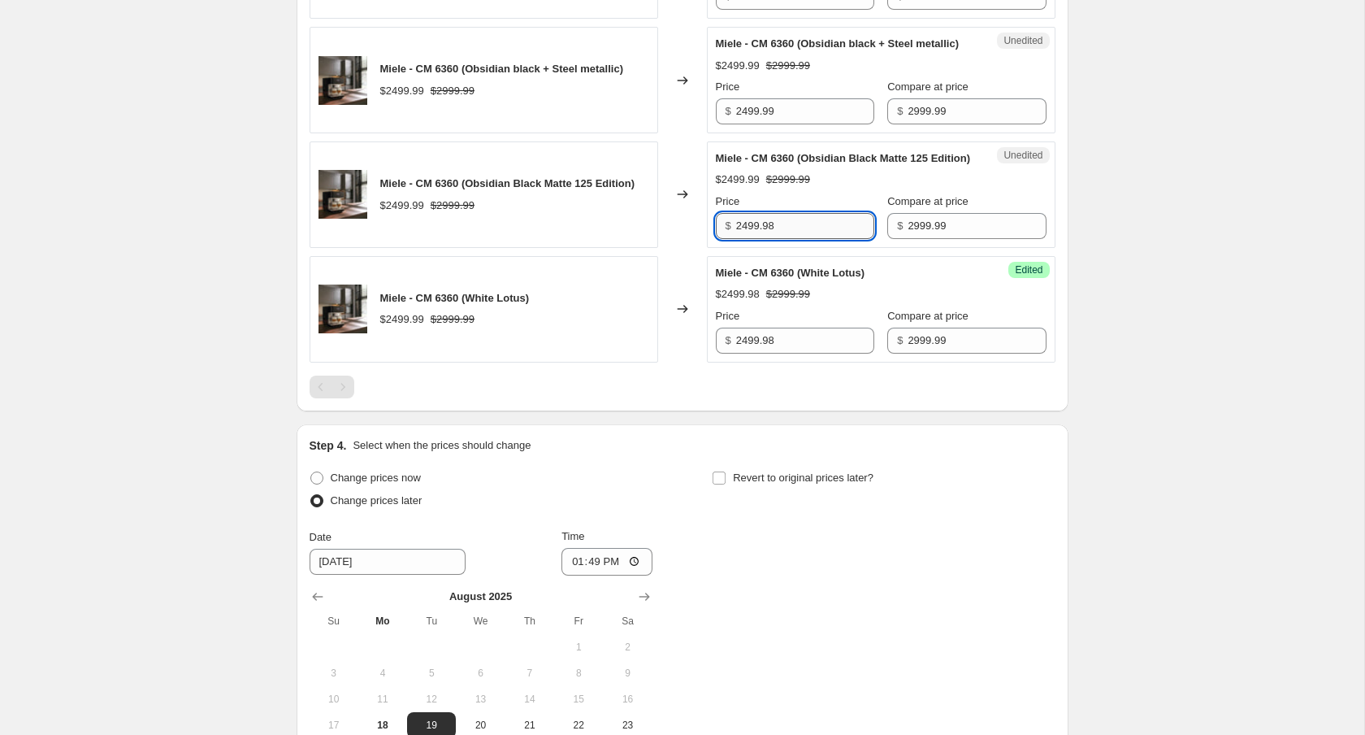
scroll to position [698, 0]
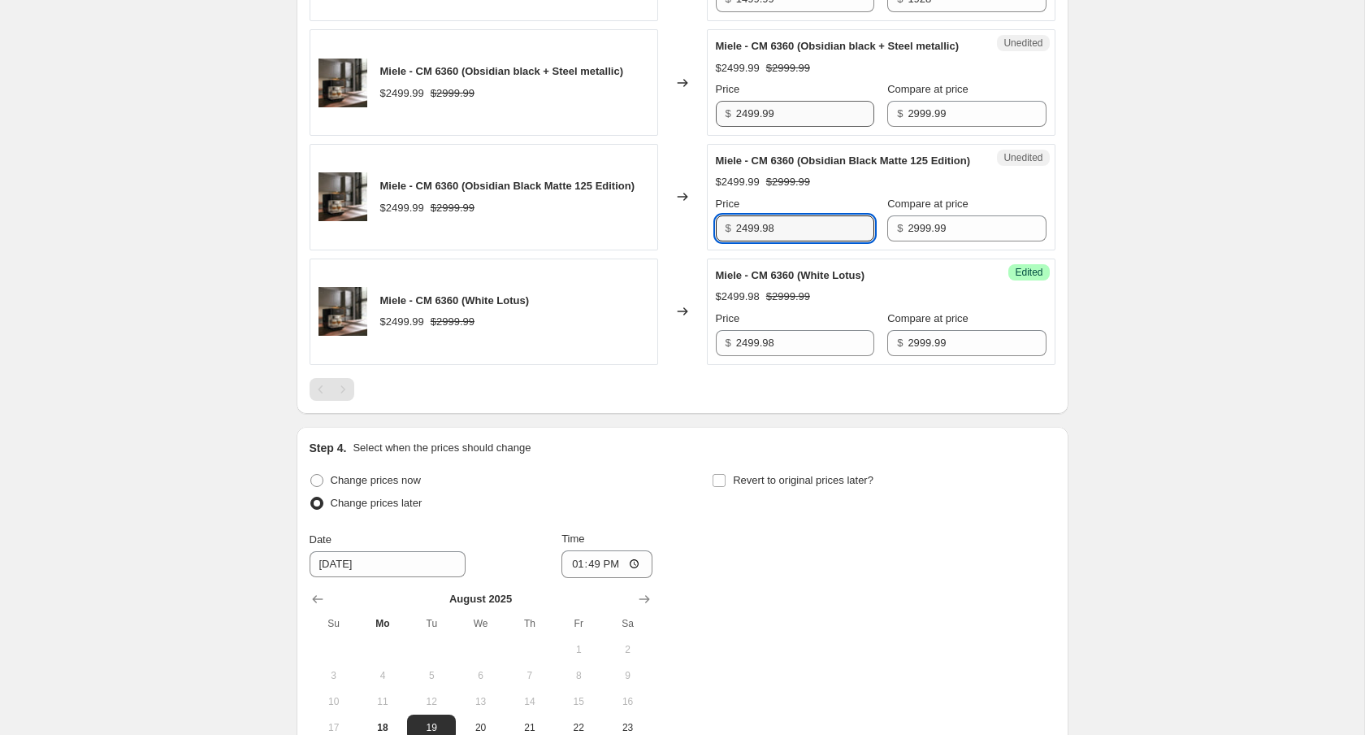
type input "2499.98"
click at [816, 126] on input "2499.99" at bounding box center [805, 114] width 138 height 26
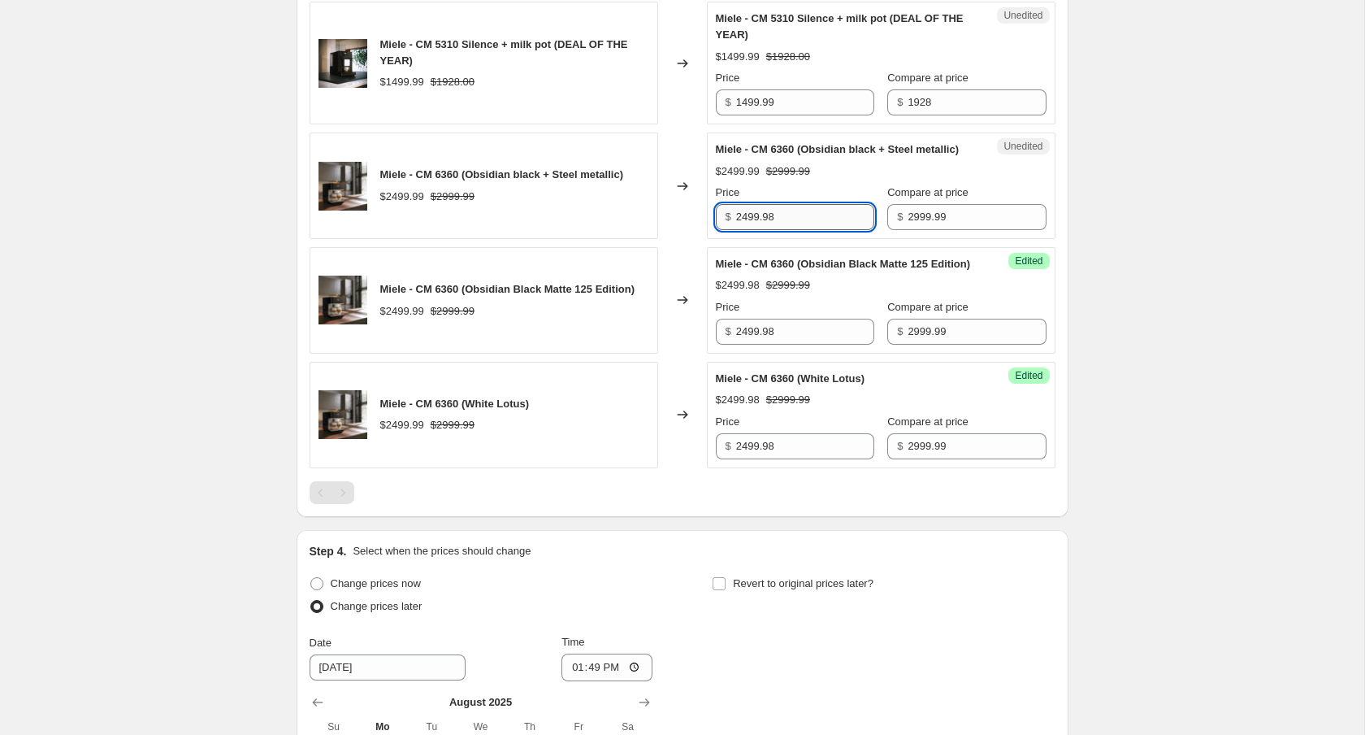
scroll to position [590, 0]
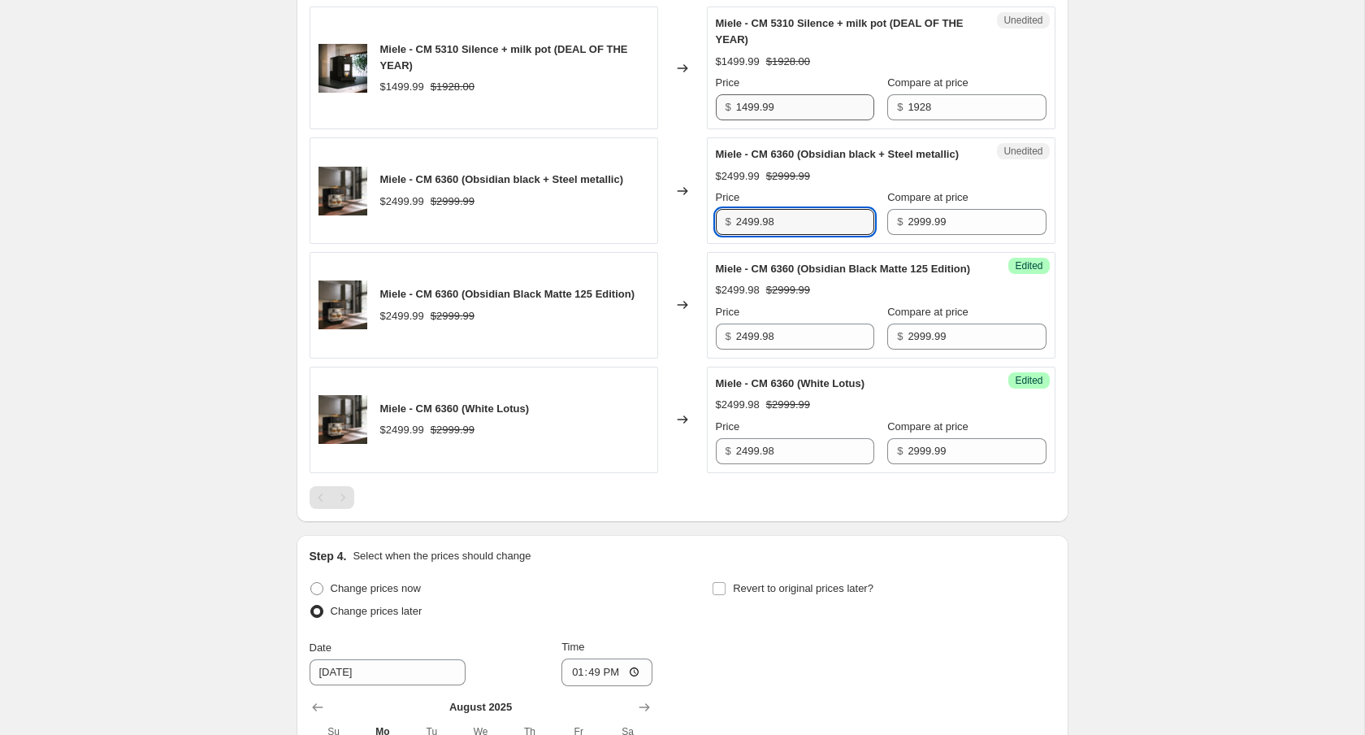
type input "2499.98"
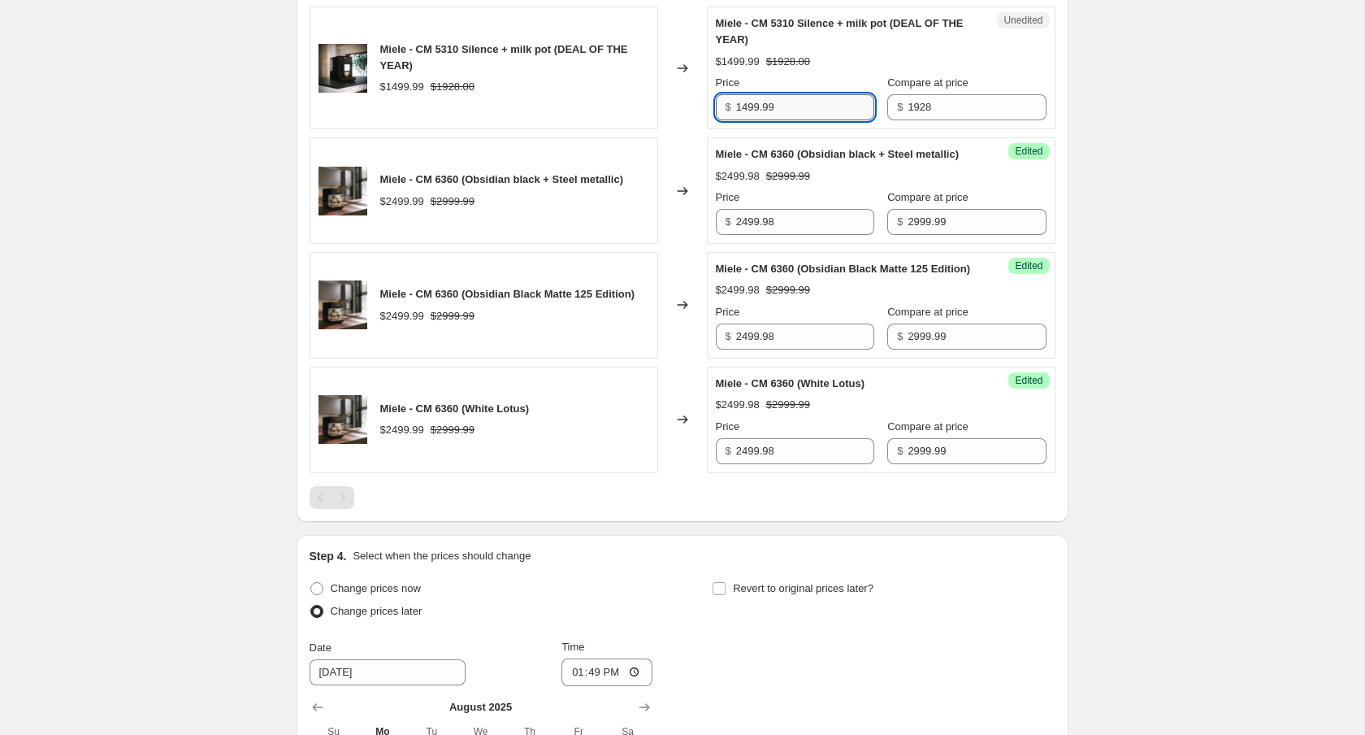
click at [809, 111] on input "1499.99" at bounding box center [805, 107] width 138 height 26
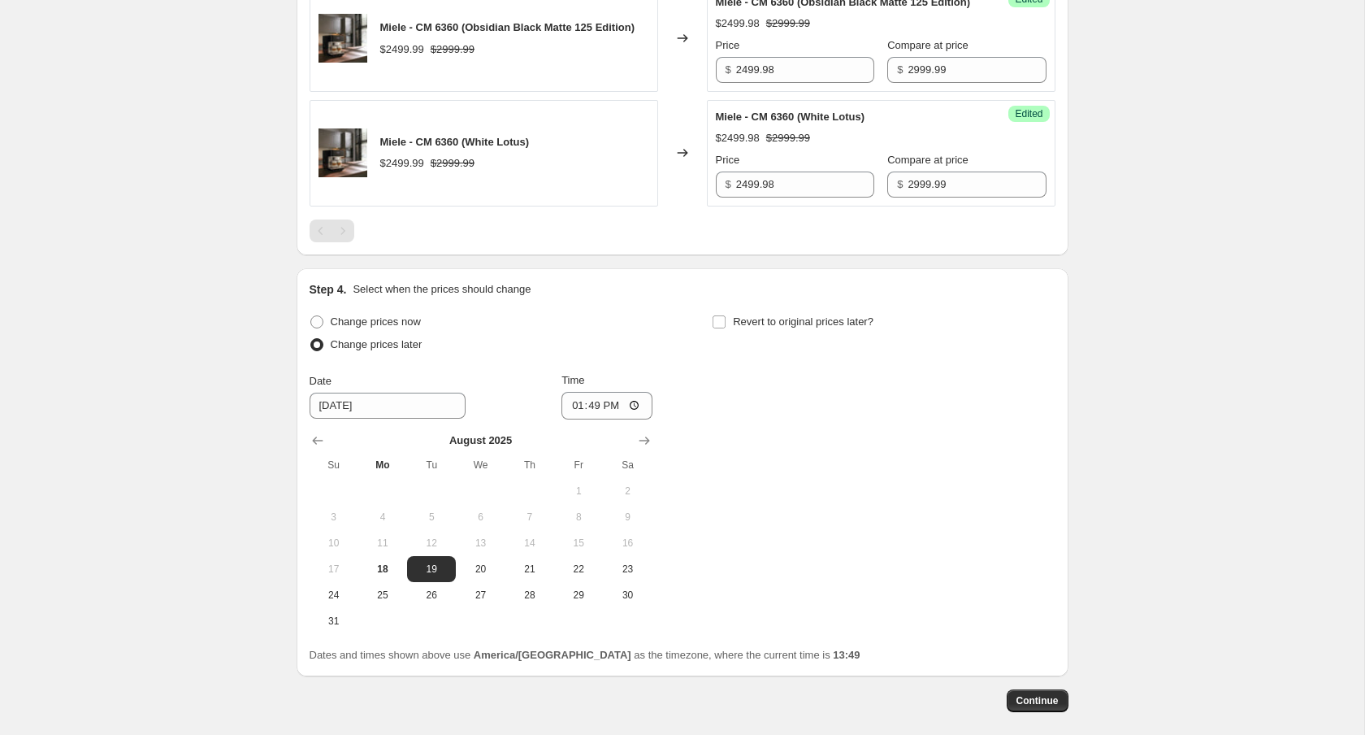
scroll to position [961, 0]
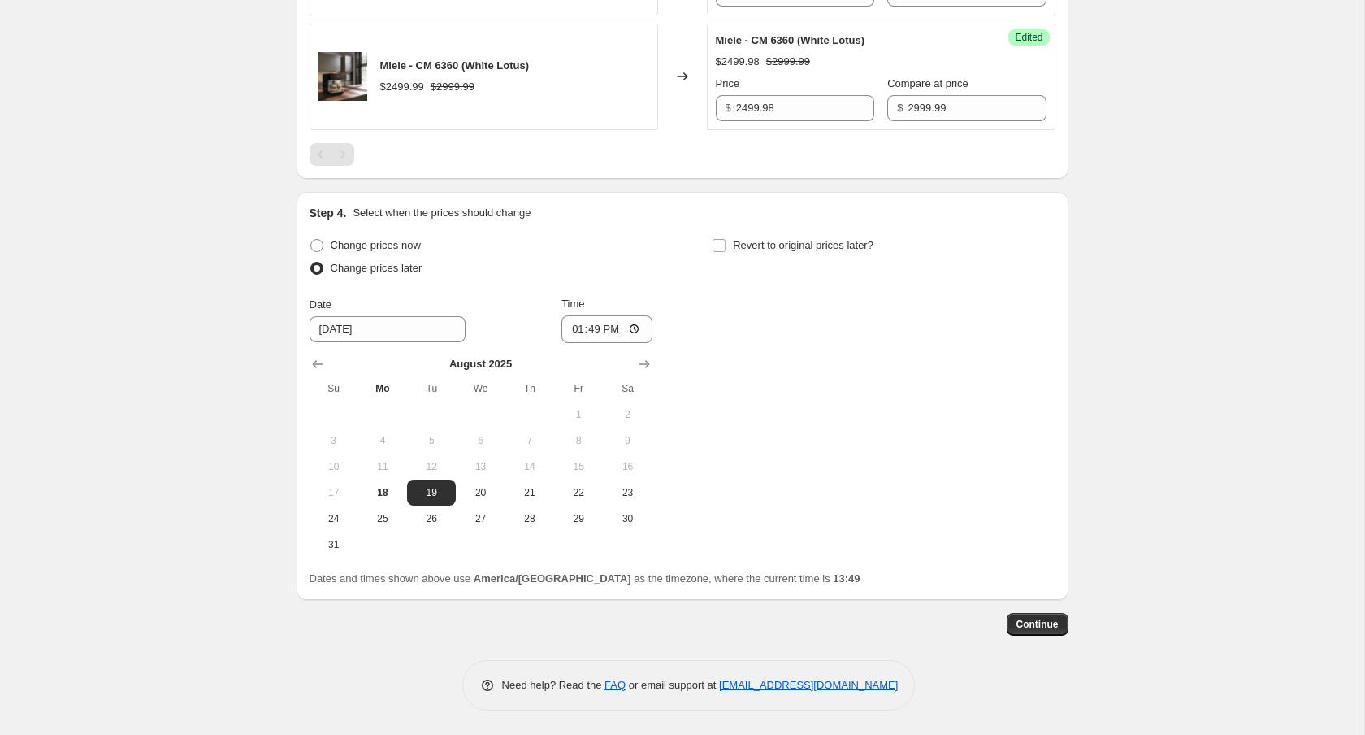
type input "1499.98"
click at [659, 361] on div "Change prices now Change prices later Date [DATE] Time 13:49 [DATE] Su Mo Tu We…" at bounding box center [683, 395] width 746 height 323
click at [640, 366] on icon "Show next month, September 2025" at bounding box center [644, 364] width 16 height 16
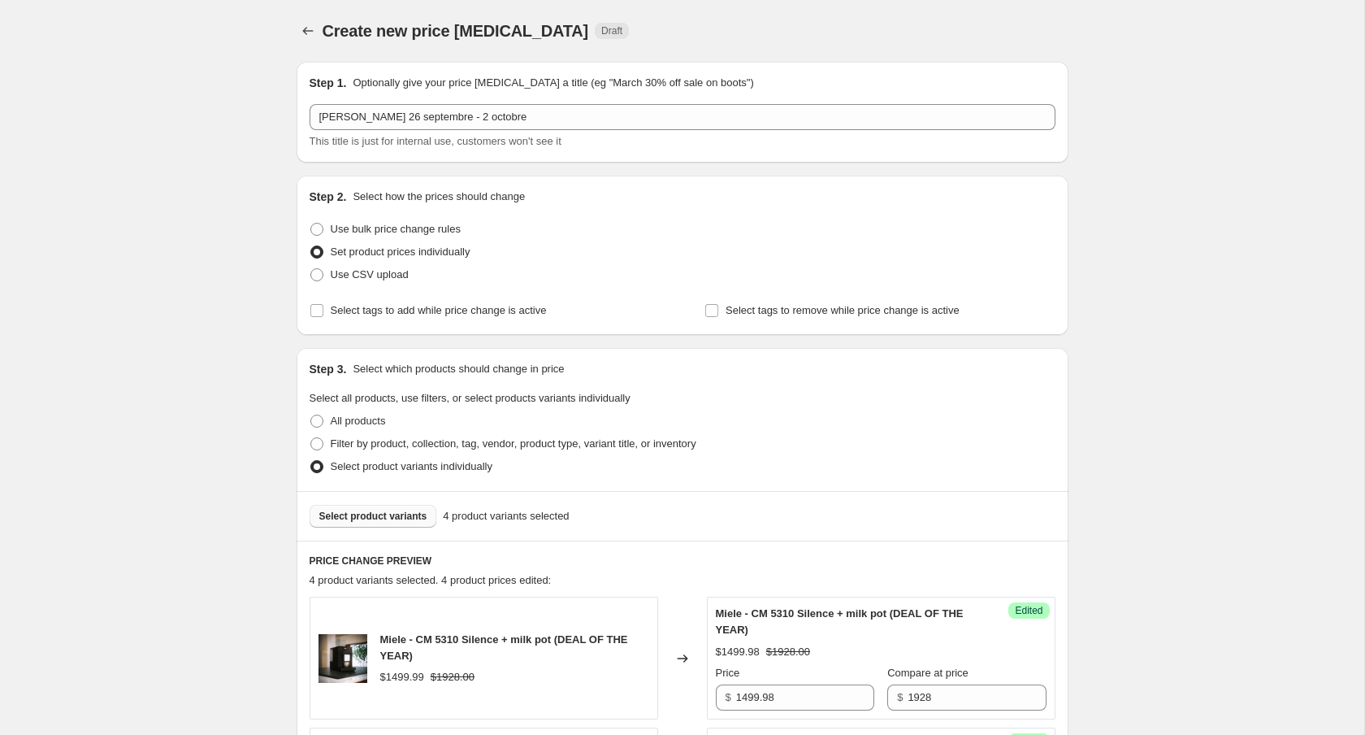
scroll to position [936, 0]
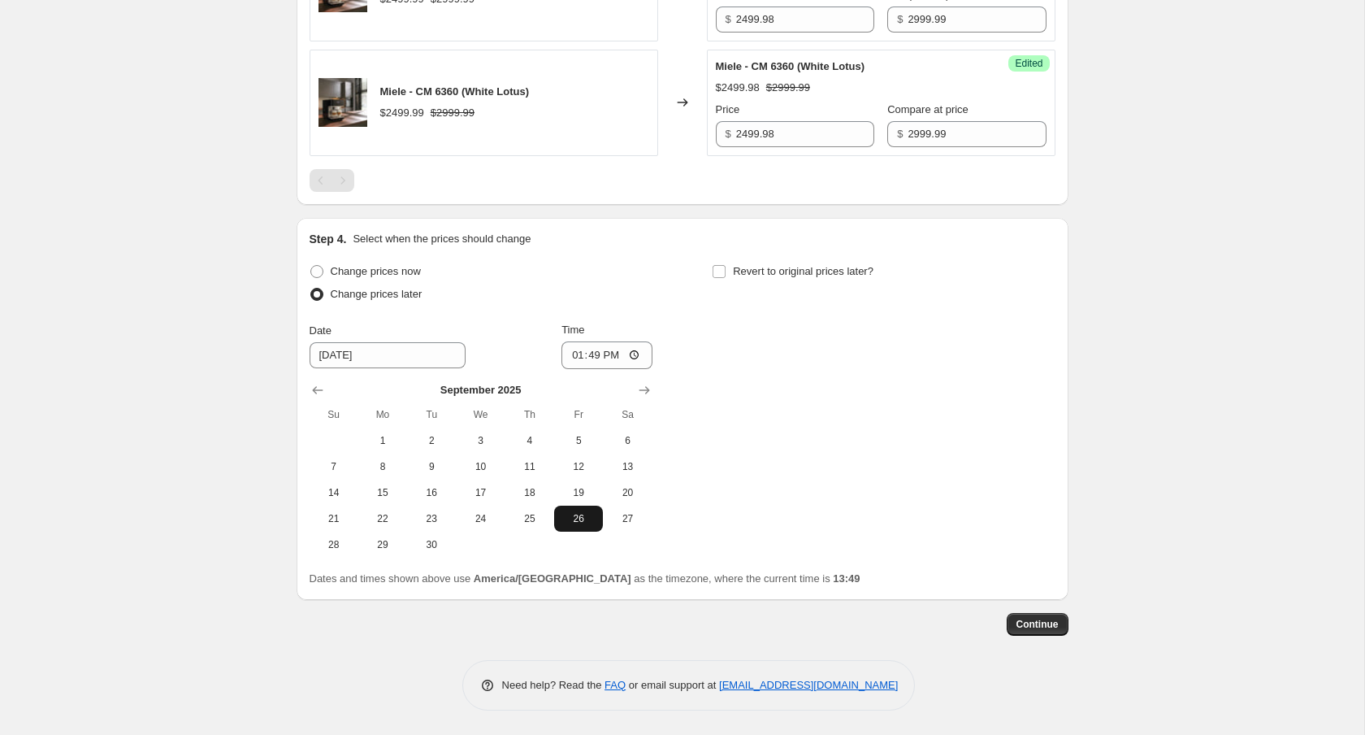
click at [585, 521] on span "26" at bounding box center [579, 518] width 36 height 13
type input "[DATE]"
click at [595, 355] on input "13:49" at bounding box center [607, 355] width 91 height 28
type input "00:00"
click at [803, 272] on span "Revert to original prices later?" at bounding box center [803, 271] width 141 height 12
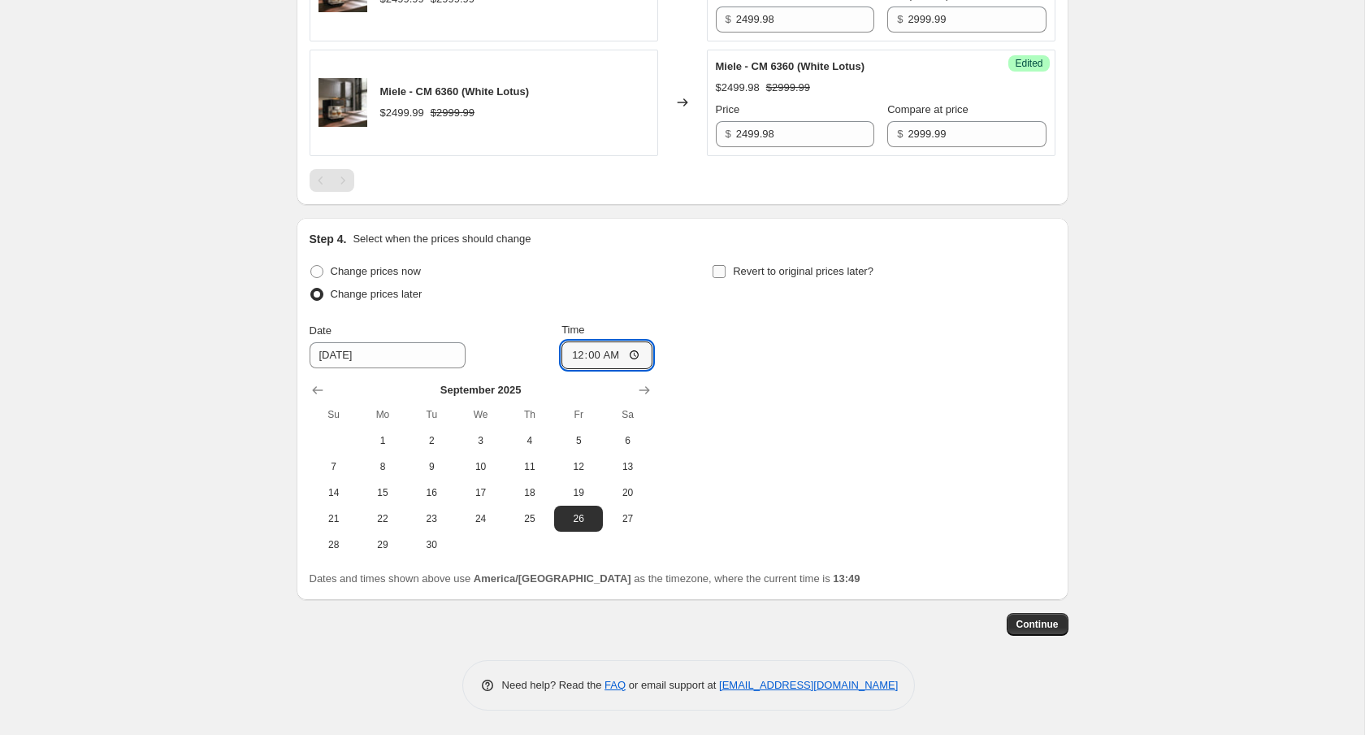
click at [726, 272] on input "Revert to original prices later?" at bounding box center [719, 271] width 13 height 13
checkbox input "true"
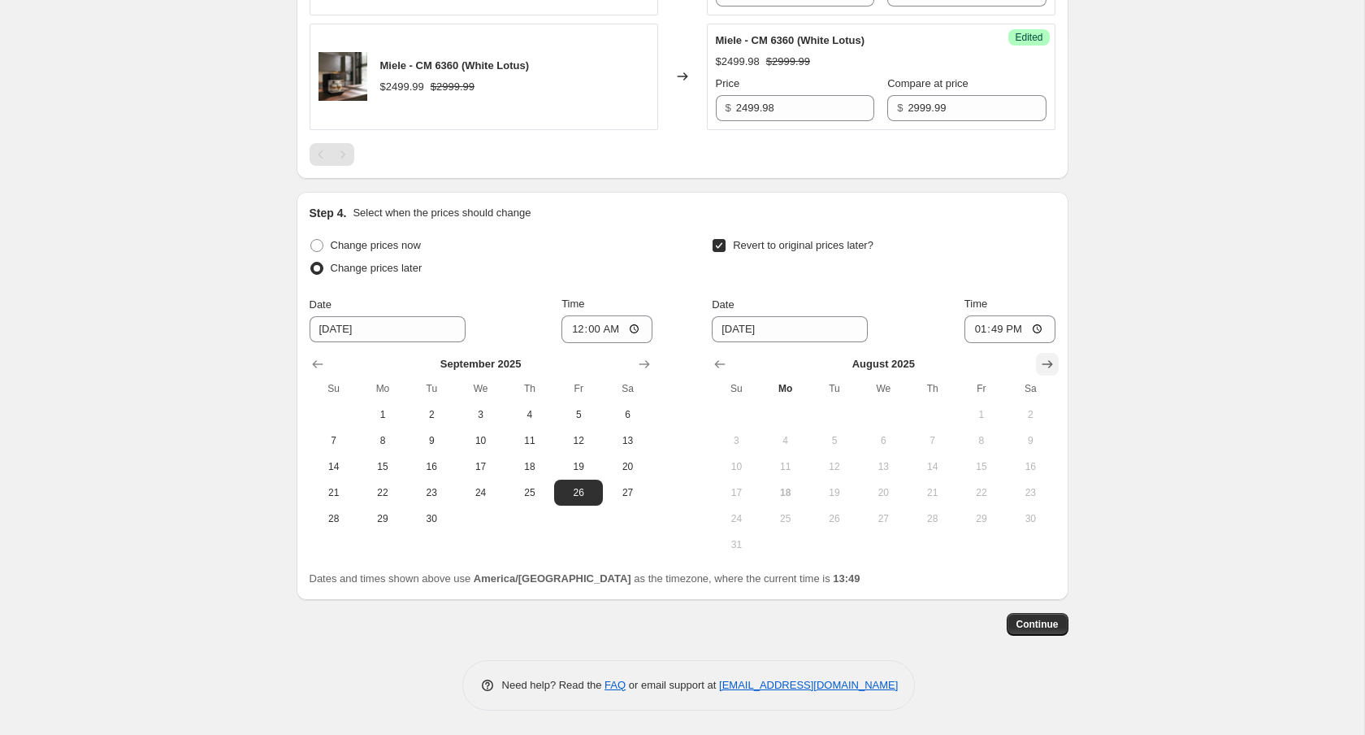
click at [1051, 375] on button "Show next month, September 2025" at bounding box center [1047, 364] width 23 height 23
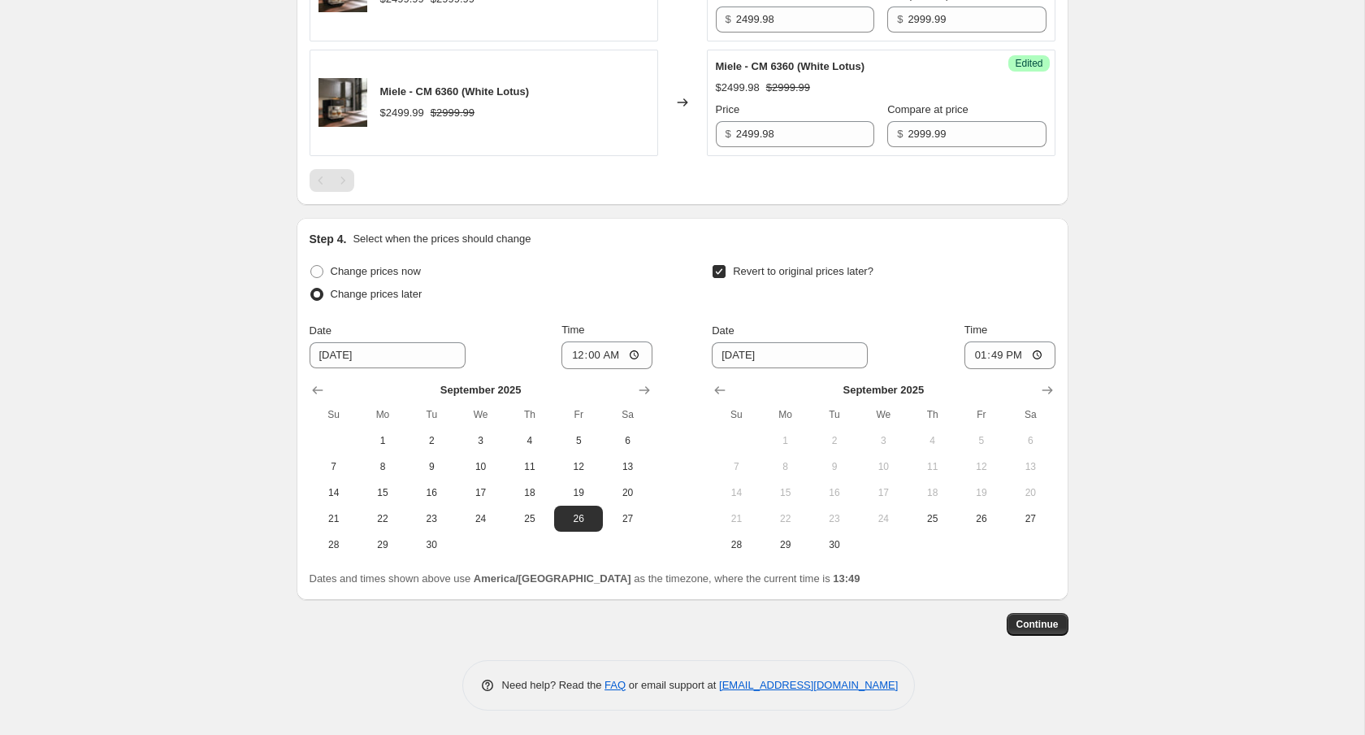
scroll to position [917, 0]
click at [1052, 398] on icon "Show next month, October 2025" at bounding box center [1047, 390] width 16 height 16
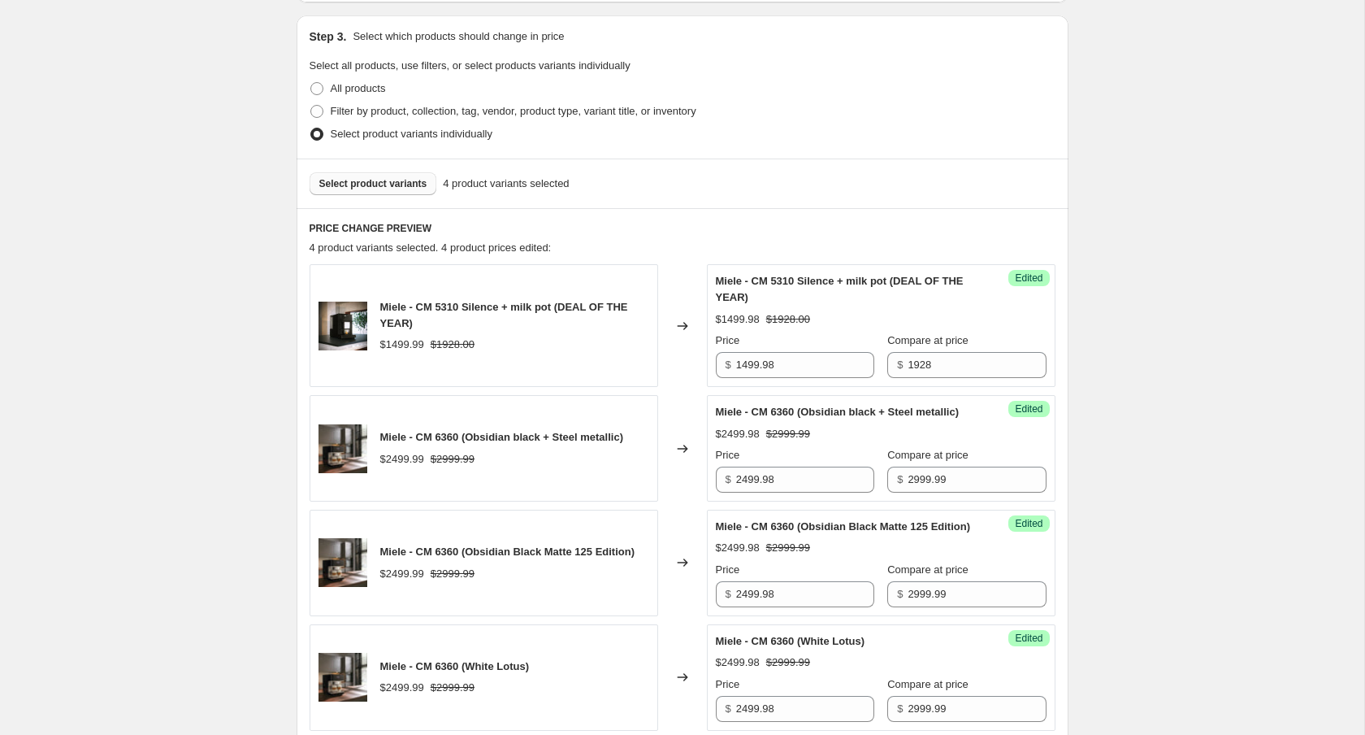
scroll to position [936, 0]
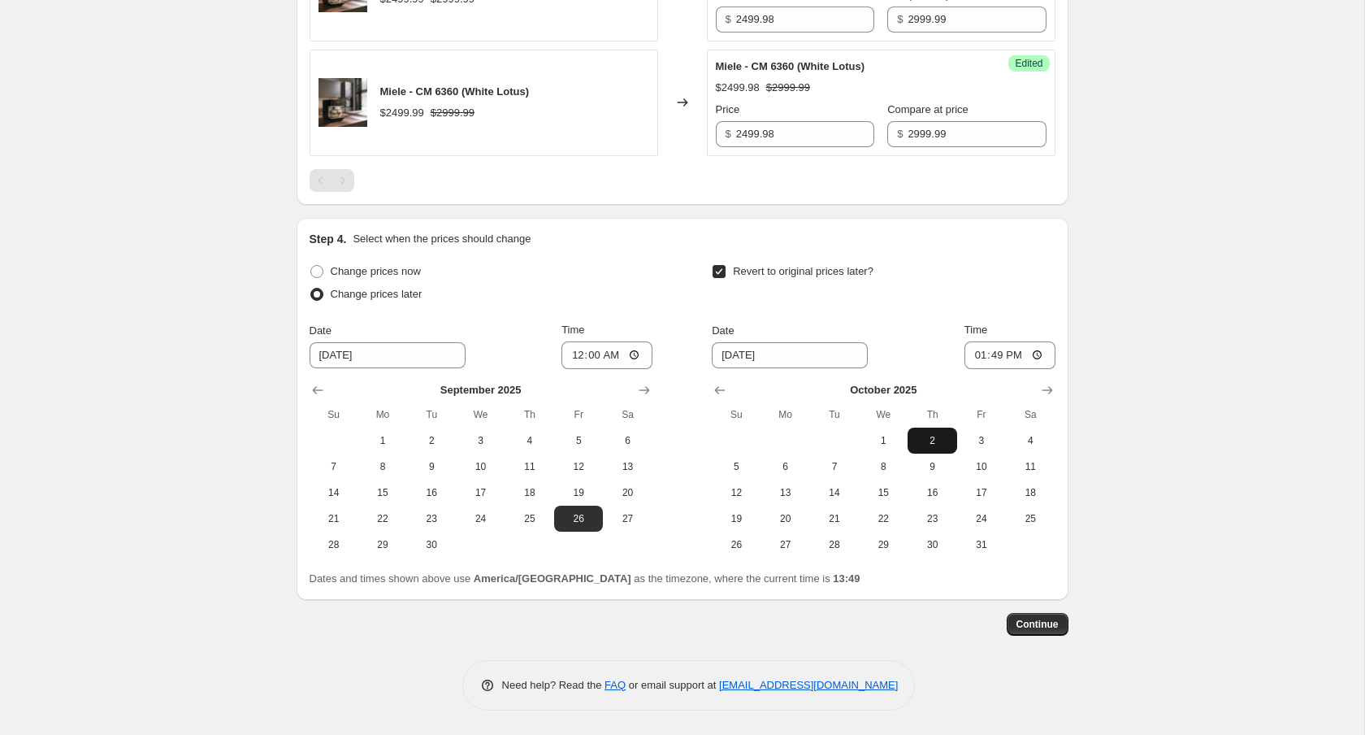
click at [913, 442] on button "2" at bounding box center [932, 440] width 49 height 26
type input "[DATE]"
click at [990, 355] on input "13:49" at bounding box center [1010, 355] width 91 height 28
type input "23:59"
click at [1041, 627] on span "Continue" at bounding box center [1038, 624] width 42 height 13
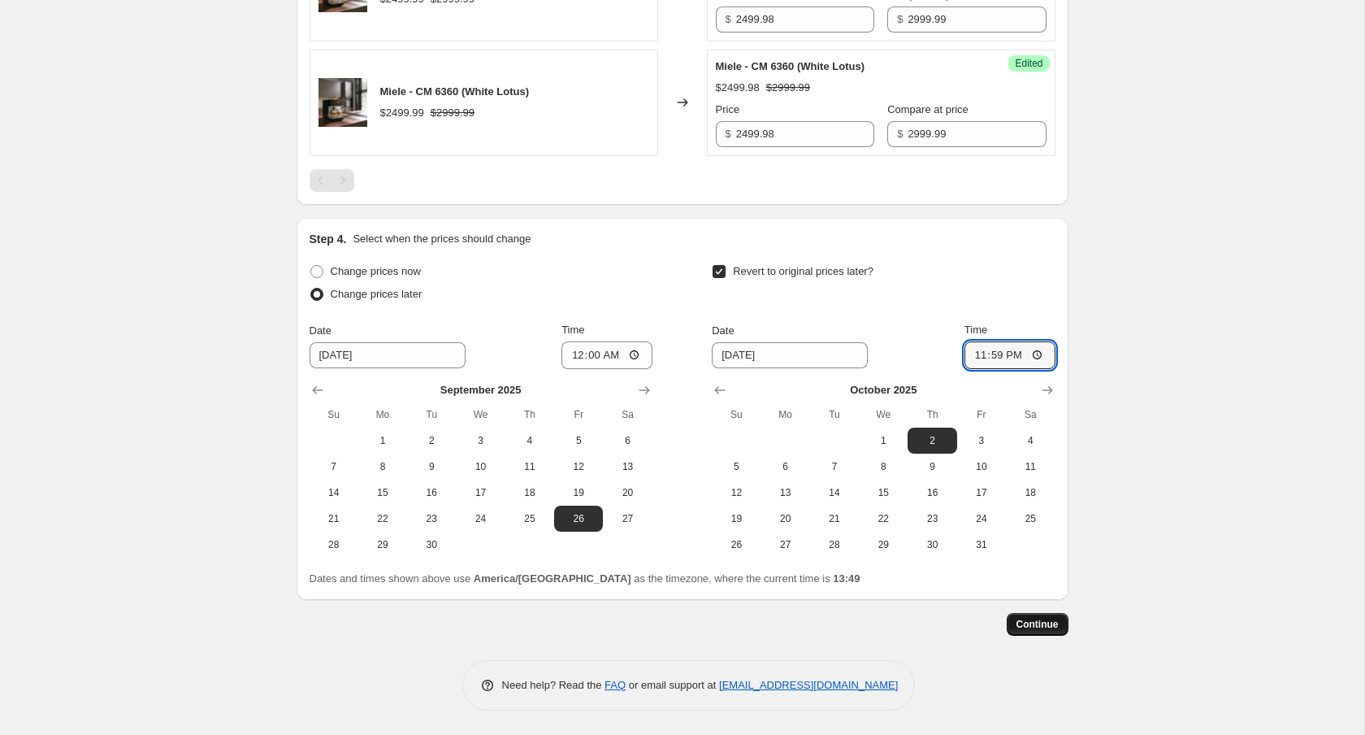
scroll to position [0, 0]
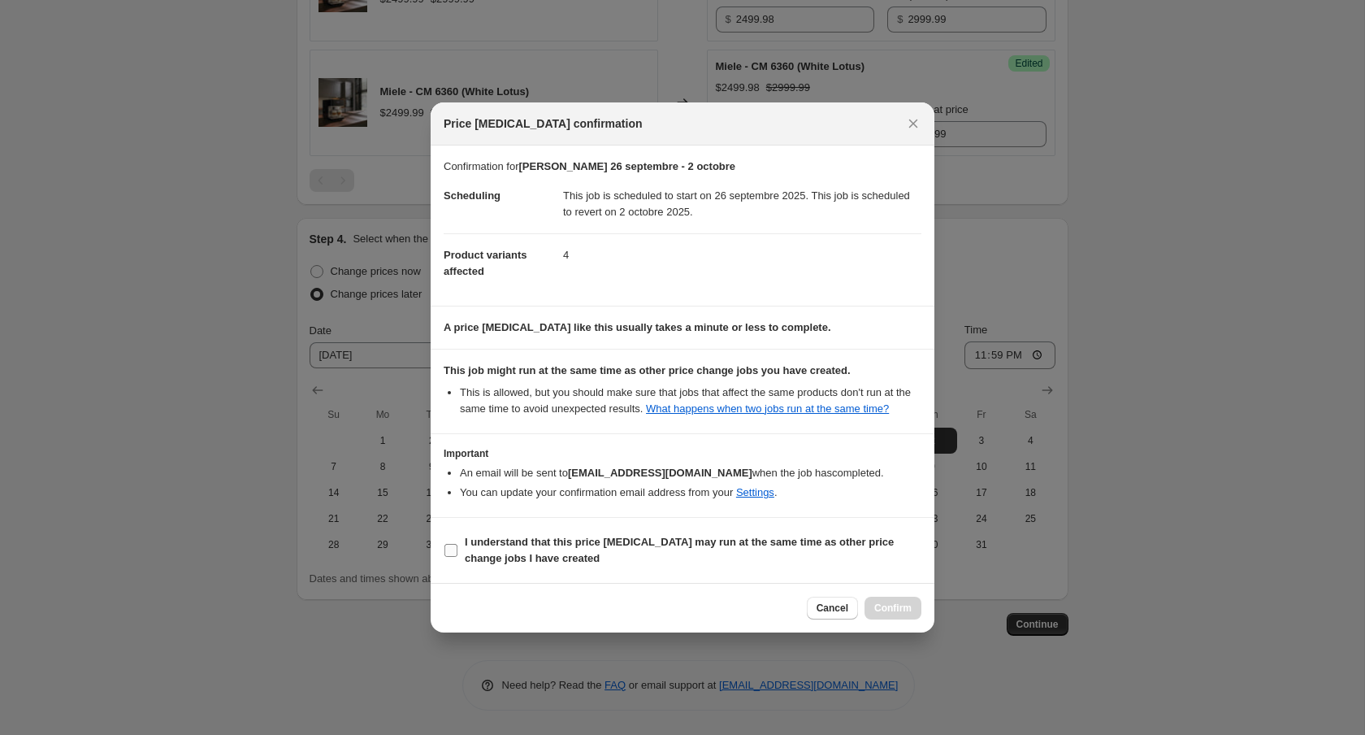
click at [782, 566] on span "I understand that this price [MEDICAL_DATA] may run at the same time as other p…" at bounding box center [693, 550] width 457 height 33
click at [458, 557] on input "I understand that this price [MEDICAL_DATA] may run at the same time as other p…" at bounding box center [451, 550] width 13 height 13
checkbox input "true"
click at [899, 619] on button "Confirm" at bounding box center [893, 607] width 57 height 23
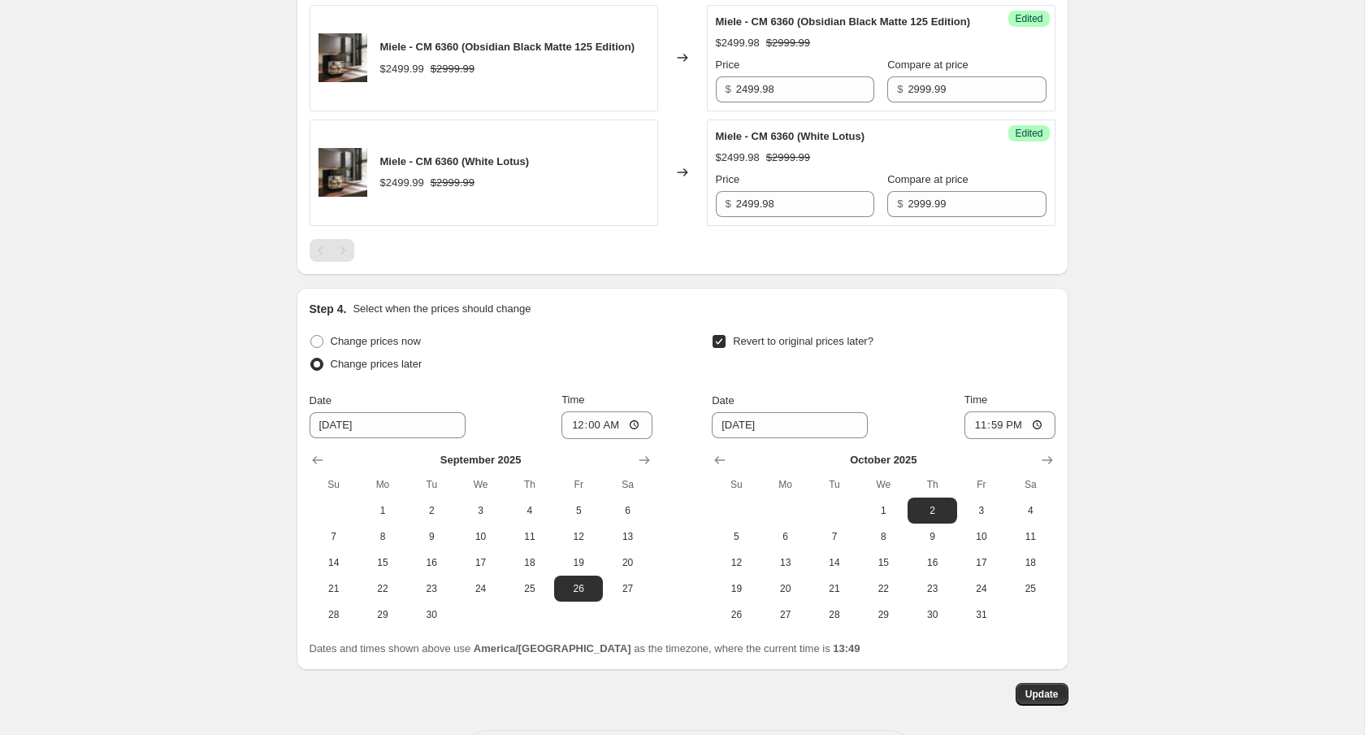
scroll to position [1034, 0]
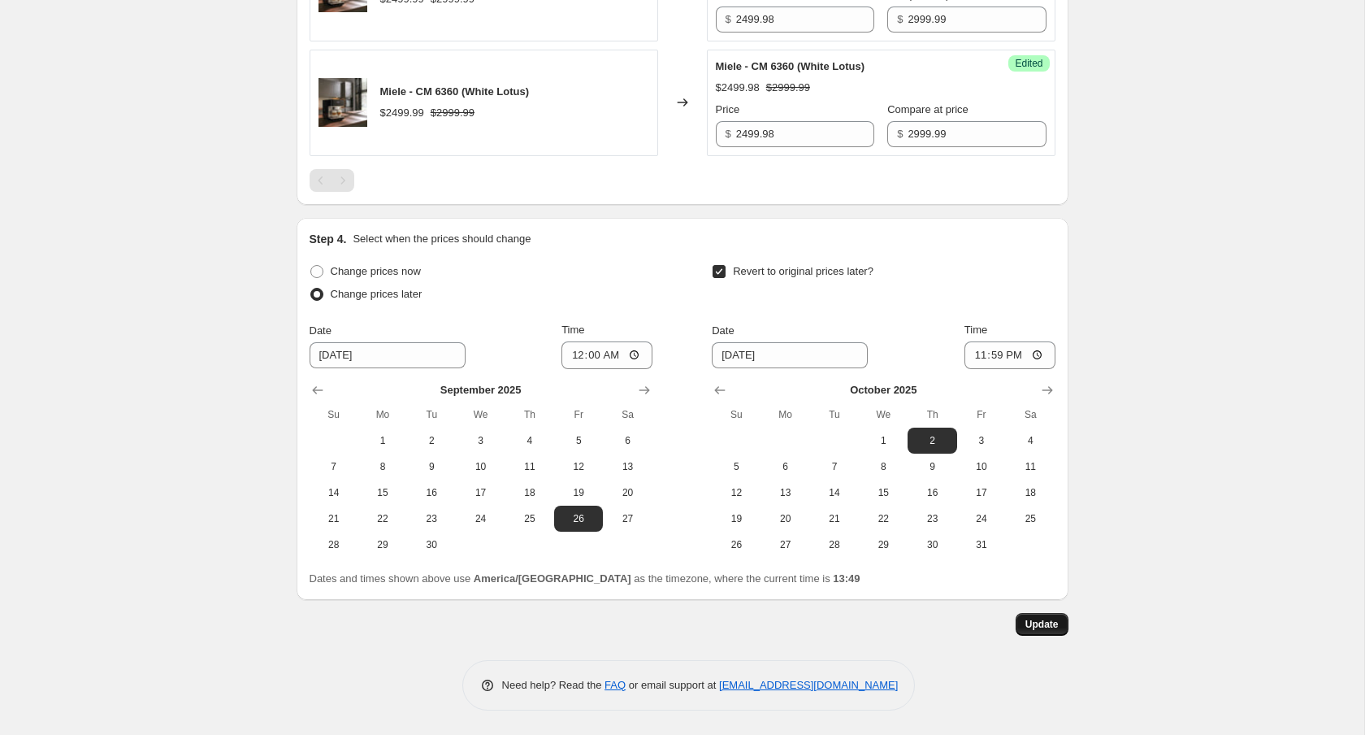
click at [1035, 634] on button "Update" at bounding box center [1042, 624] width 53 height 23
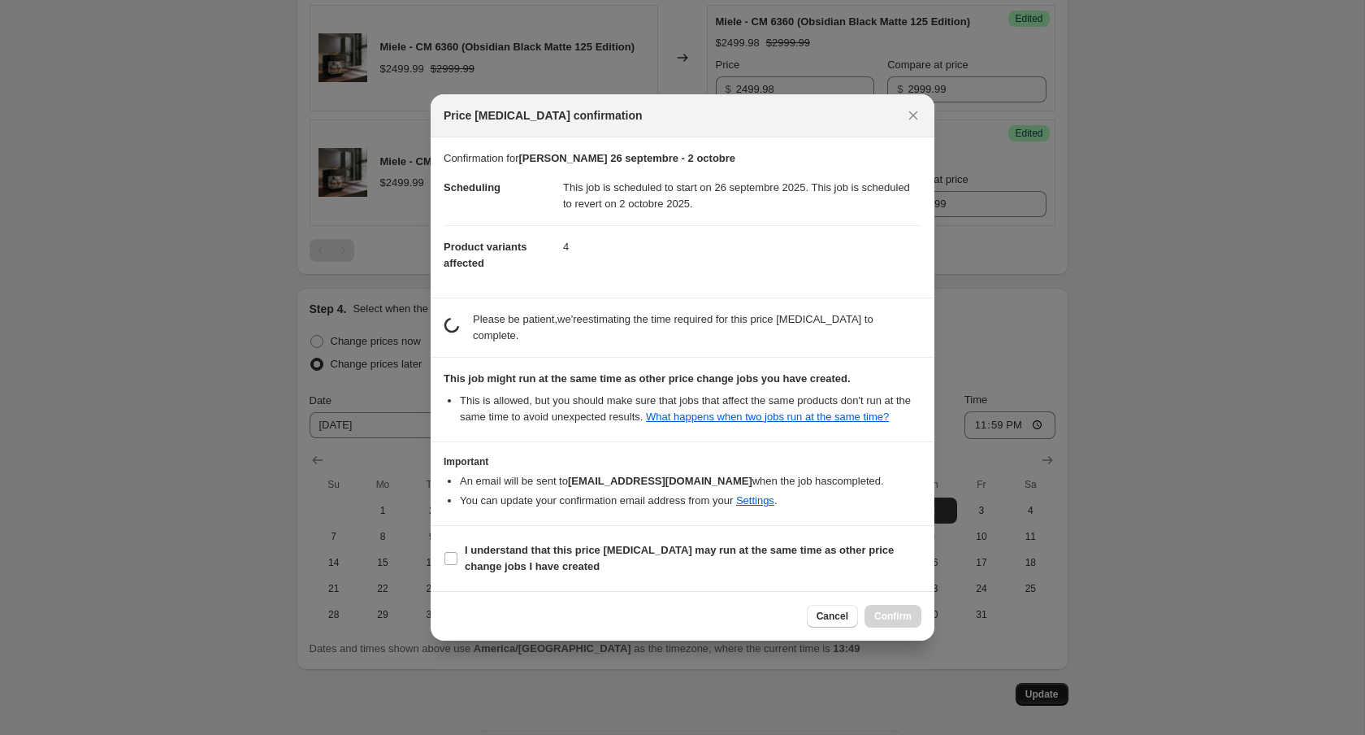
scroll to position [0, 0]
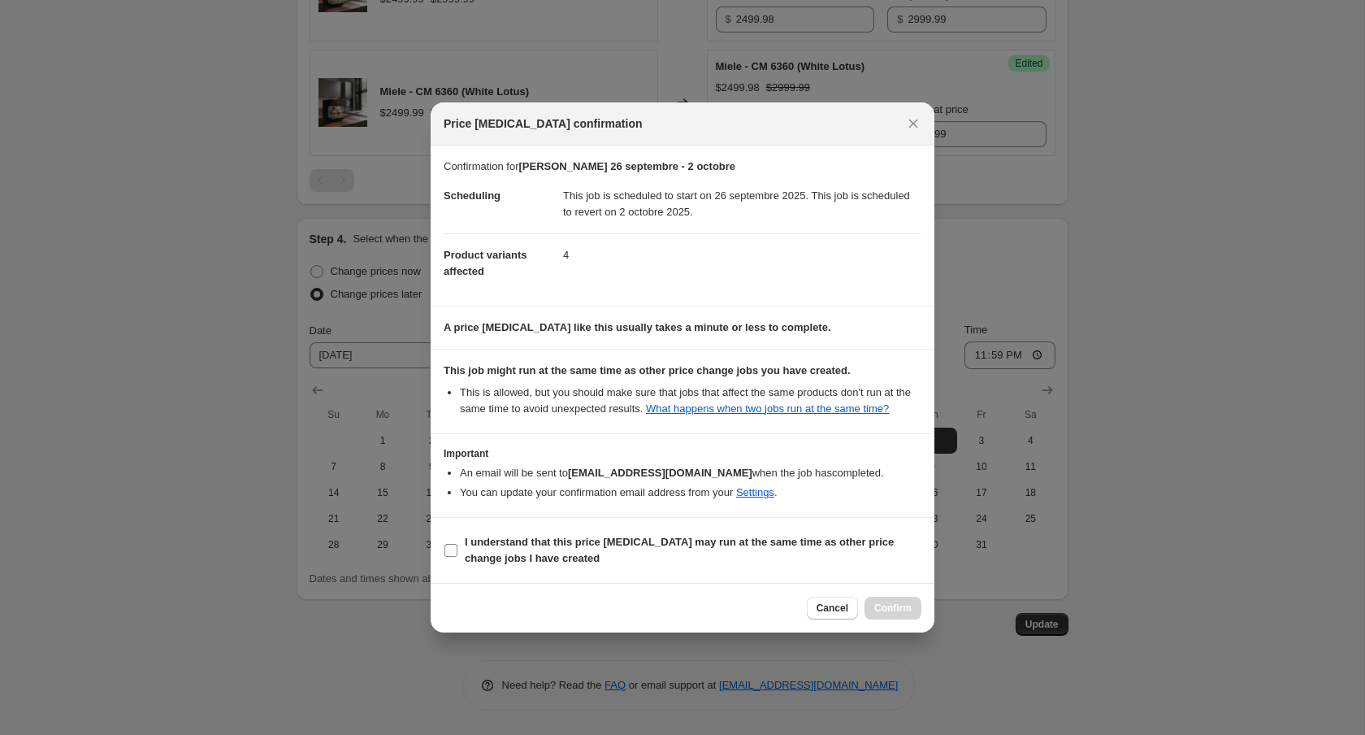
click at [754, 544] on b "I understand that this price [MEDICAL_DATA] may run at the same time as other p…" at bounding box center [679, 550] width 429 height 28
click at [458, 544] on input "I understand that this price [MEDICAL_DATA] may run at the same time as other p…" at bounding box center [451, 550] width 13 height 13
checkbox input "true"
click at [903, 614] on span "Confirm" at bounding box center [892, 607] width 37 height 13
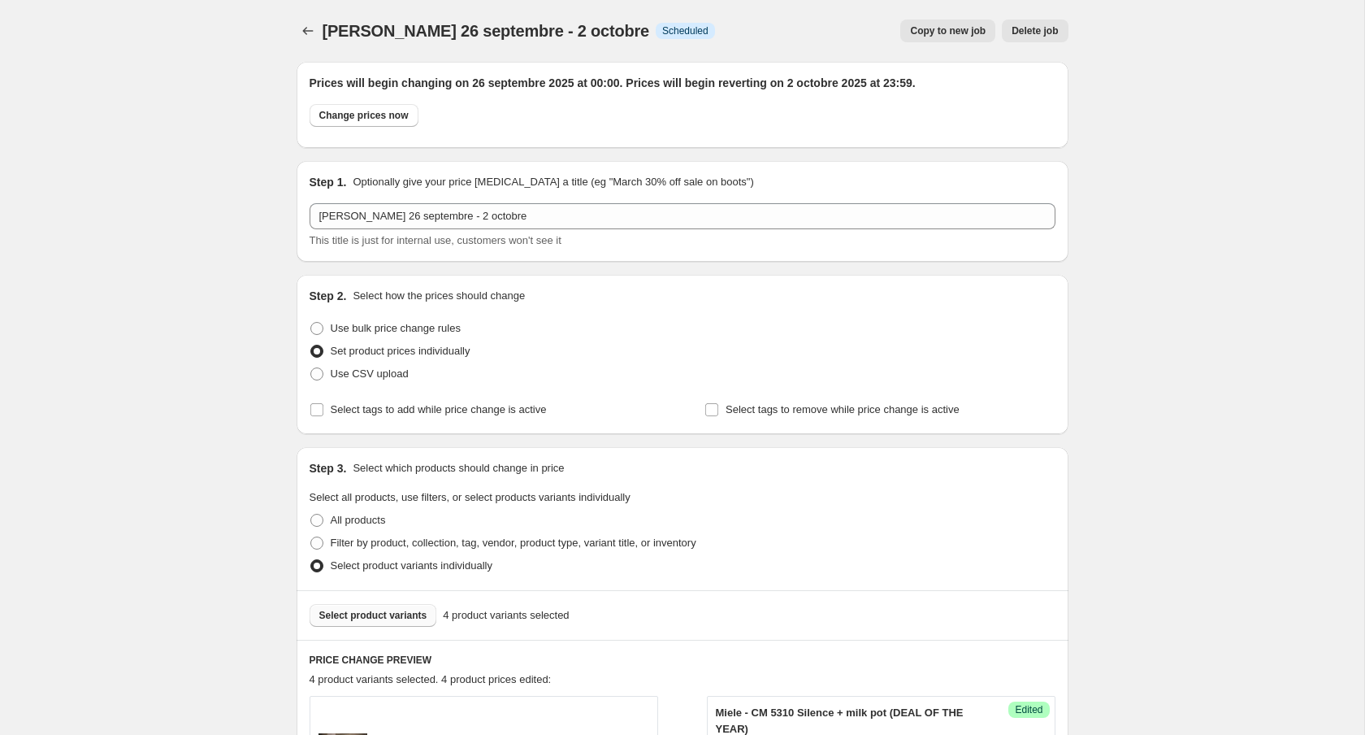
scroll to position [1034, 0]
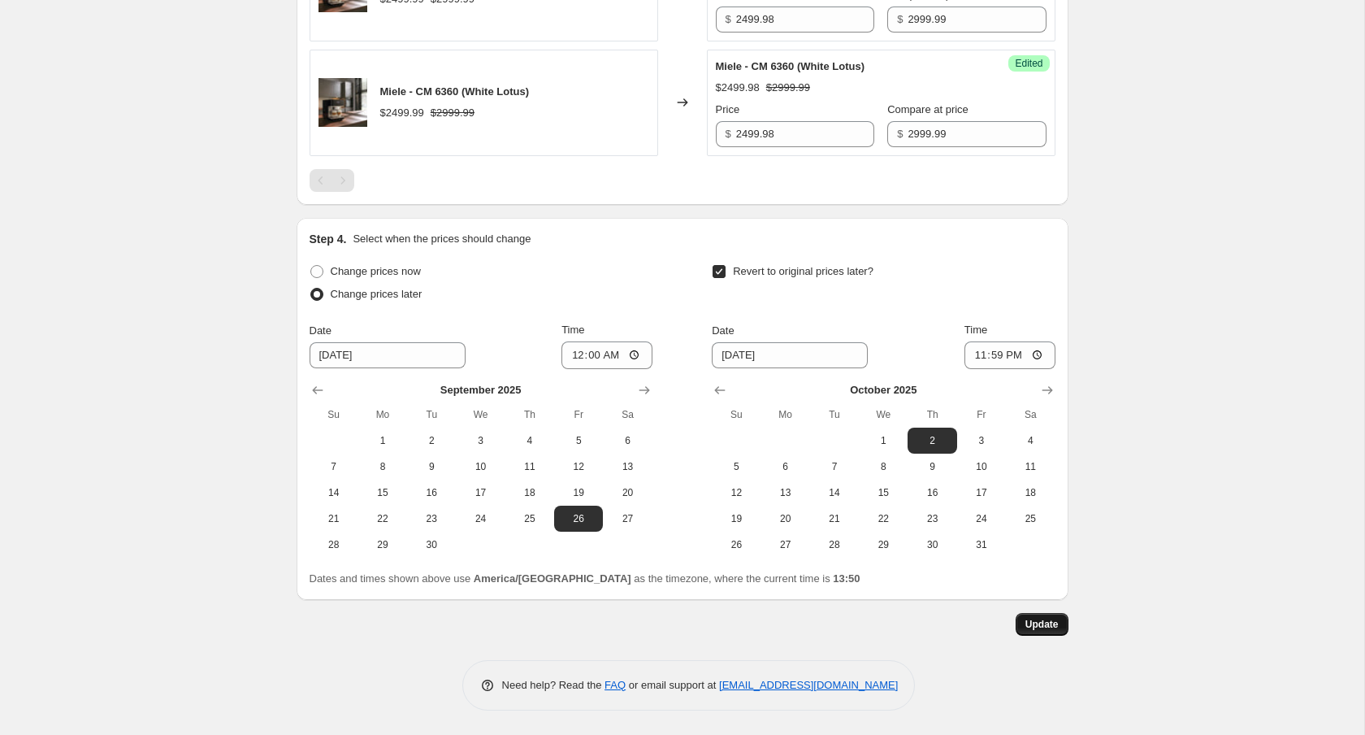
click at [1045, 622] on span "Update" at bounding box center [1042, 624] width 33 height 13
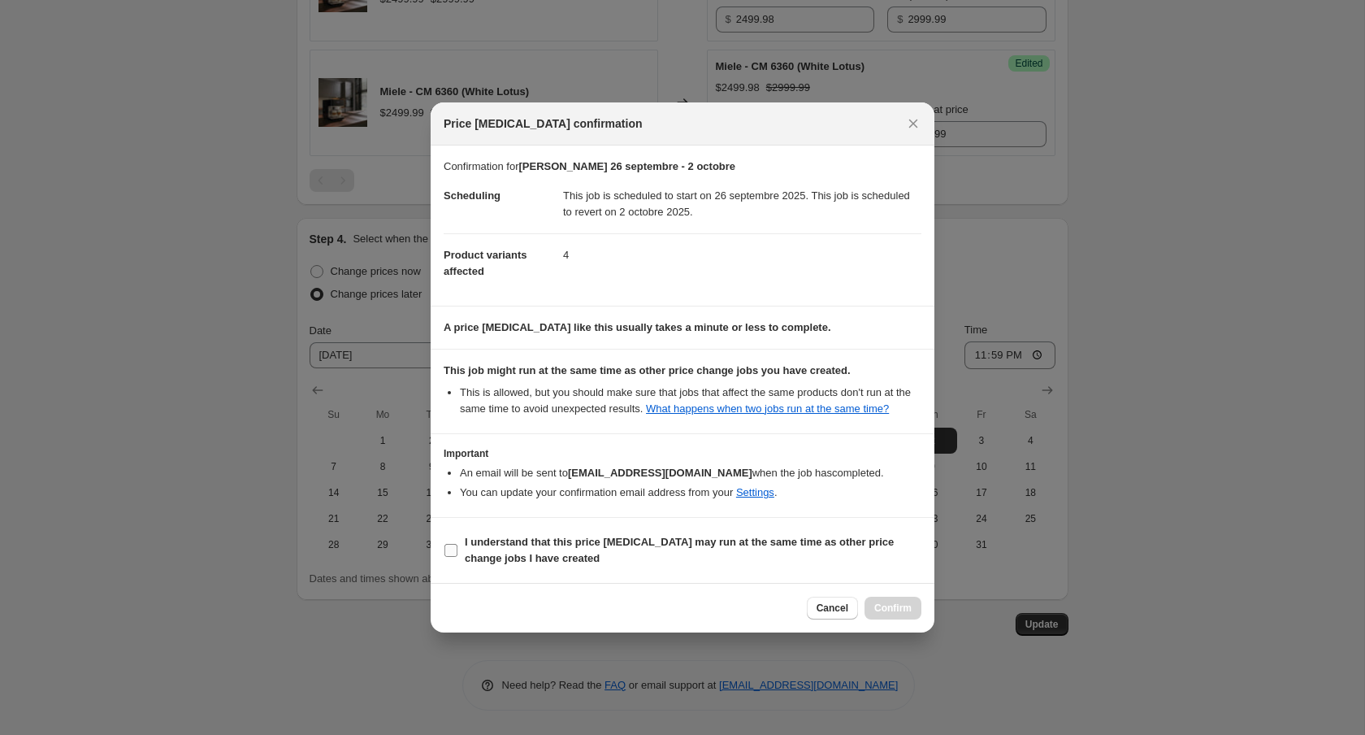
click at [649, 545] on b "I understand that this price [MEDICAL_DATA] may run at the same time as other p…" at bounding box center [679, 550] width 429 height 28
click at [458, 545] on input "I understand that this price [MEDICAL_DATA] may run at the same time as other p…" at bounding box center [451, 550] width 13 height 13
checkbox input "true"
click at [874, 614] on span "Confirm" at bounding box center [892, 607] width 37 height 13
